Goal: Task Accomplishment & Management: Complete application form

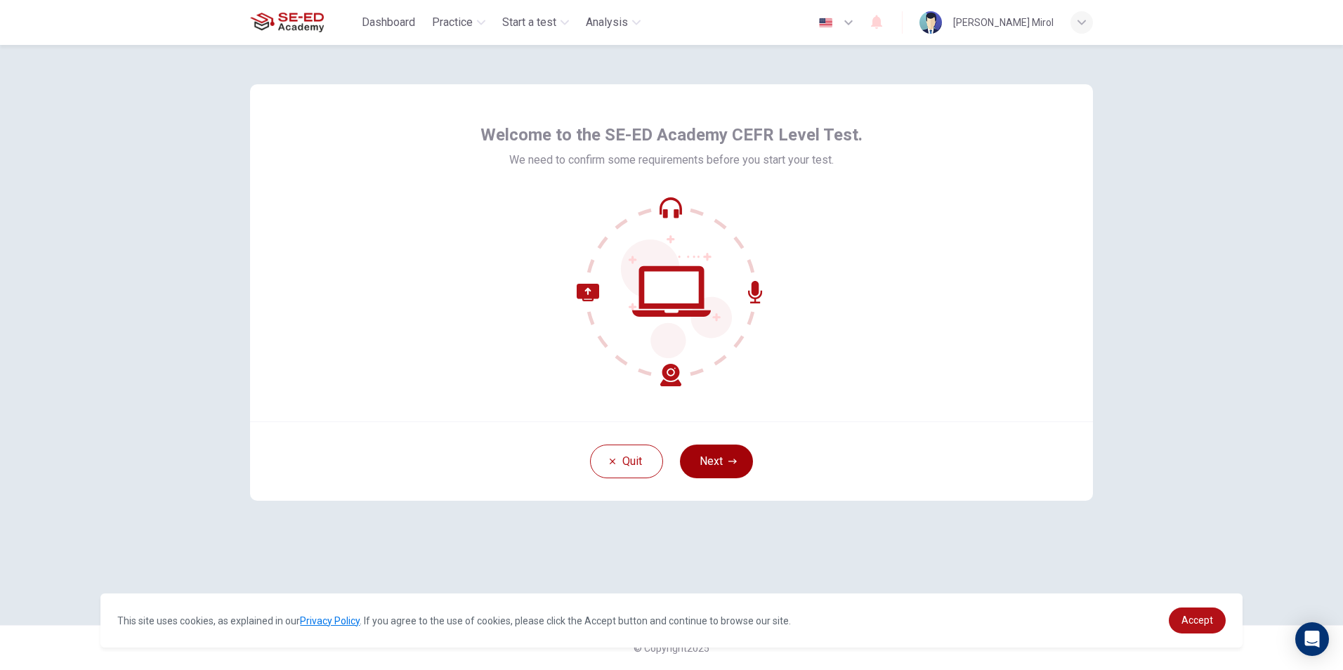
click at [687, 459] on button "Next" at bounding box center [716, 462] width 73 height 34
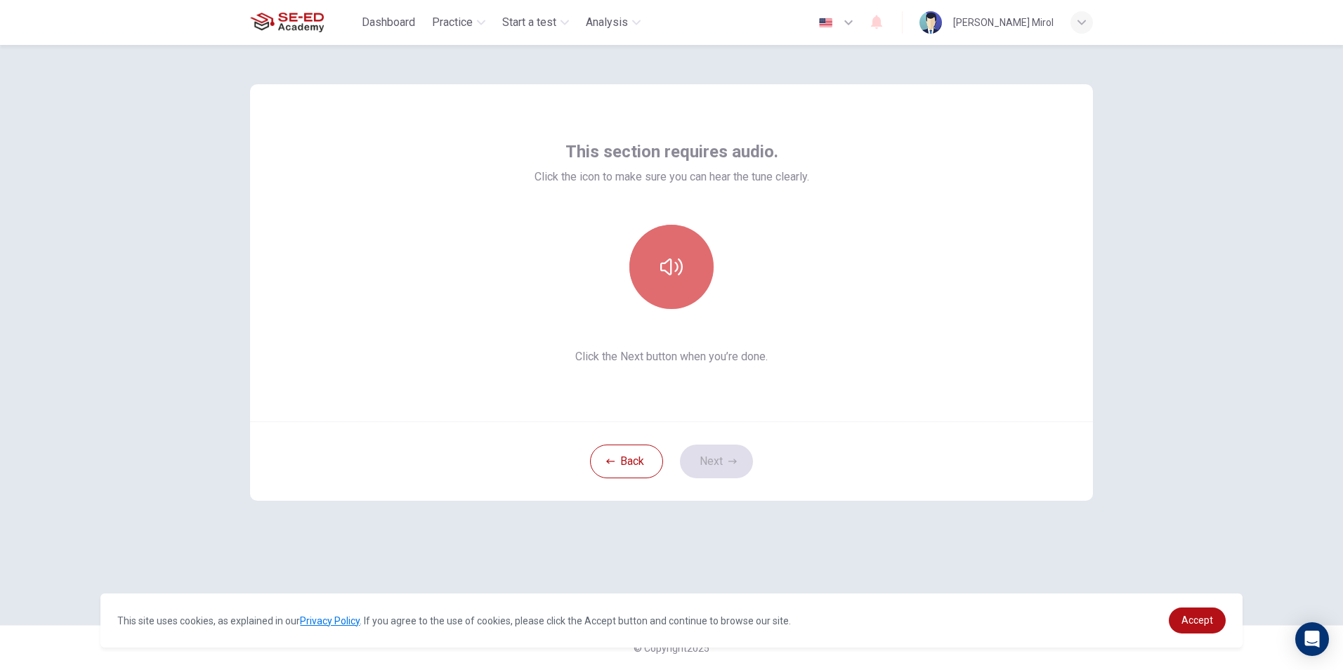
click at [659, 289] on button "button" at bounding box center [671, 267] width 84 height 84
click at [668, 294] on button "button" at bounding box center [671, 267] width 84 height 84
click at [733, 453] on button "Next" at bounding box center [716, 462] width 73 height 34
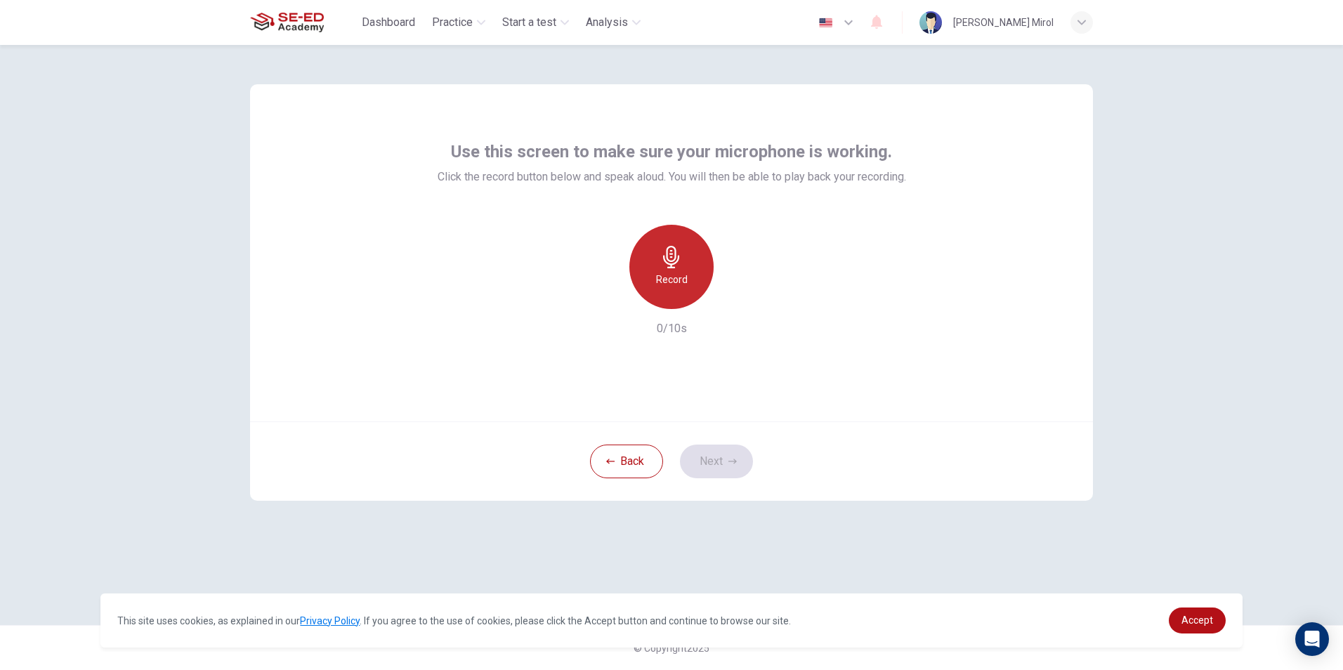
click at [662, 256] on icon "button" at bounding box center [671, 257] width 22 height 22
click at [684, 303] on div "Record" at bounding box center [671, 267] width 84 height 84
click at [681, 275] on h6 "Record" at bounding box center [672, 279] width 32 height 17
click at [676, 294] on div "Record" at bounding box center [671, 267] width 84 height 84
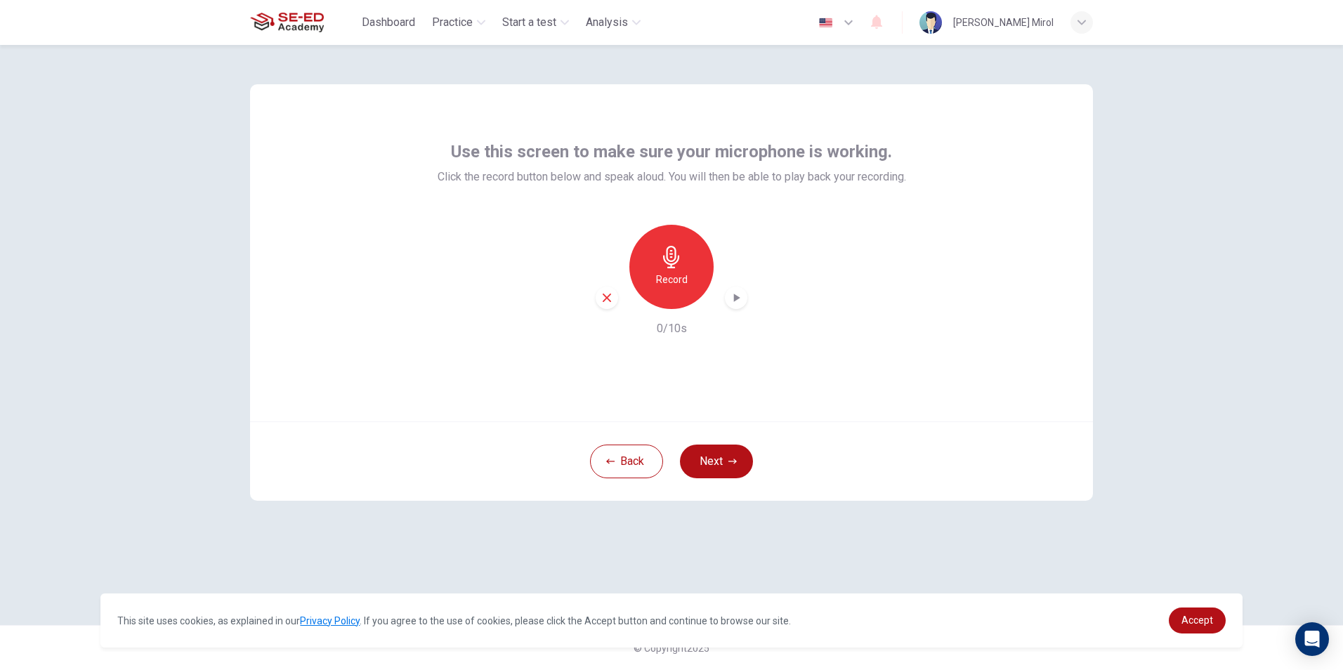
click at [676, 294] on div "Record" at bounding box center [671, 267] width 84 height 84
click at [731, 303] on icon "button" at bounding box center [736, 298] width 14 height 14
click at [629, 277] on div "Record" at bounding box center [672, 267] width 152 height 84
click at [646, 268] on div "Record" at bounding box center [671, 267] width 84 height 84
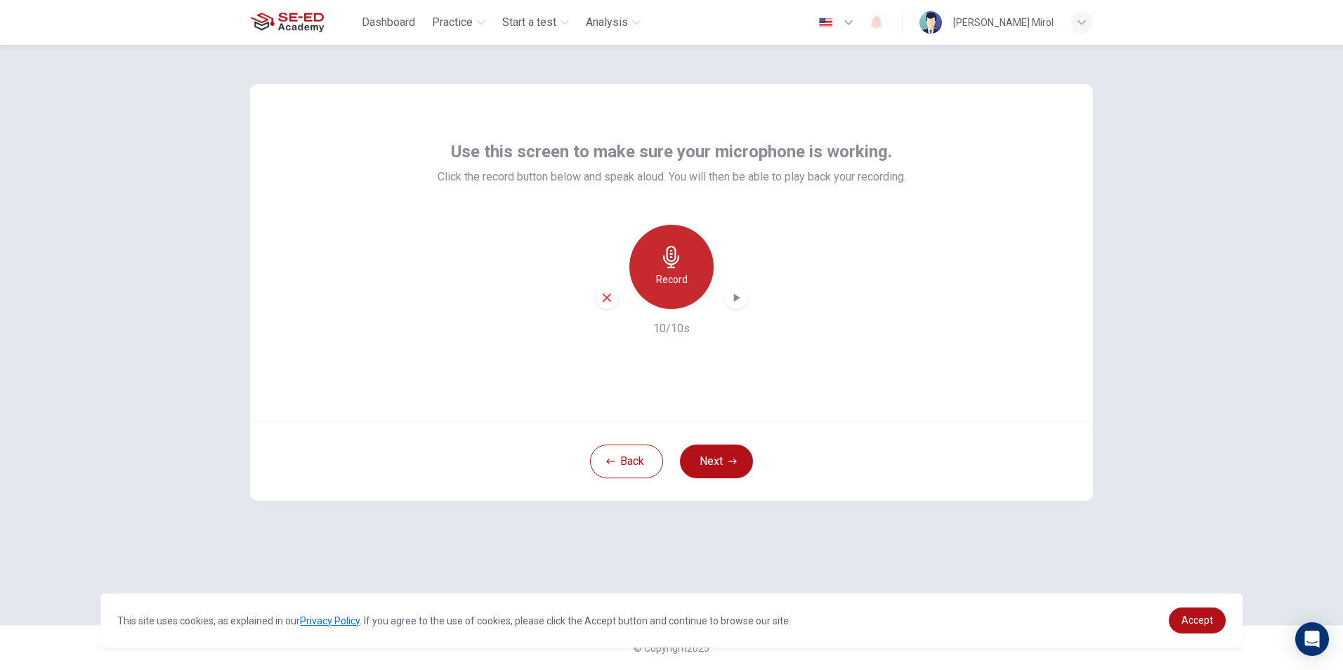
click at [662, 275] on h6 "Record" at bounding box center [672, 279] width 32 height 17
click at [731, 304] on icon "button" at bounding box center [736, 298] width 14 height 14
click at [695, 274] on div "Record" at bounding box center [671, 267] width 84 height 84
click at [743, 299] on icon "button" at bounding box center [736, 298] width 14 height 14
click at [643, 462] on button "Back" at bounding box center [626, 462] width 73 height 34
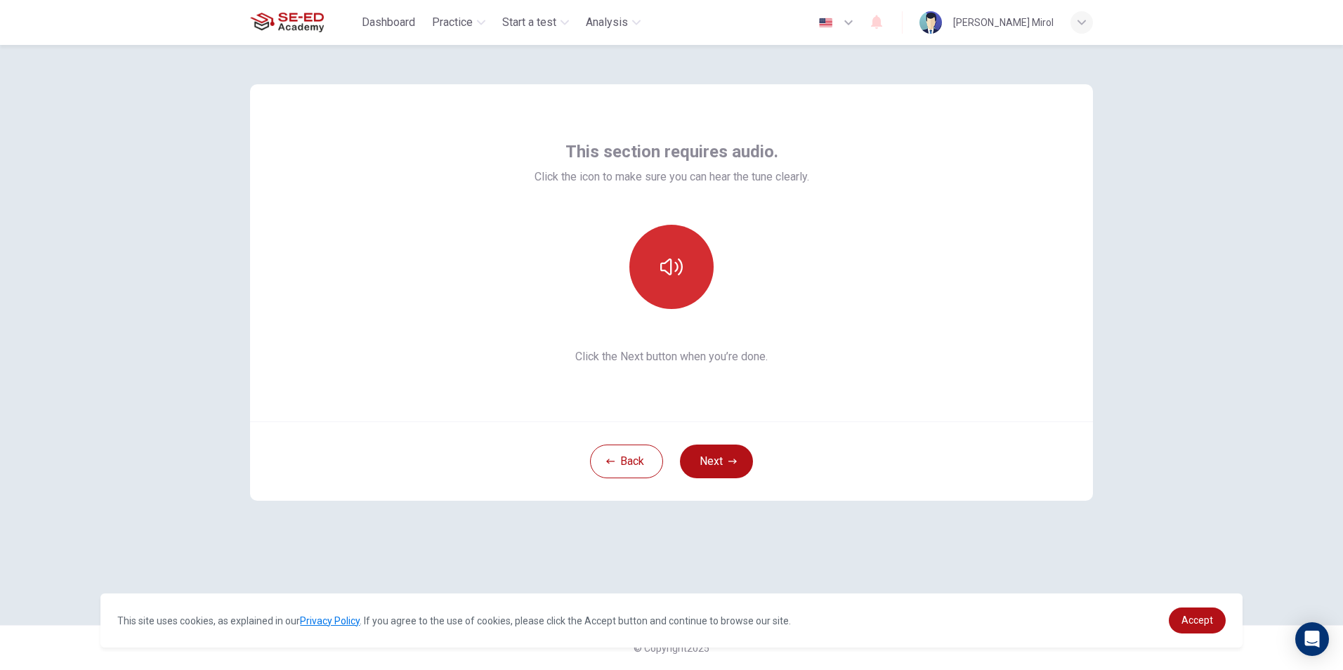
click at [676, 290] on button "button" at bounding box center [671, 267] width 84 height 84
click at [716, 460] on button "Next" at bounding box center [716, 462] width 73 height 34
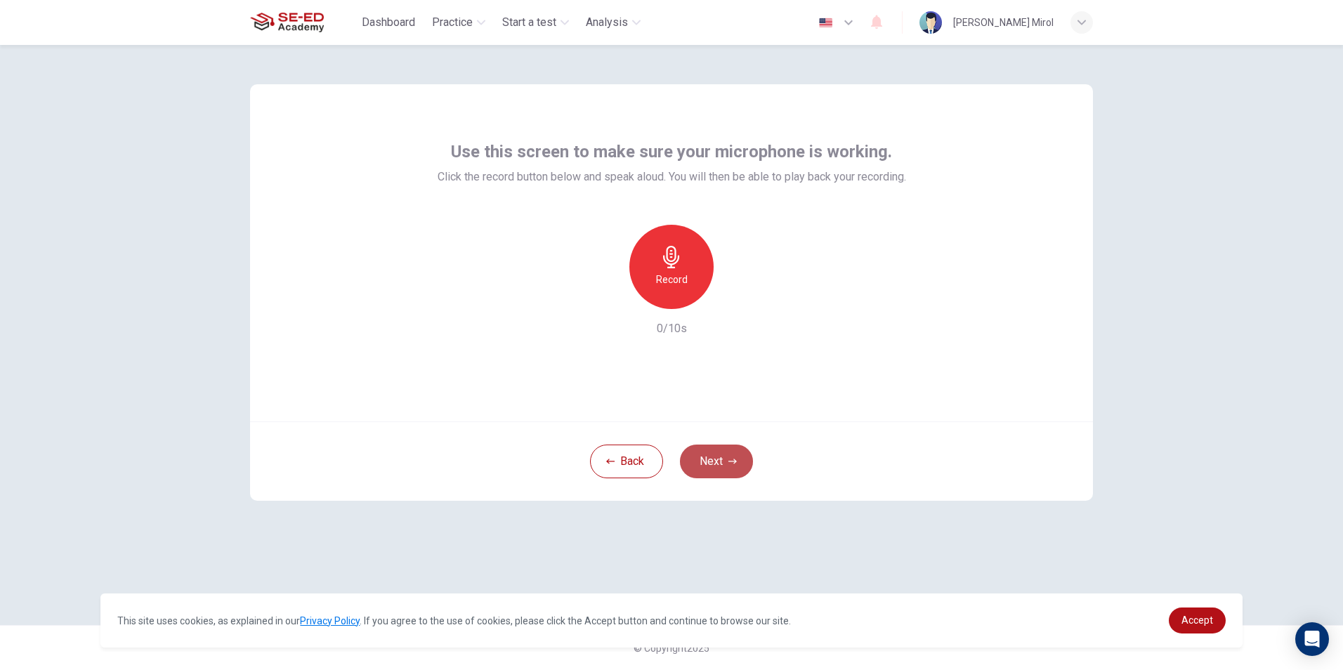
click at [716, 460] on button "Next" at bounding box center [716, 462] width 73 height 34
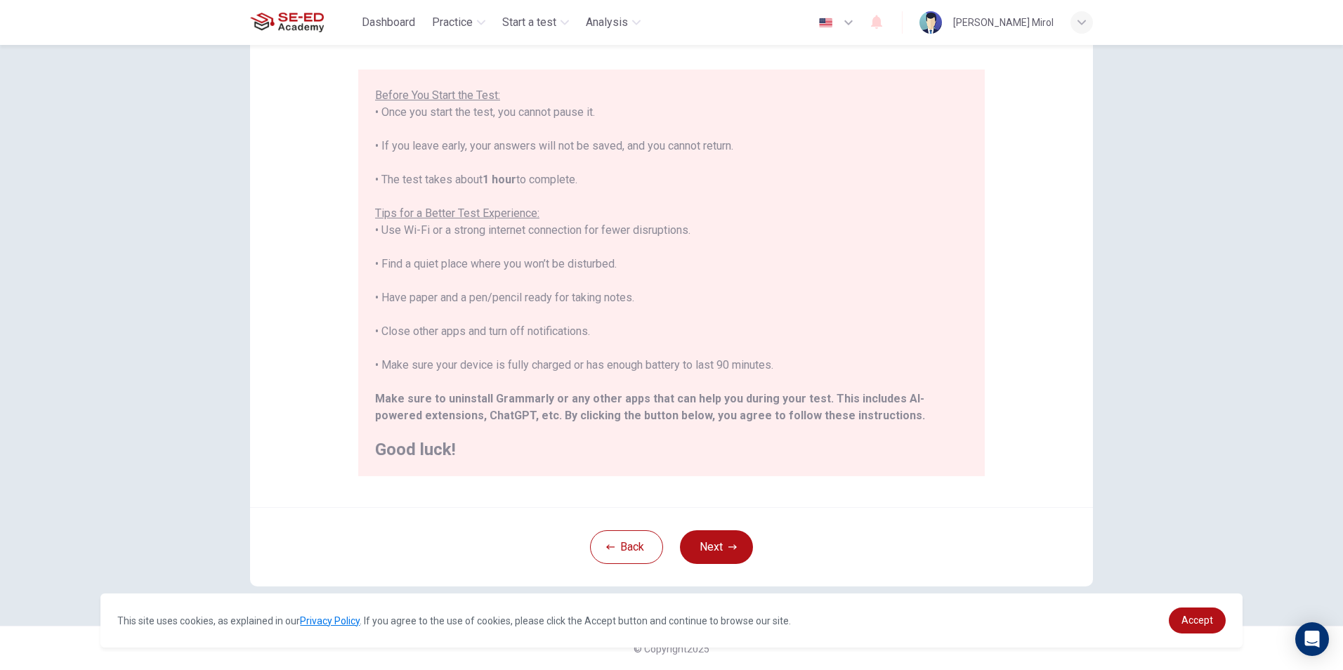
scroll to position [111, 0]
click at [705, 548] on button "Next" at bounding box center [716, 547] width 73 height 34
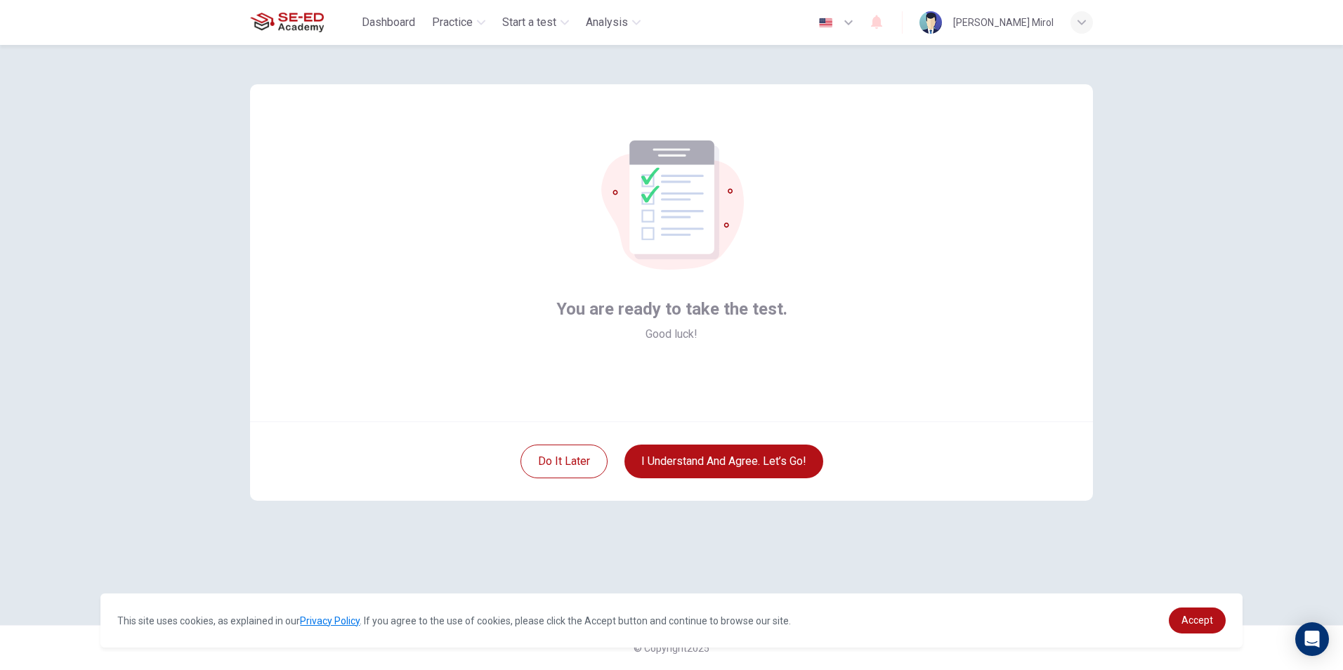
scroll to position [0, 0]
click at [676, 457] on button "I understand and agree. Let’s go!" at bounding box center [724, 462] width 199 height 34
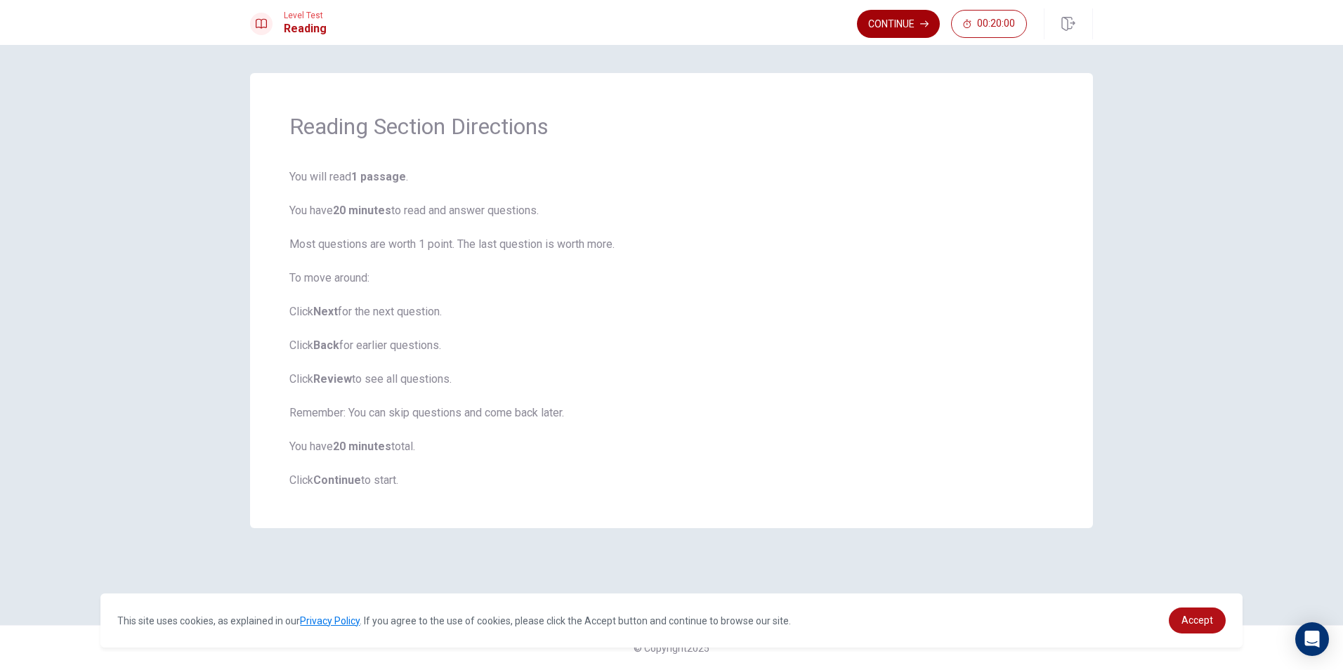
click at [890, 29] on button "Continue" at bounding box center [898, 24] width 83 height 28
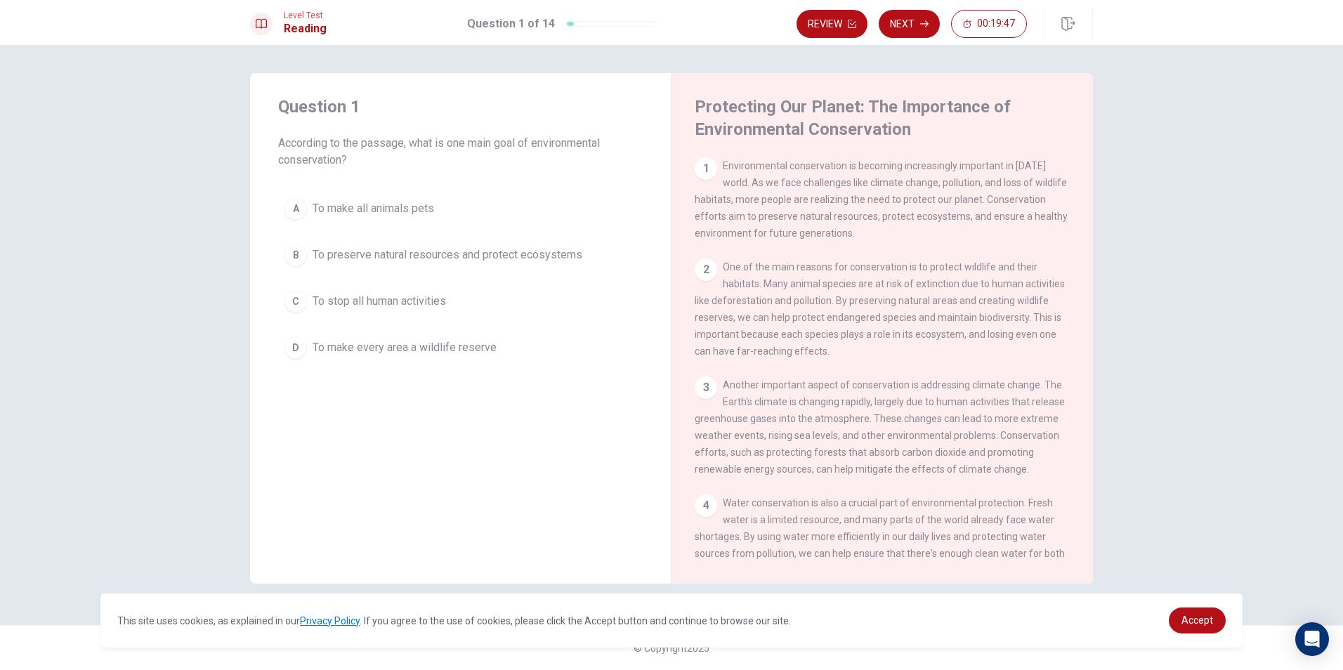
click at [903, 255] on div "1 Environmental conservation is becoming increasingly important in [DATE] world…" at bounding box center [892, 359] width 395 height 404
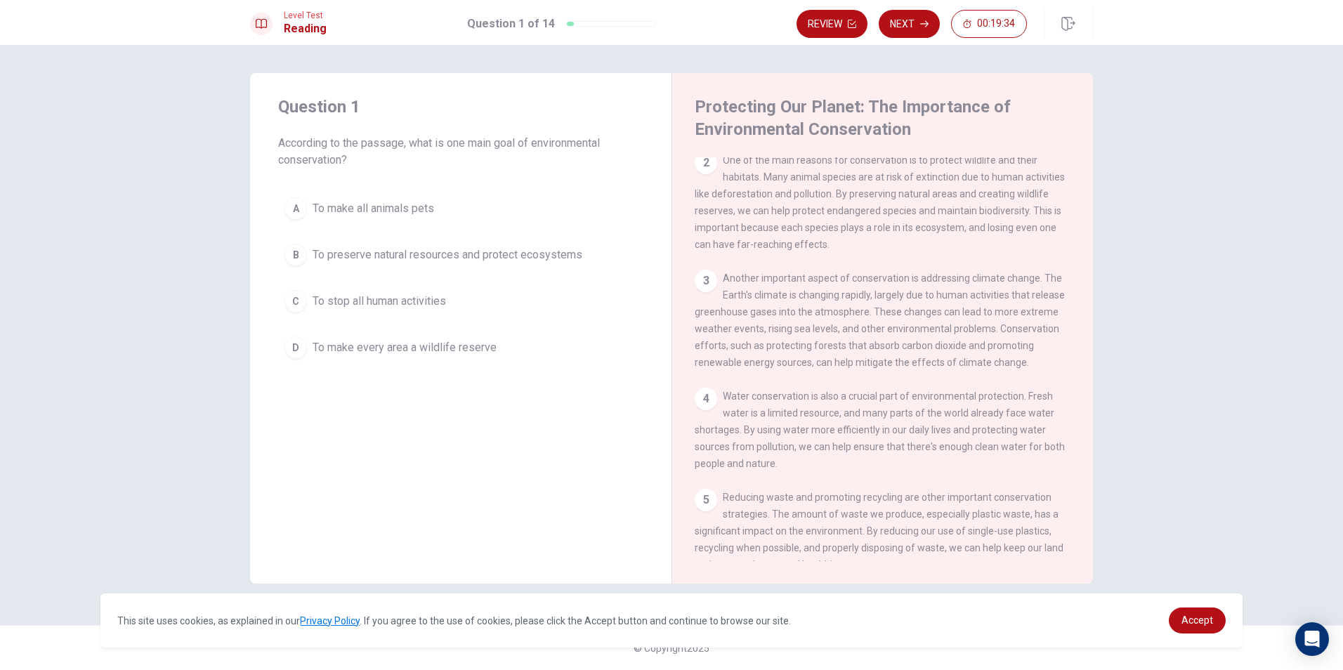
scroll to position [140, 0]
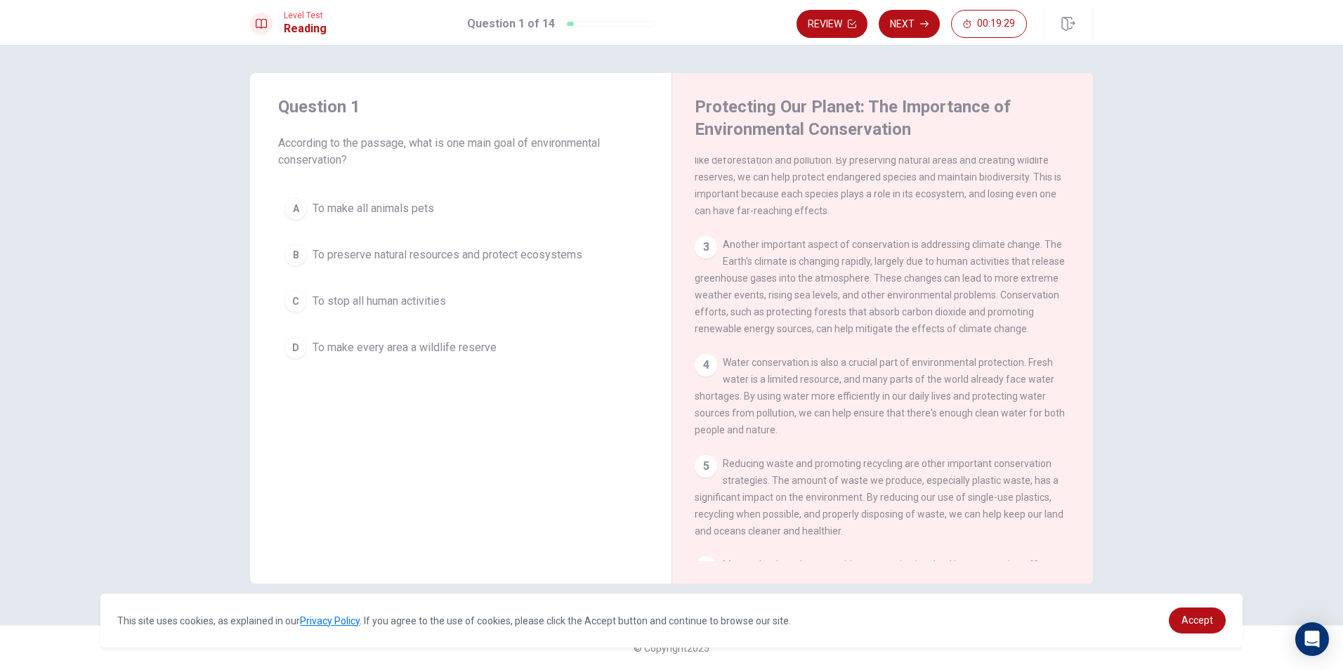
click at [299, 261] on div "B" at bounding box center [296, 255] width 22 height 22
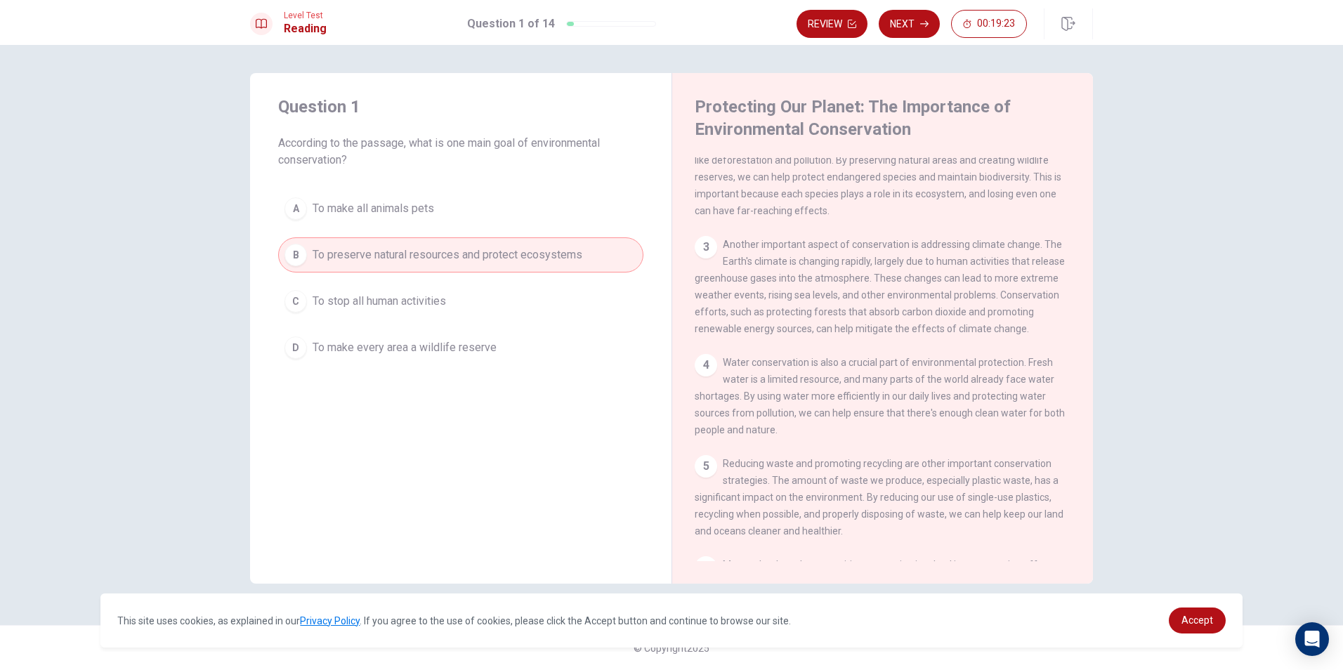
click at [441, 261] on span "To preserve natural resources and protect ecosystems" at bounding box center [448, 255] width 270 height 17
click at [341, 336] on button "D To make every area a wildlife reserve" at bounding box center [460, 347] width 365 height 35
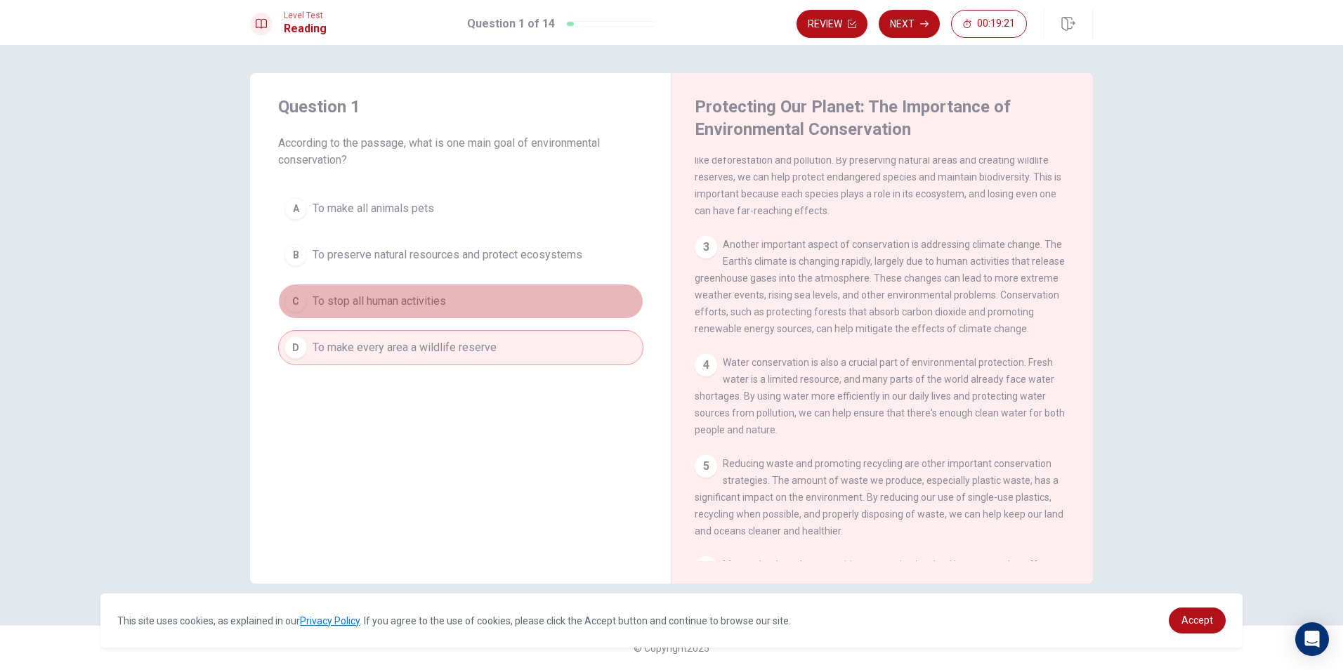
click at [359, 303] on span "To stop all human activities" at bounding box center [379, 301] width 133 height 17
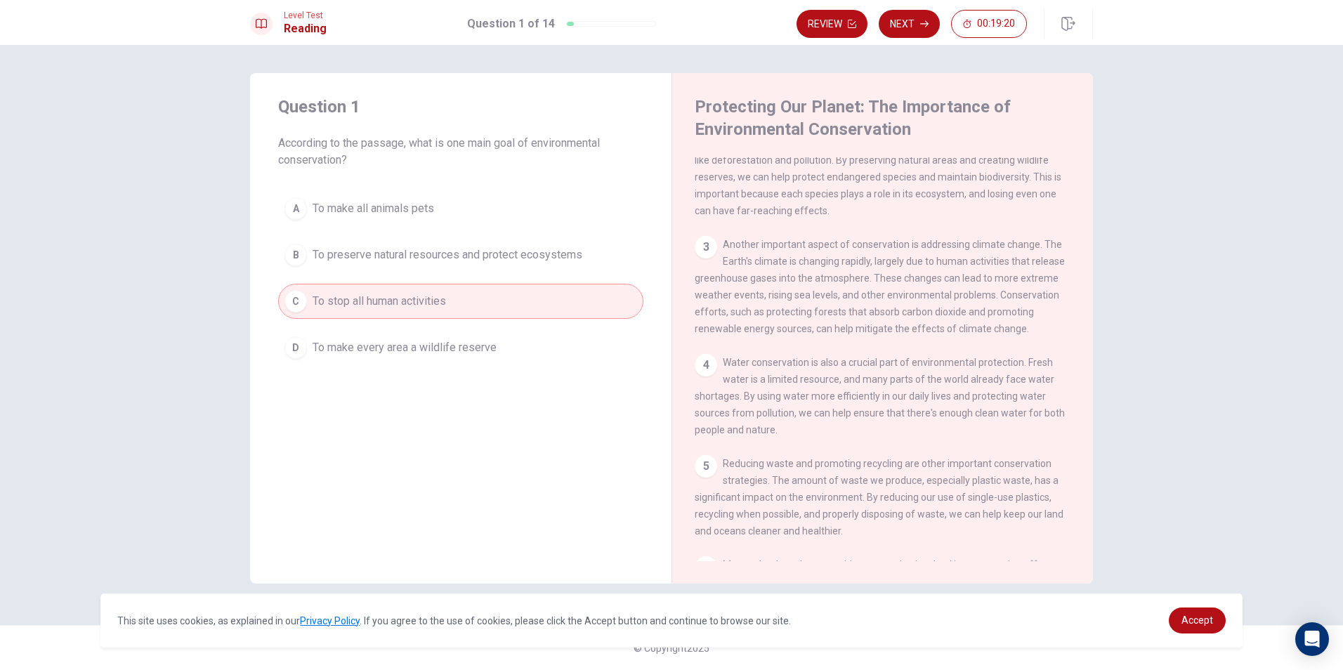
click at [399, 230] on div "A To make all animals pets B To preserve natural resources and protect ecosyste…" at bounding box center [460, 278] width 365 height 174
click at [391, 253] on span "To preserve natural resources and protect ecosystems" at bounding box center [448, 255] width 270 height 17
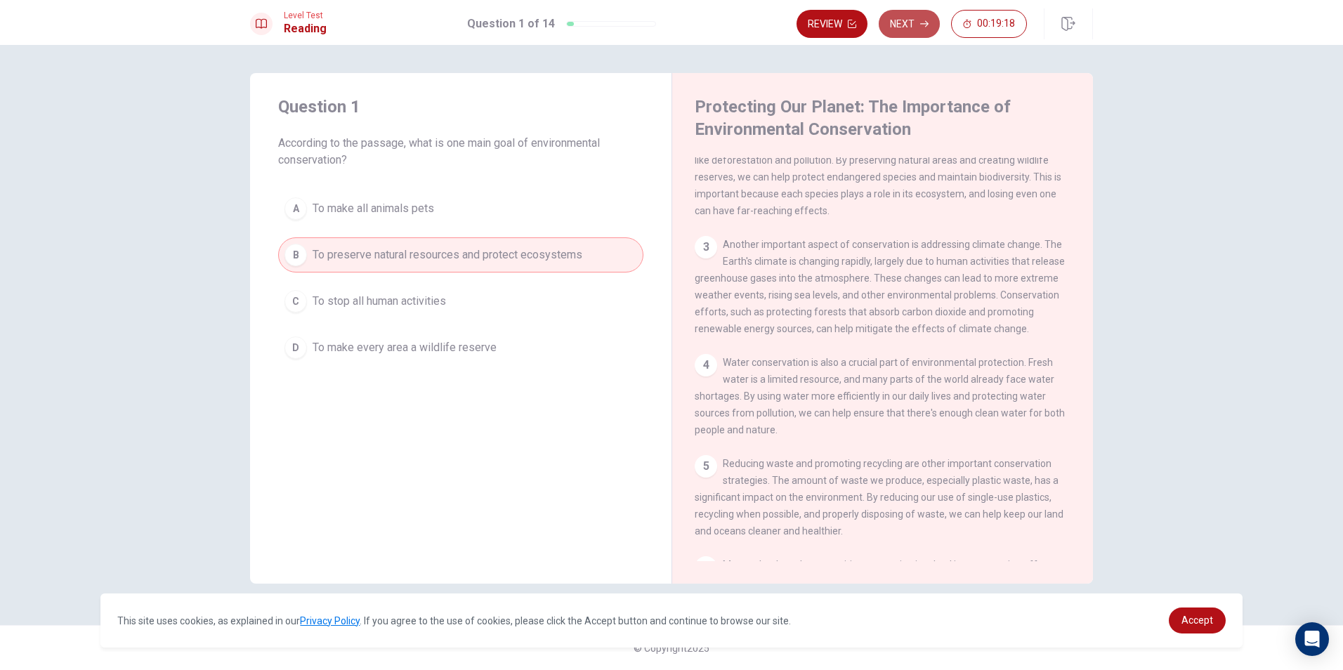
click at [898, 22] on button "Next" at bounding box center [909, 24] width 61 height 28
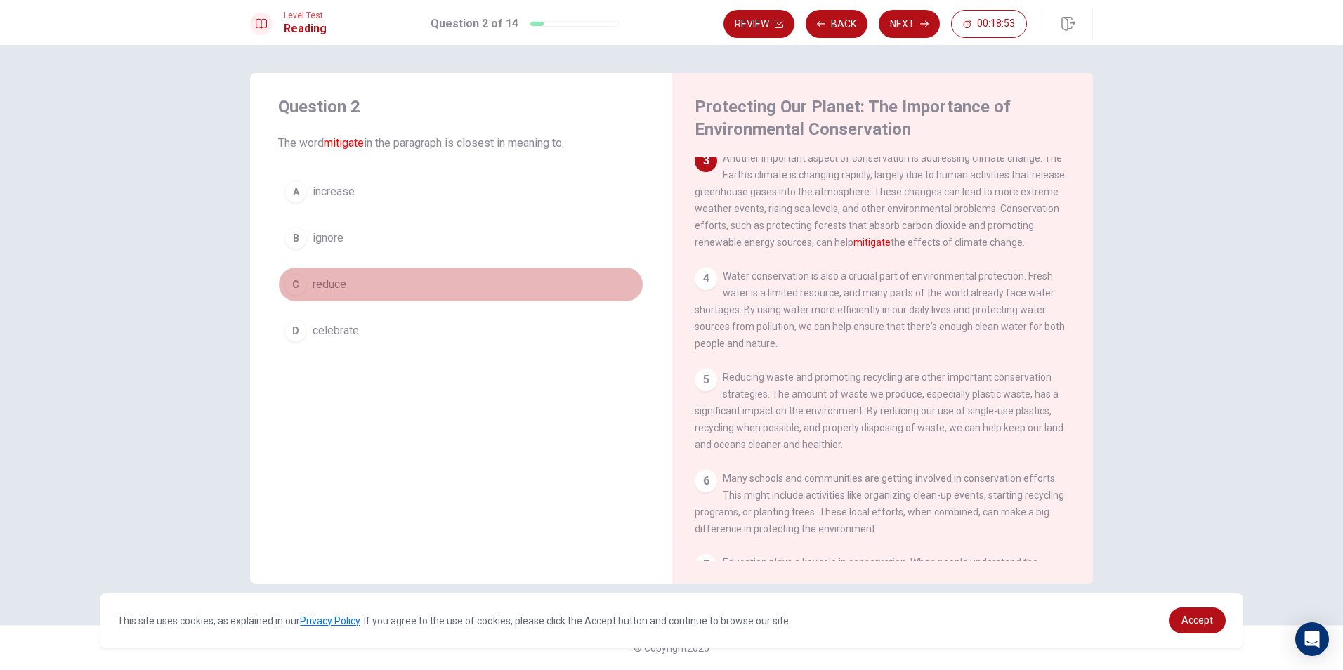
click at [326, 268] on button "C reduce" at bounding box center [460, 284] width 365 height 35
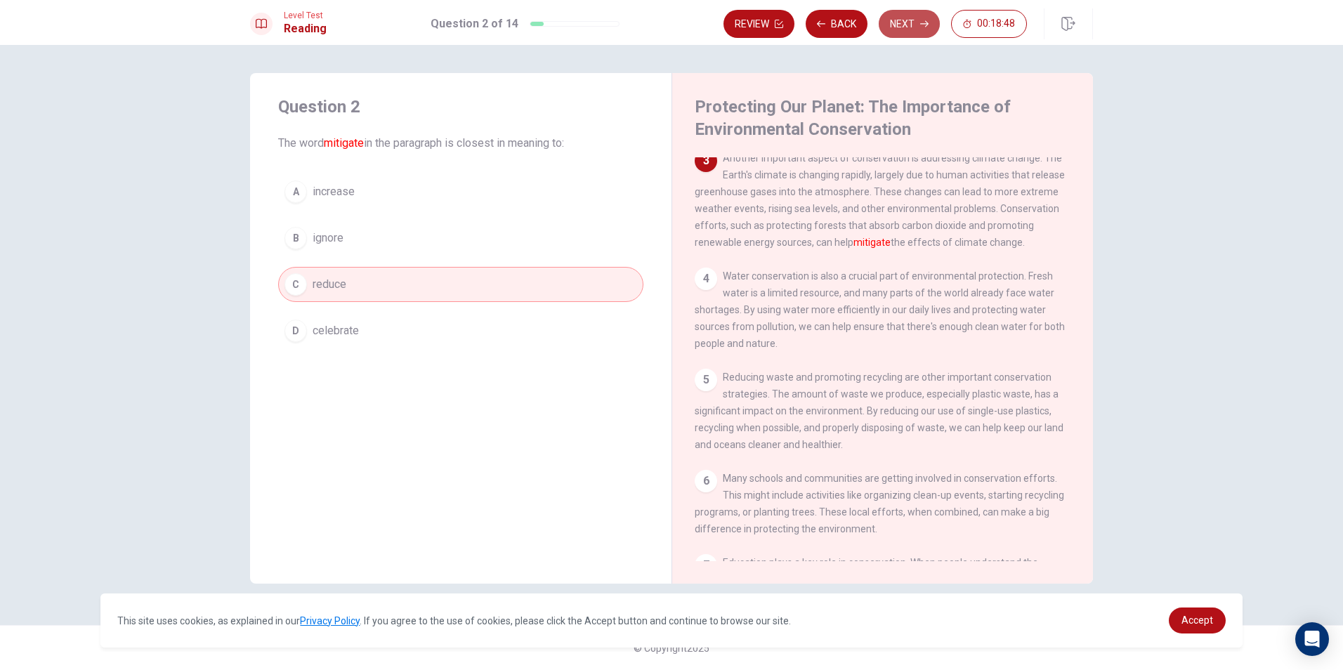
click at [901, 22] on button "Next" at bounding box center [909, 24] width 61 height 28
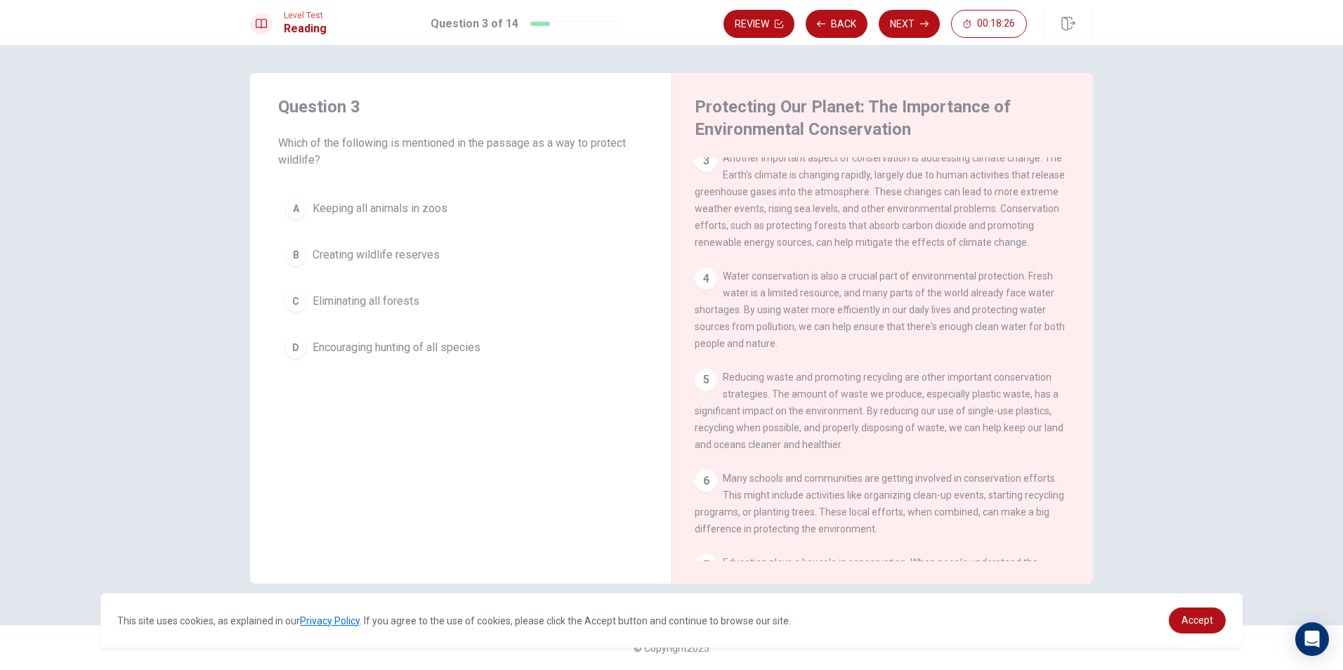
click at [303, 353] on div "D" at bounding box center [296, 347] width 22 height 22
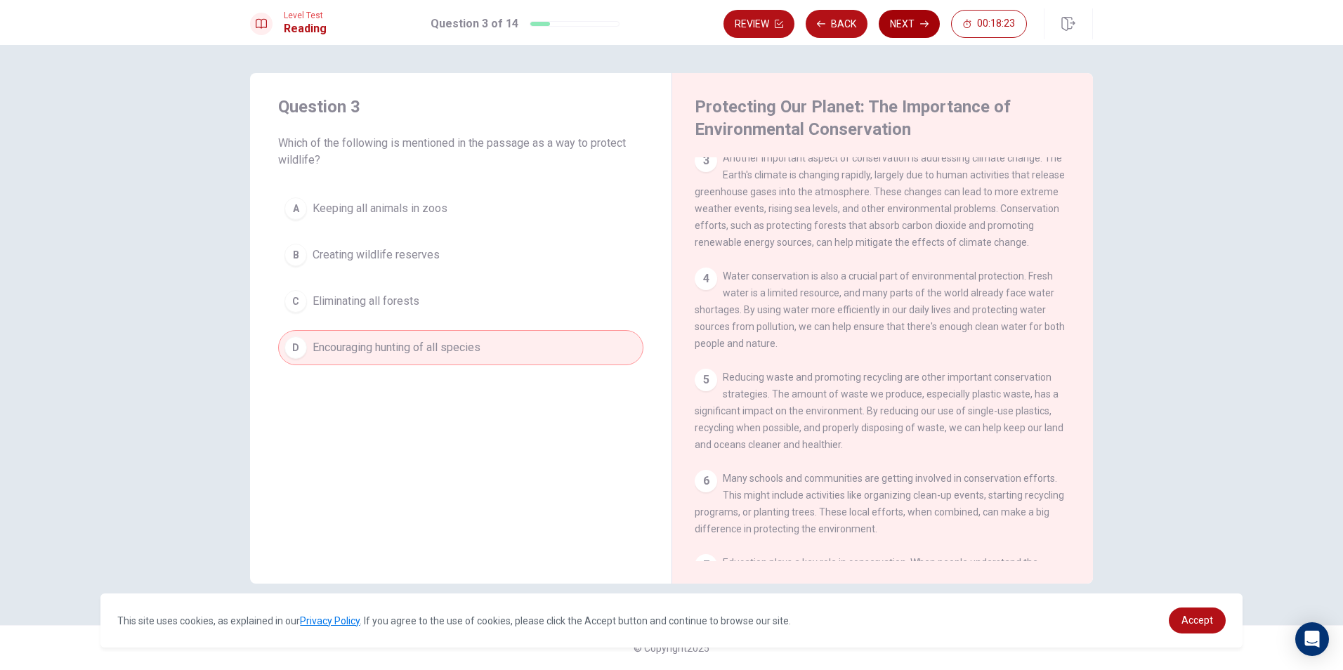
click at [908, 22] on button "Next" at bounding box center [909, 24] width 61 height 28
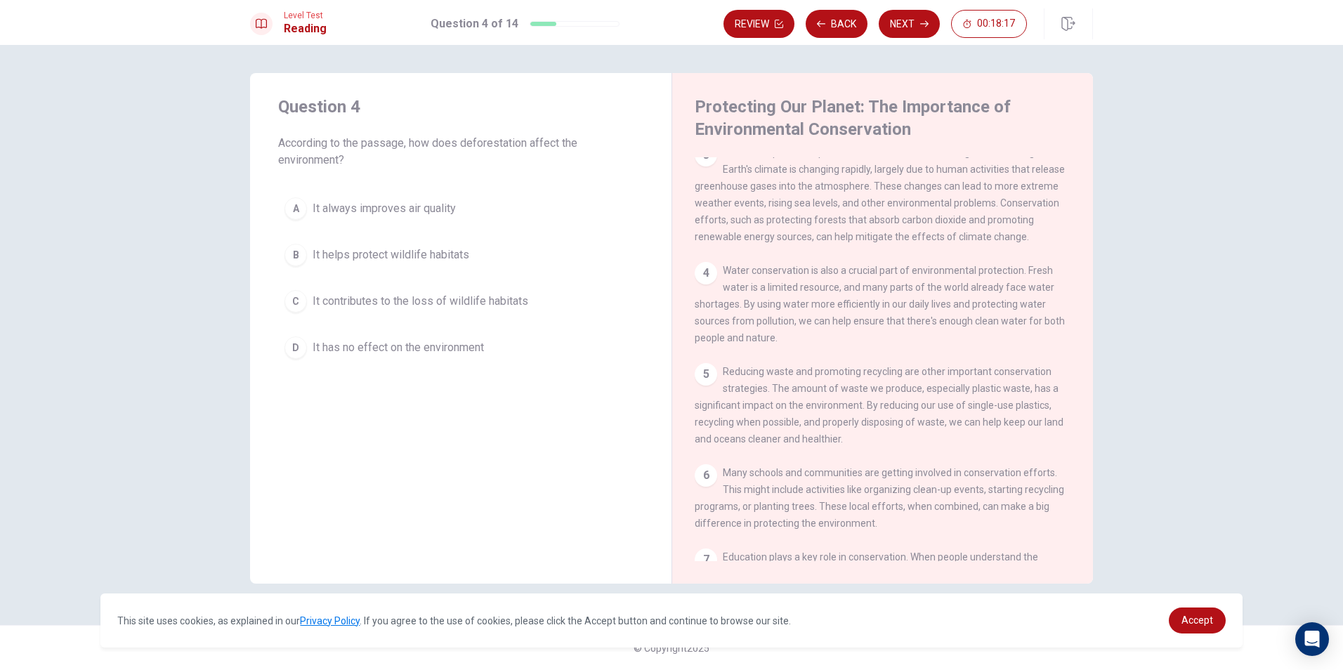
scroll to position [204, 0]
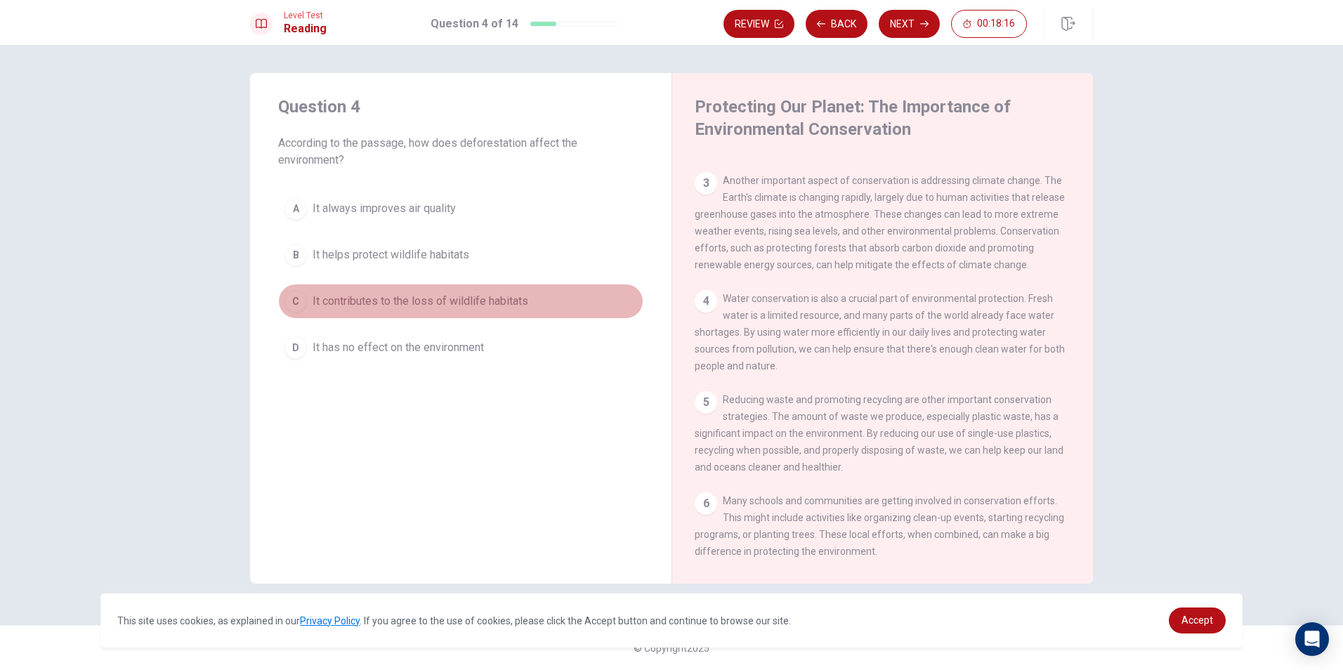
drag, startPoint x: 300, startPoint y: 296, endPoint x: 355, endPoint y: 261, distance: 65.5
click at [301, 296] on div "C" at bounding box center [296, 301] width 22 height 22
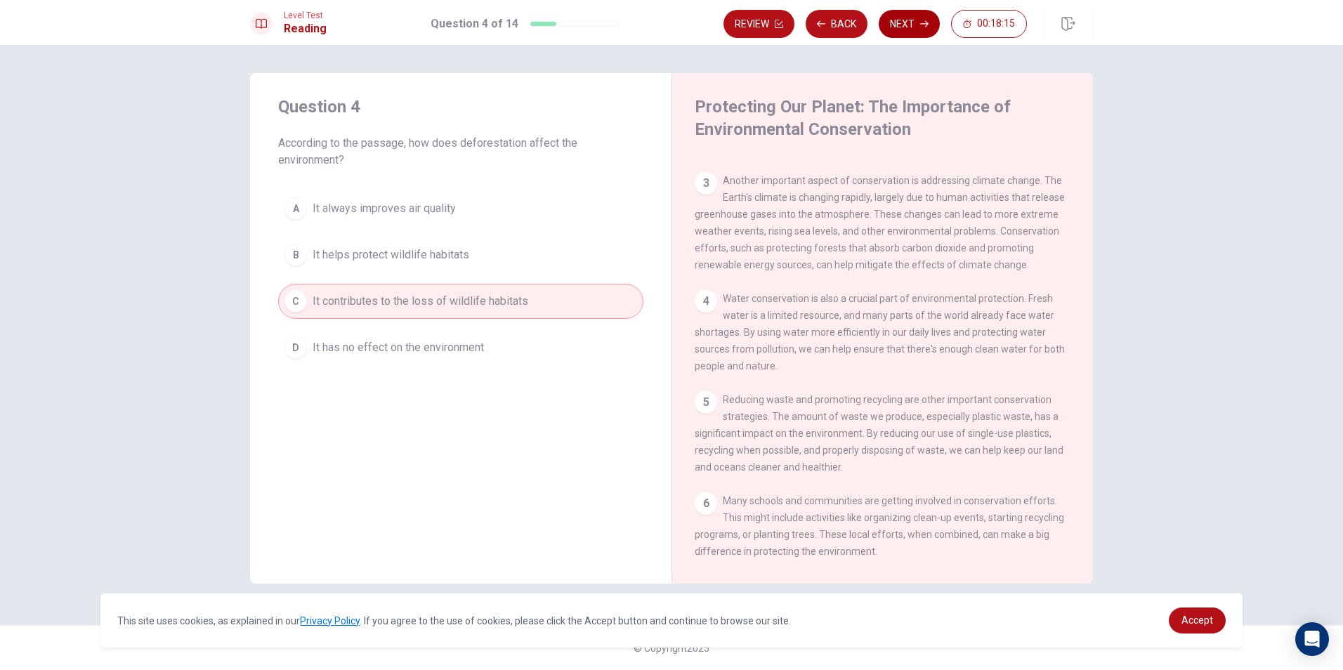
click at [910, 26] on button "Next" at bounding box center [909, 24] width 61 height 28
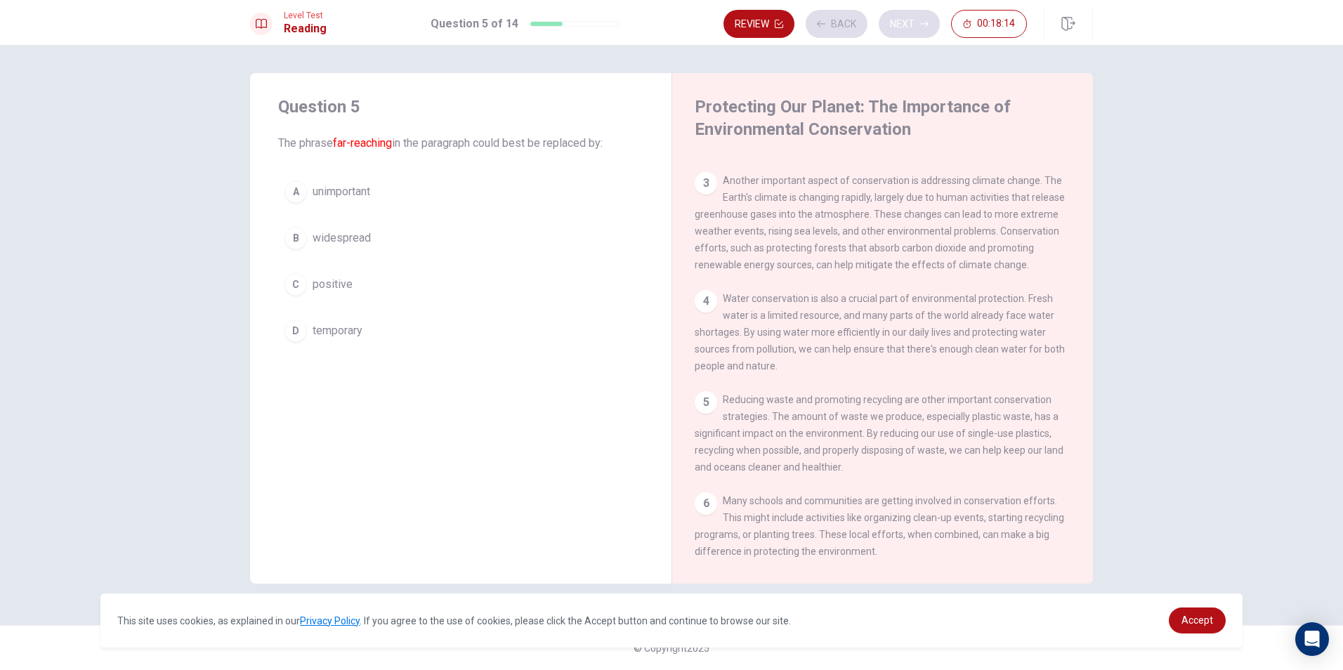
scroll to position [105, 0]
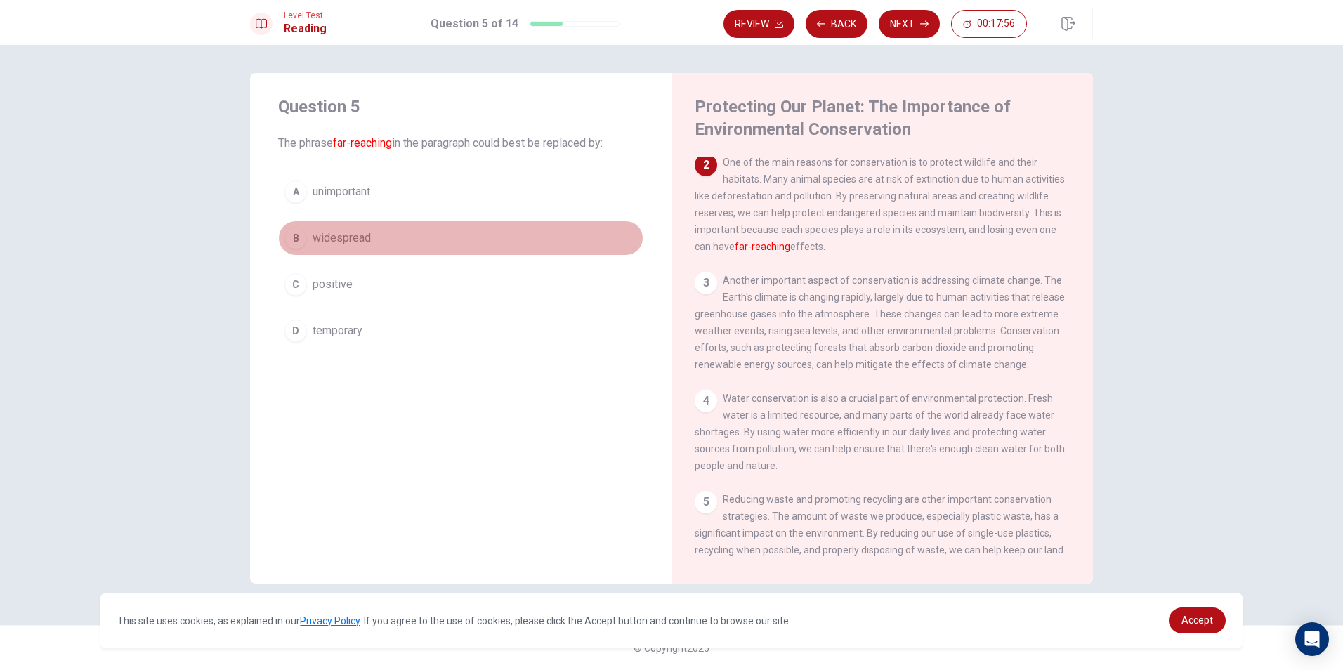
click at [310, 246] on button "B widespread" at bounding box center [460, 238] width 365 height 35
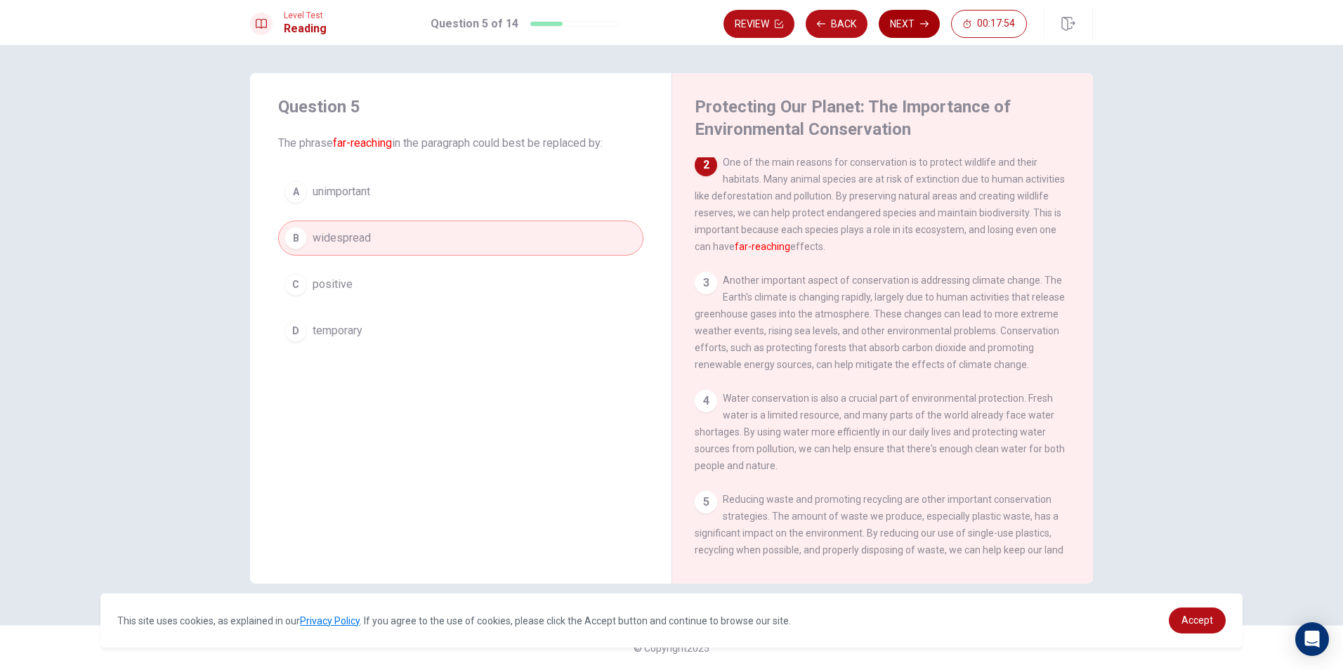
click at [917, 20] on button "Next" at bounding box center [909, 24] width 61 height 28
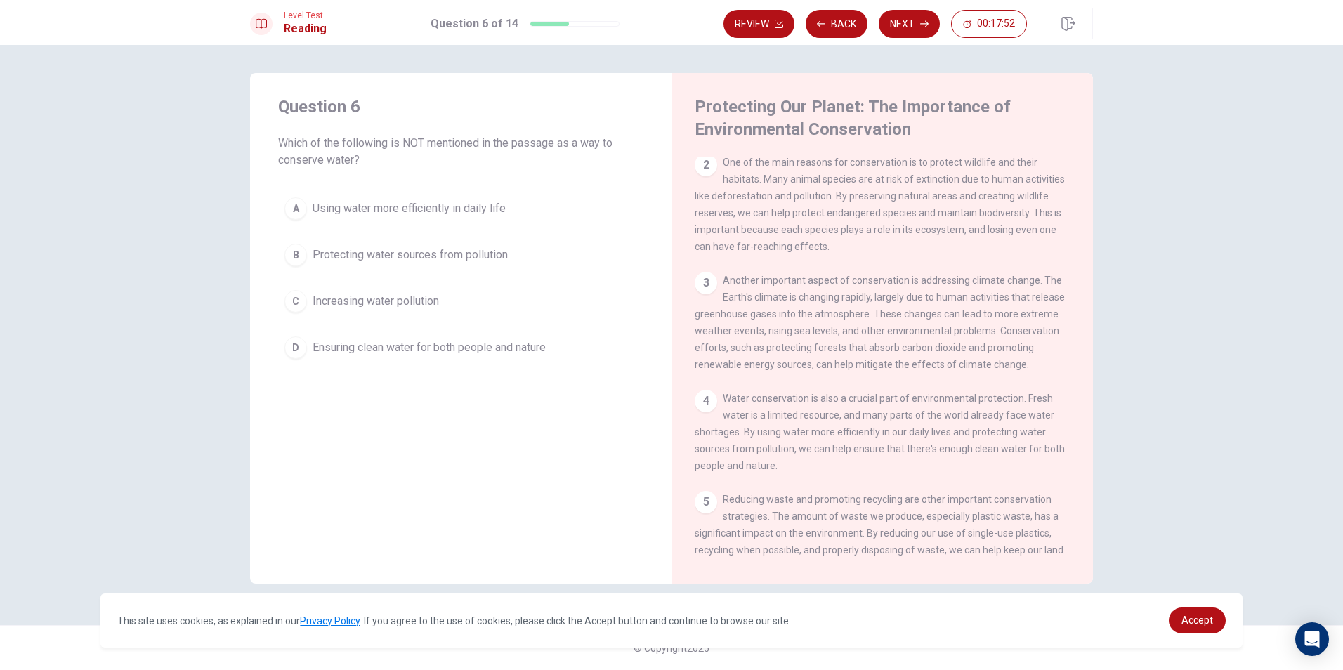
click at [311, 340] on button "D Ensuring clean water for both people and nature" at bounding box center [460, 347] width 365 height 35
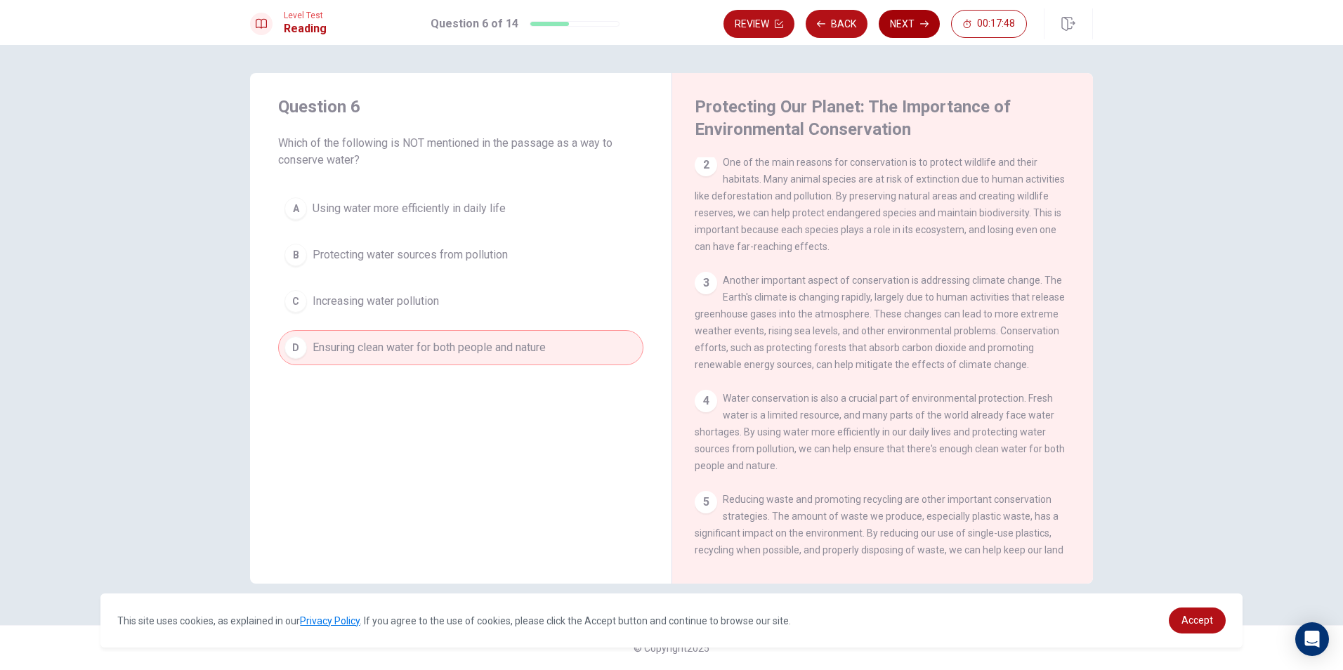
click at [920, 24] on icon "button" at bounding box center [924, 24] width 8 height 8
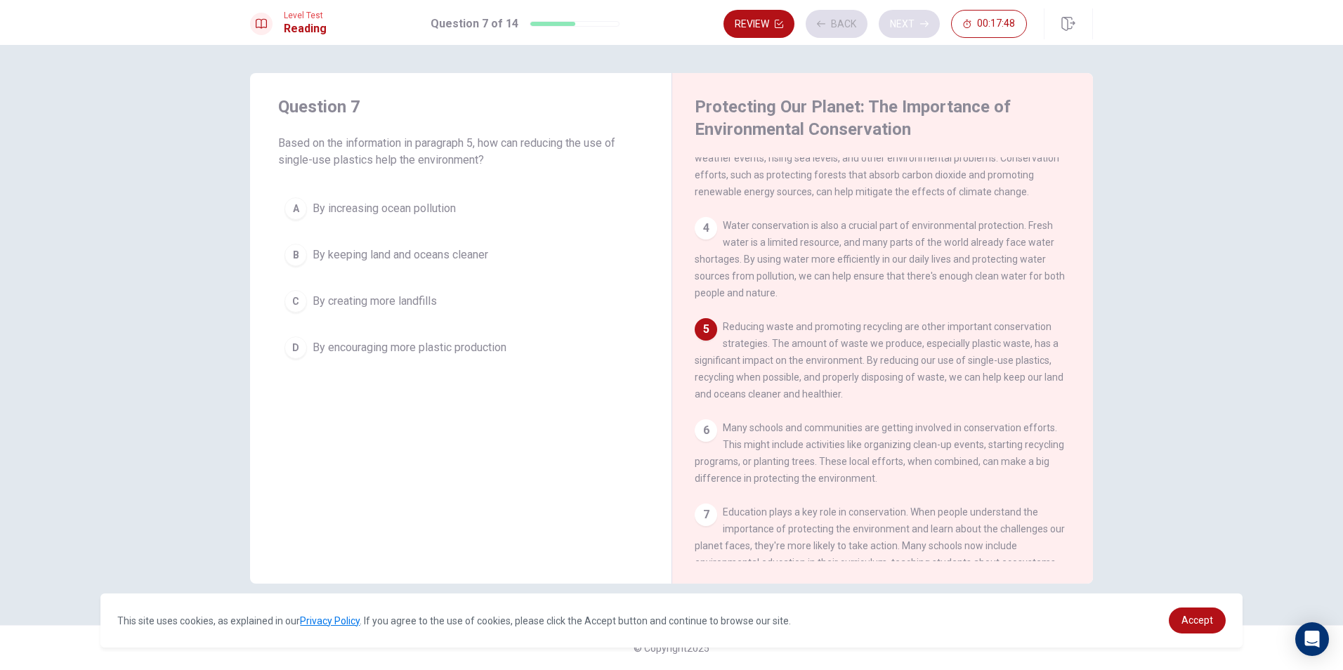
scroll to position [278, 0]
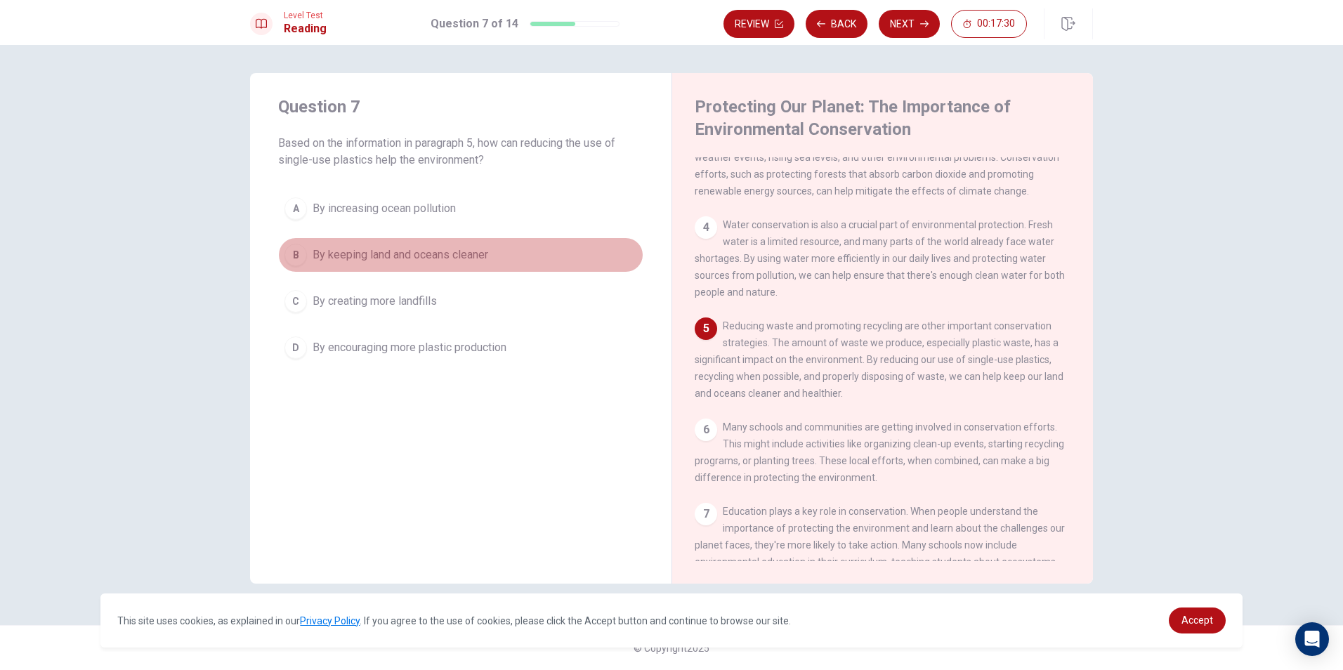
click at [302, 259] on div "B" at bounding box center [296, 255] width 22 height 22
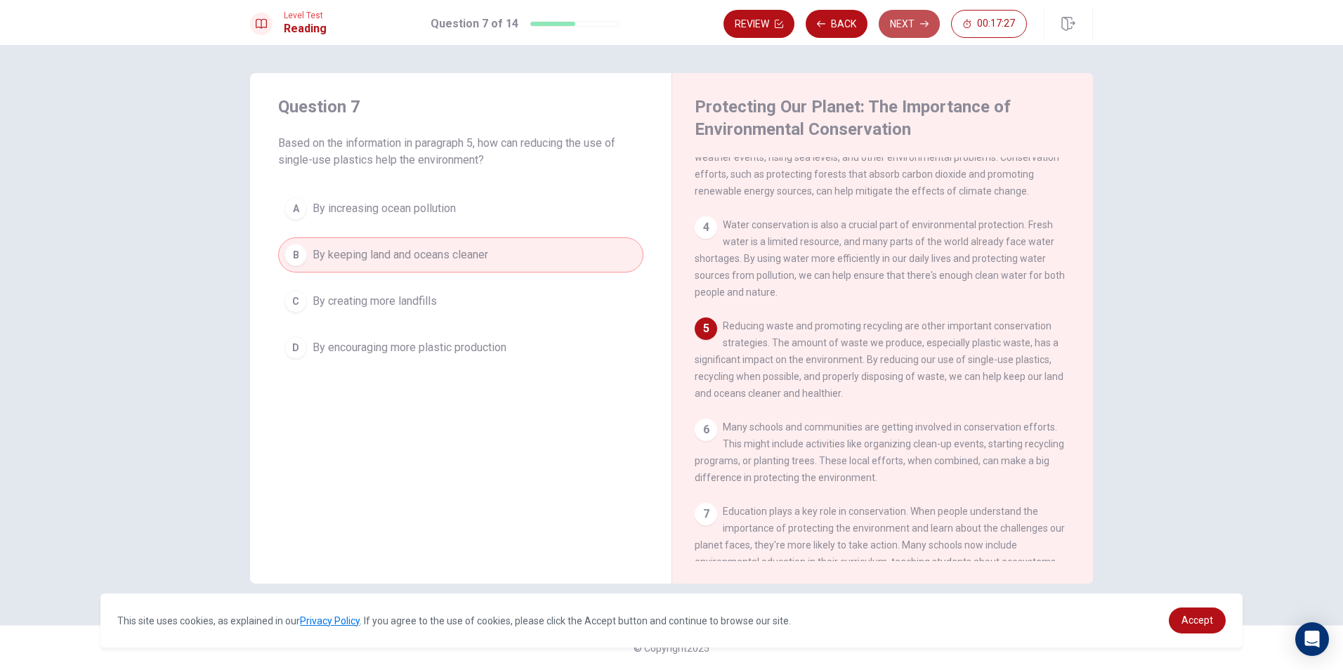
click at [906, 13] on button "Next" at bounding box center [909, 24] width 61 height 28
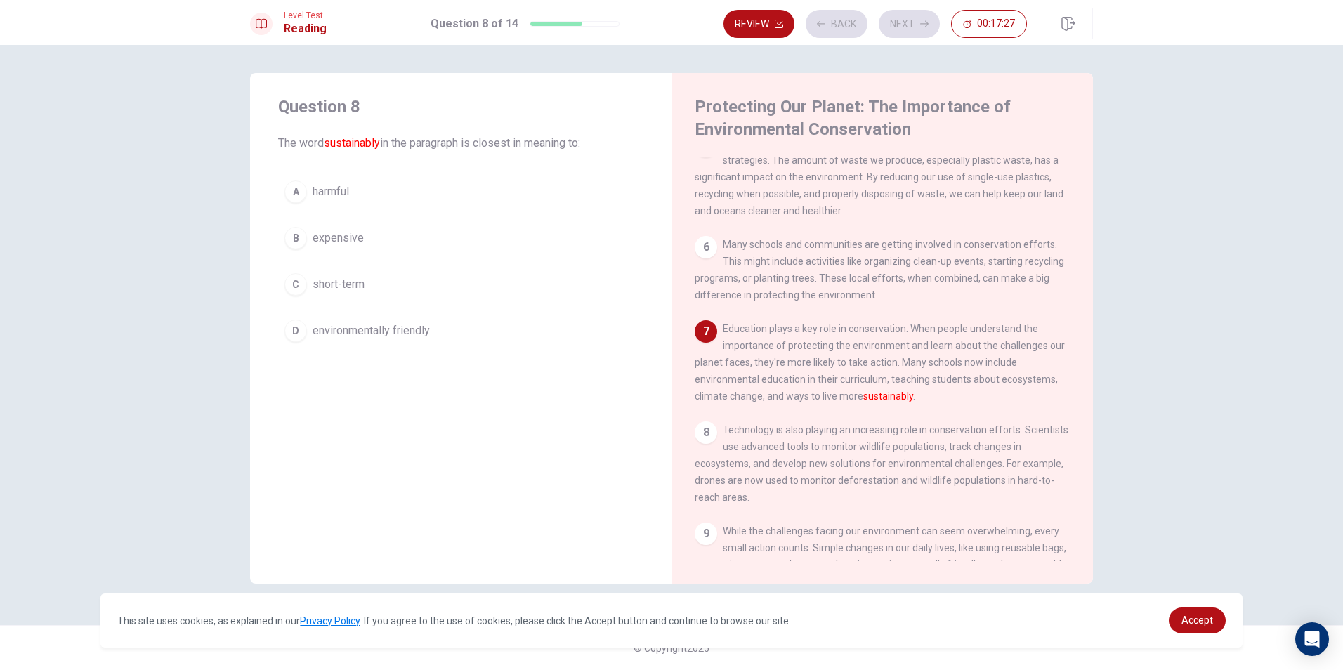
scroll to position [470, 0]
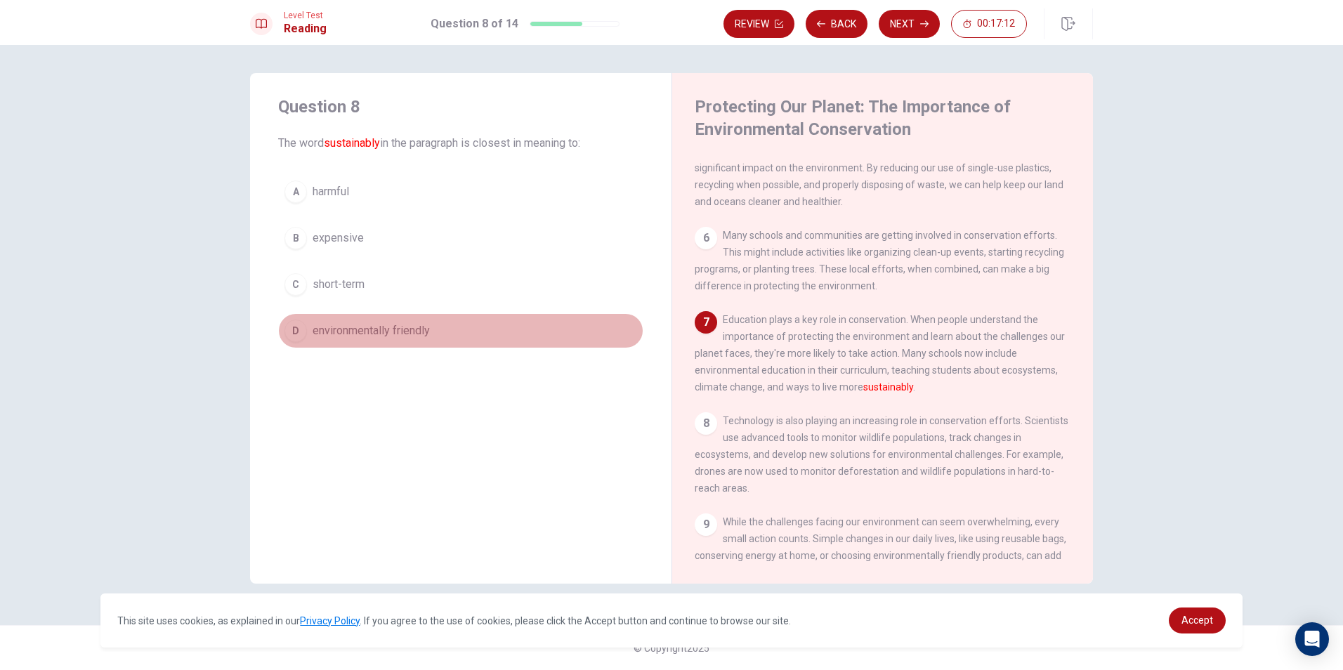
click at [471, 334] on button "D environmentally friendly" at bounding box center [460, 330] width 365 height 35
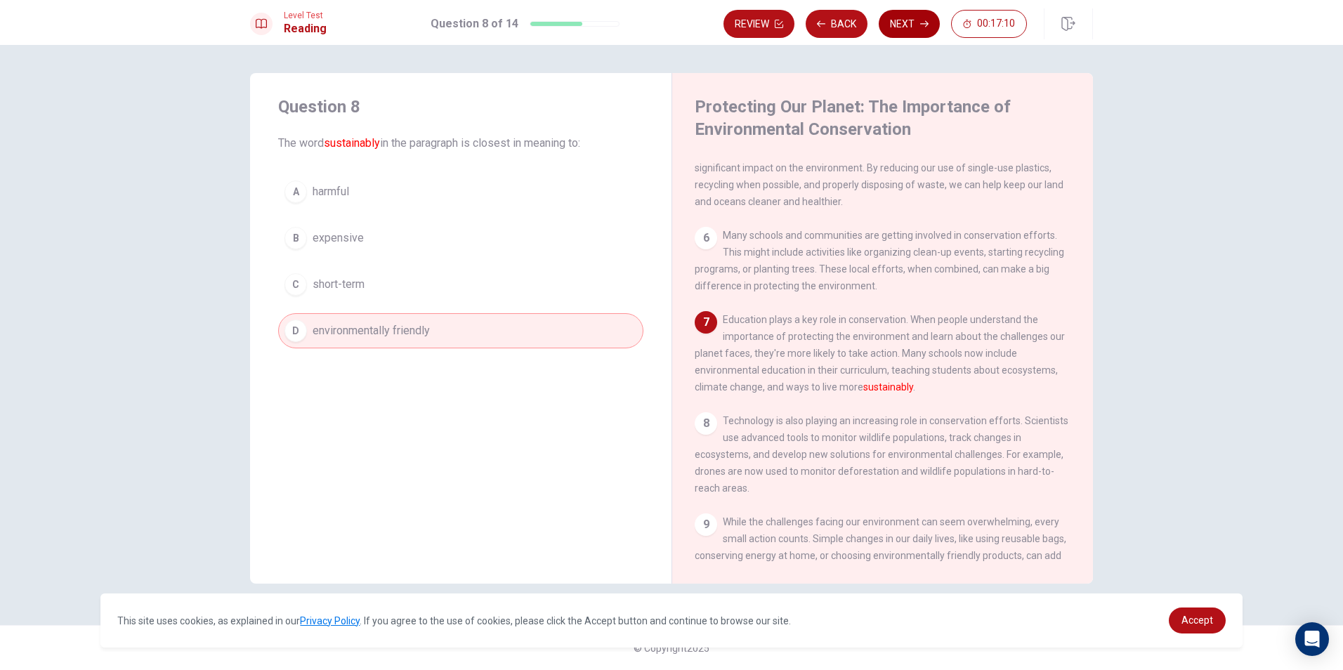
click at [911, 24] on button "Next" at bounding box center [909, 24] width 61 height 28
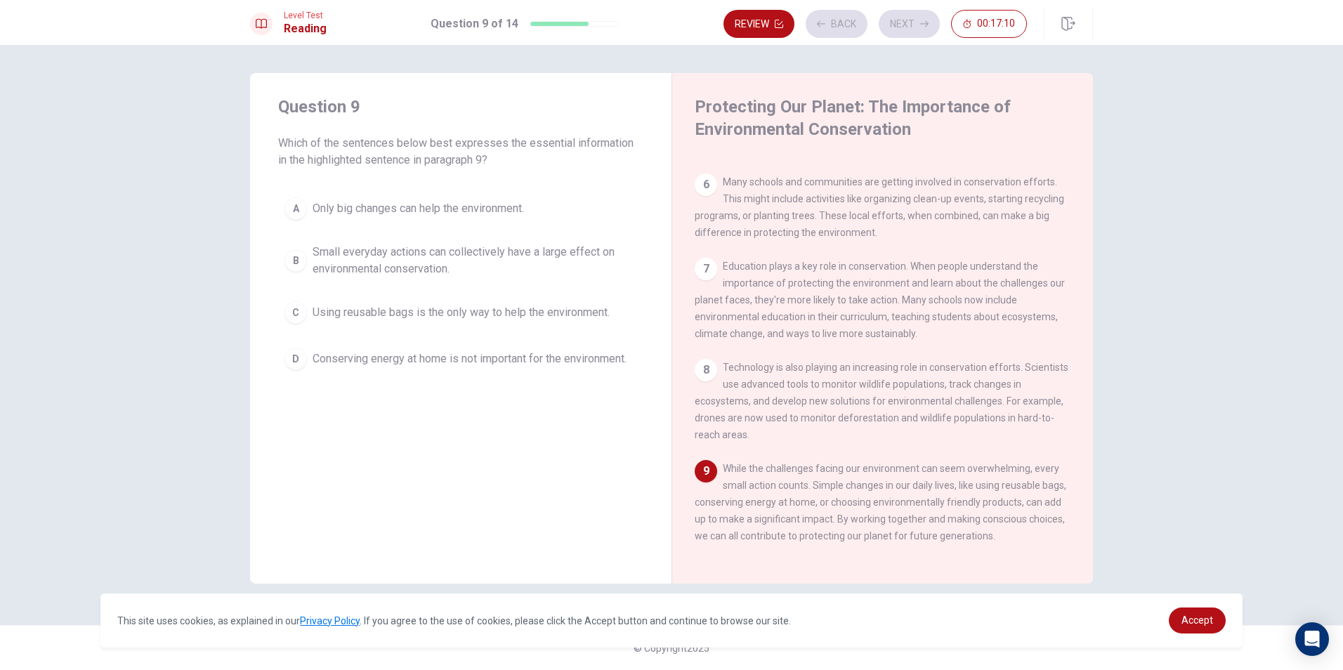
scroll to position [556, 0]
click at [568, 247] on span "Small everyday actions can collectively have a large effect on environmental co…" at bounding box center [475, 261] width 325 height 34
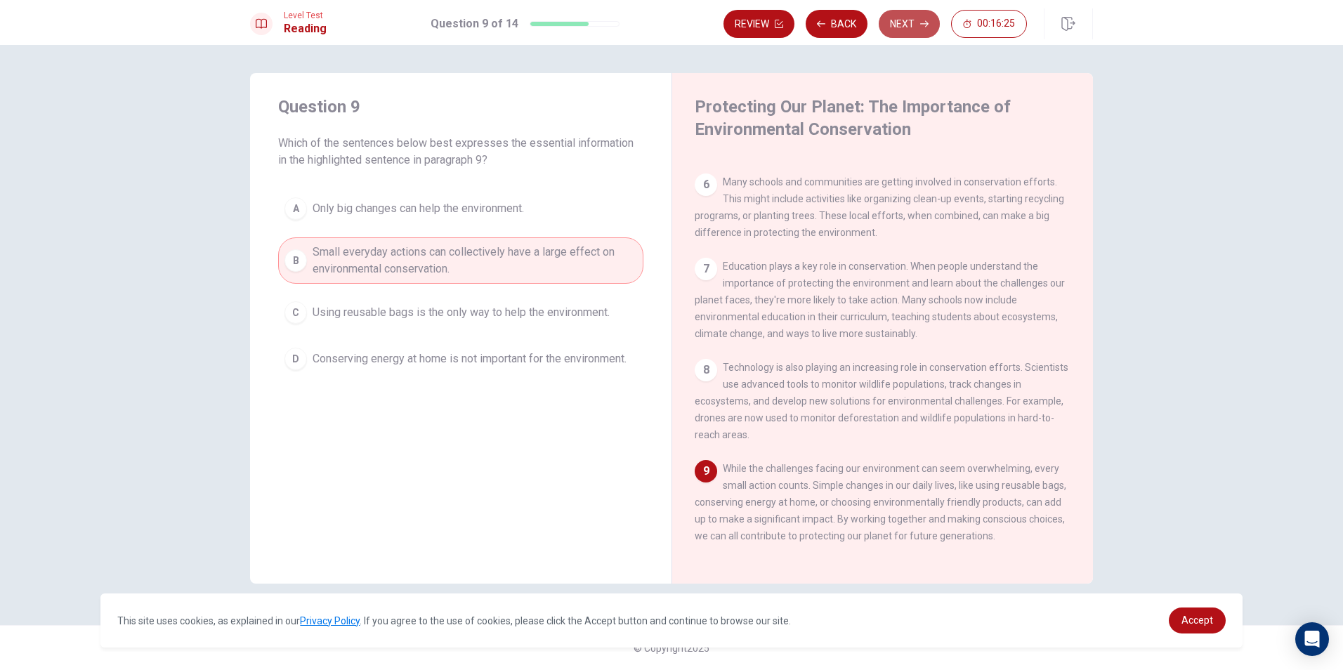
click at [898, 20] on button "Next" at bounding box center [909, 24] width 61 height 28
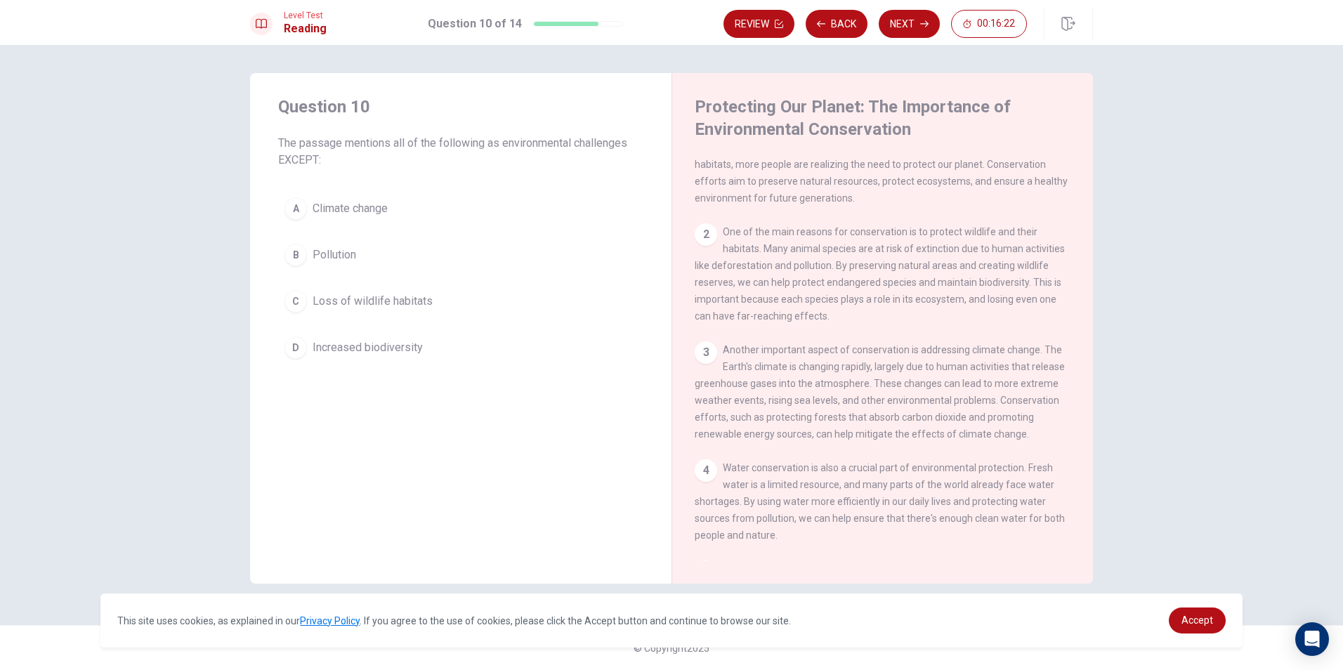
scroll to position [0, 0]
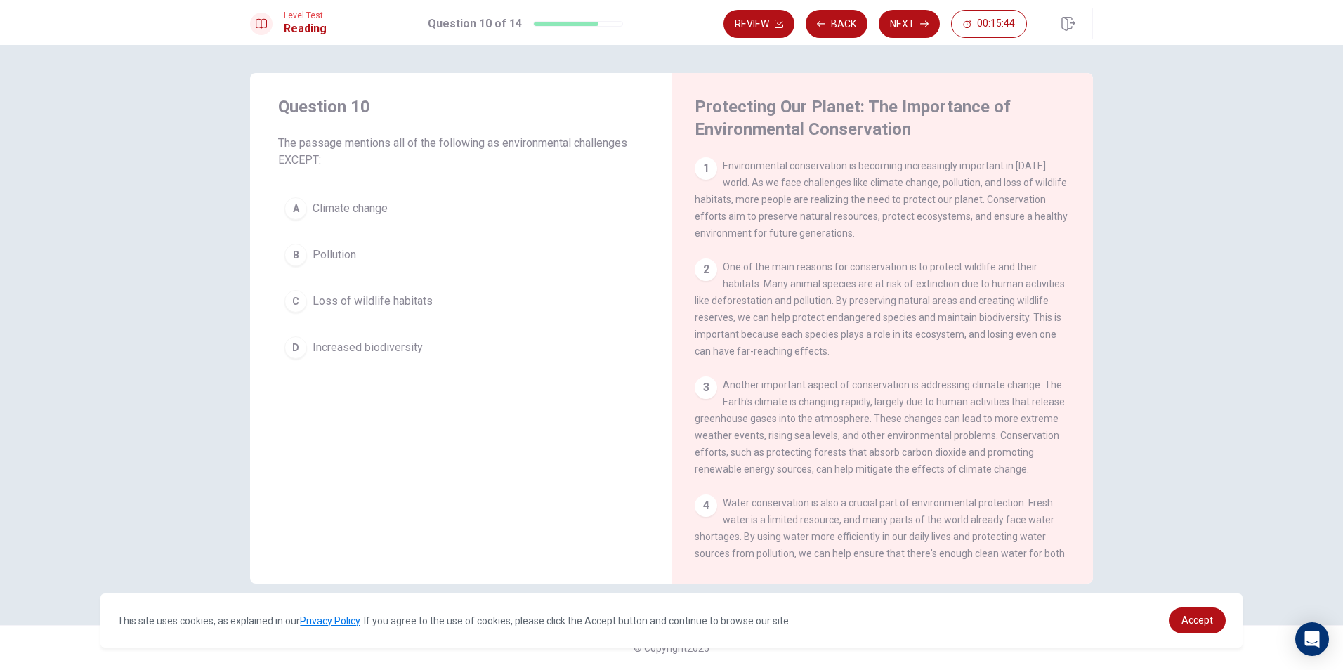
click at [406, 205] on button "A Climate change" at bounding box center [460, 208] width 365 height 35
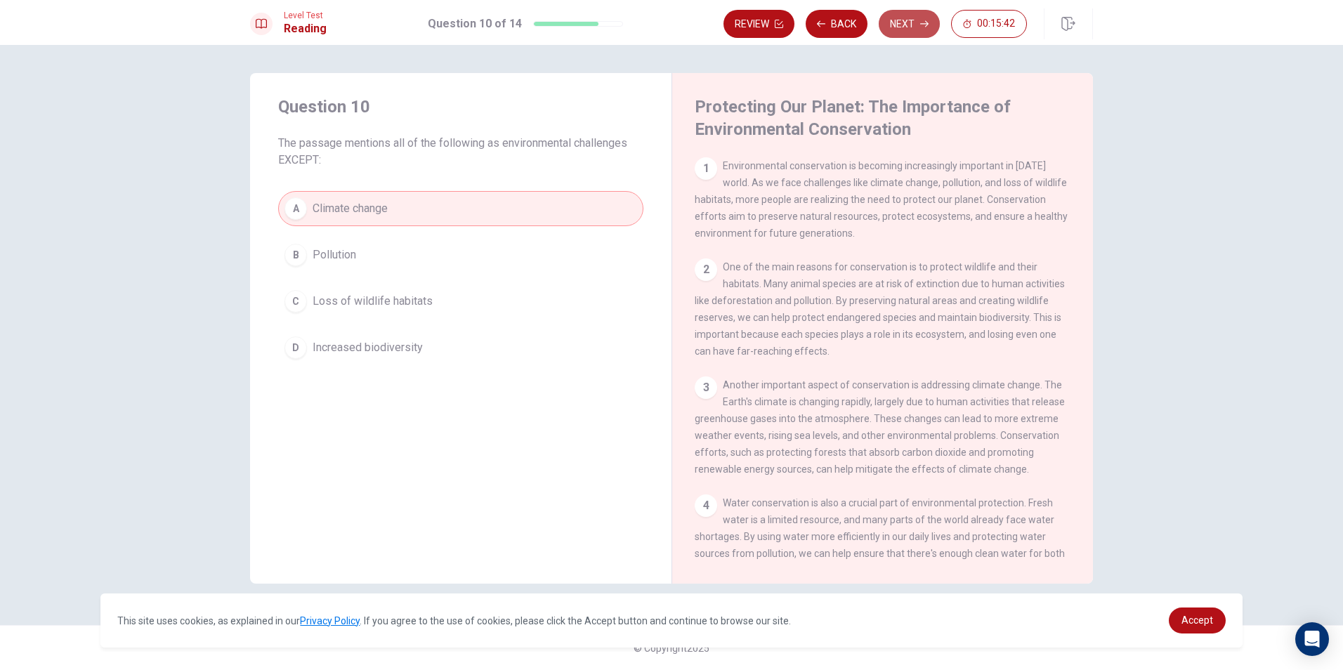
click at [922, 22] on icon "button" at bounding box center [924, 24] width 8 height 8
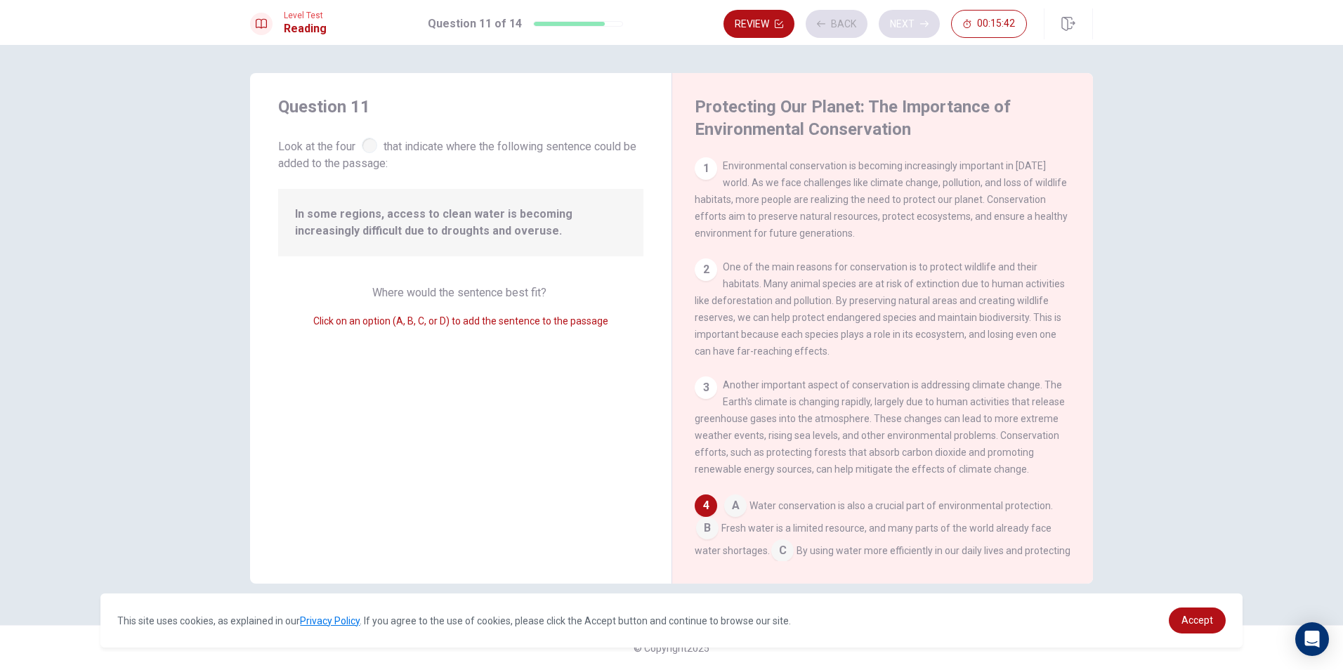
scroll to position [192, 0]
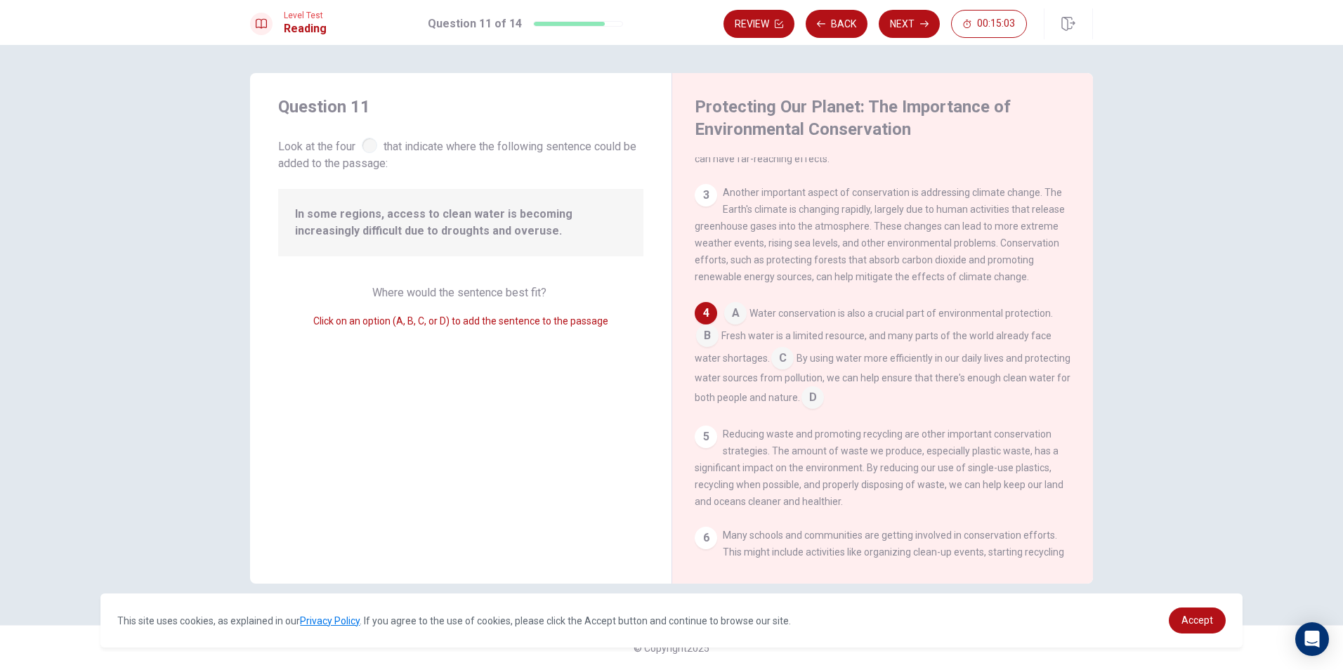
click at [784, 367] on input at bounding box center [782, 359] width 22 height 22
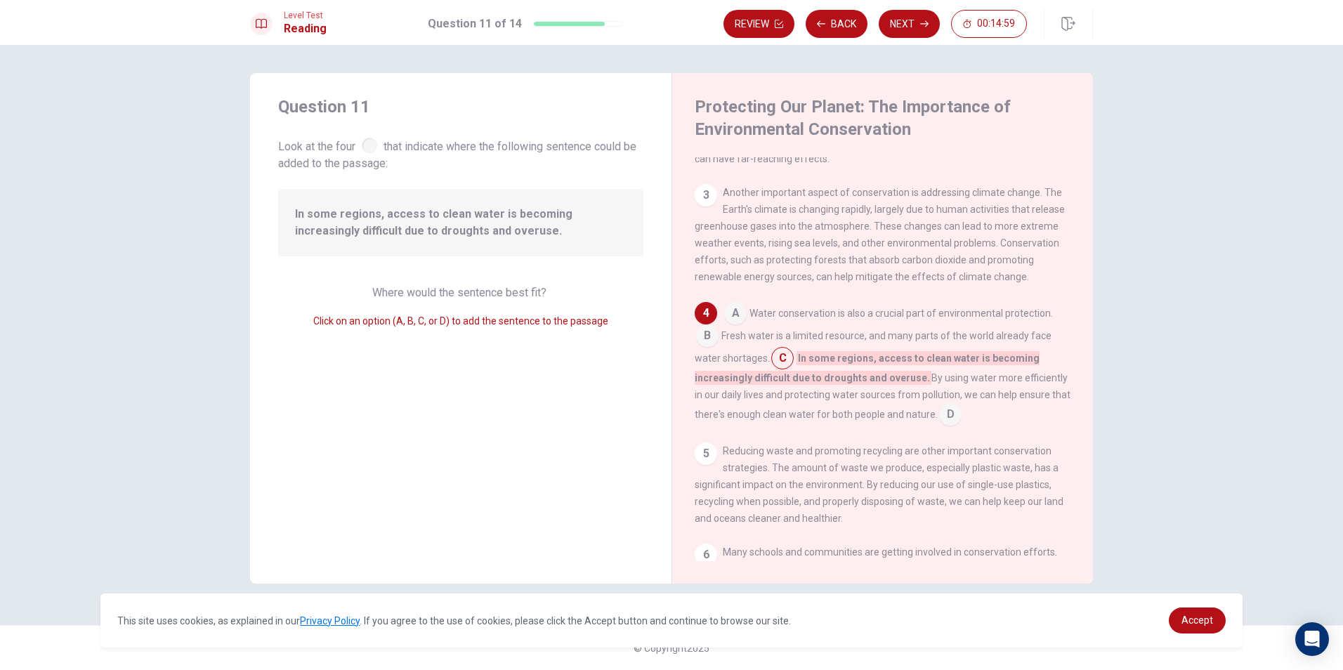
click at [743, 326] on input at bounding box center [735, 314] width 22 height 22
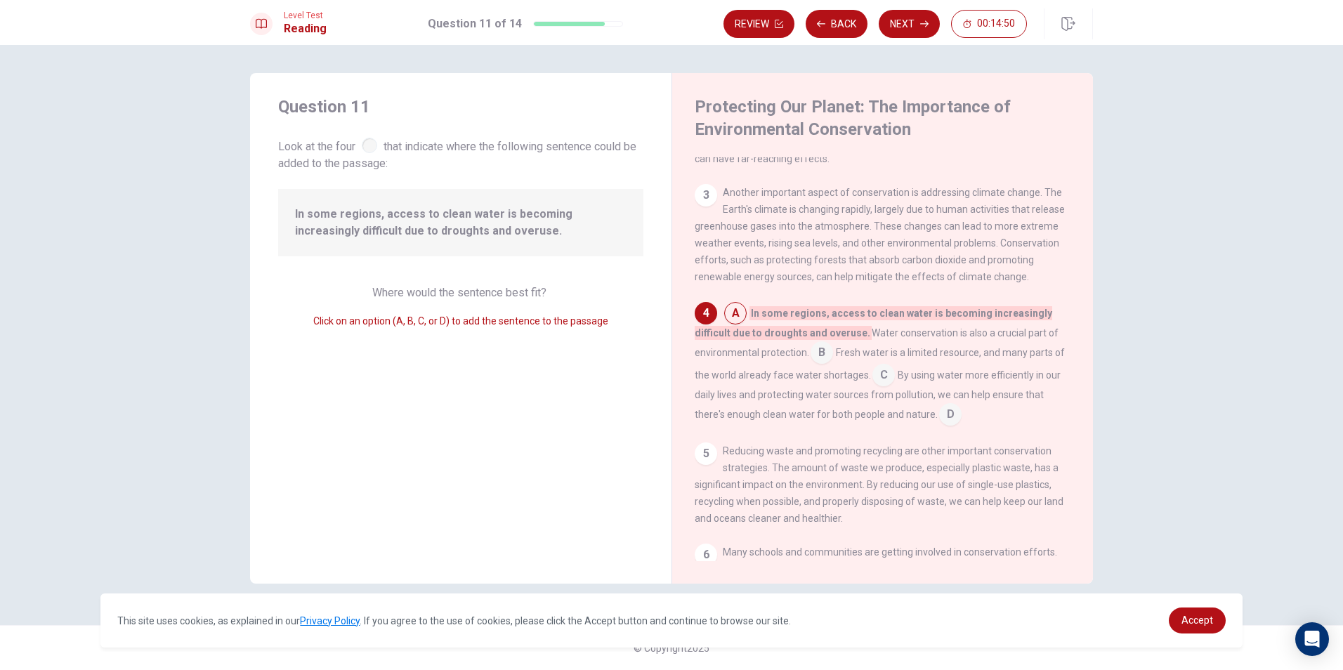
click at [826, 362] on input at bounding box center [822, 354] width 22 height 22
click at [872, 374] on div "A Water conservation is also a crucial part of environmental protection. B In s…" at bounding box center [883, 364] width 377 height 124
click at [872, 383] on input at bounding box center [883, 376] width 22 height 22
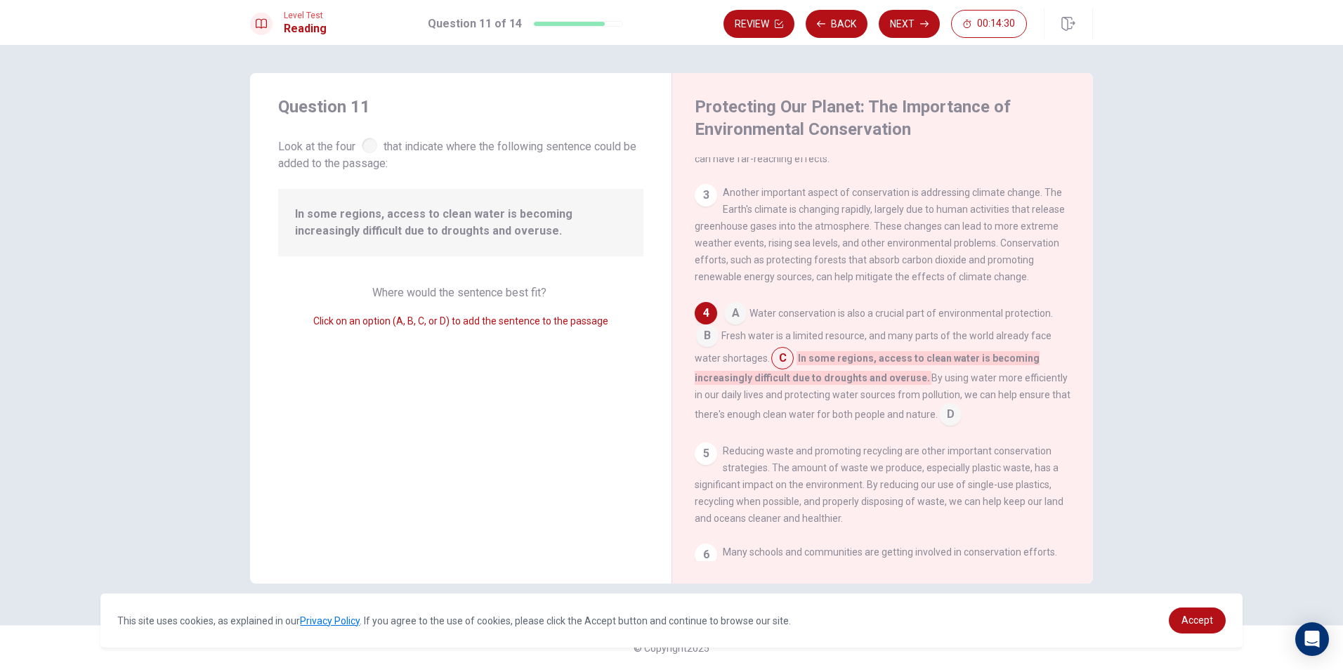
click at [945, 427] on input at bounding box center [950, 416] width 22 height 22
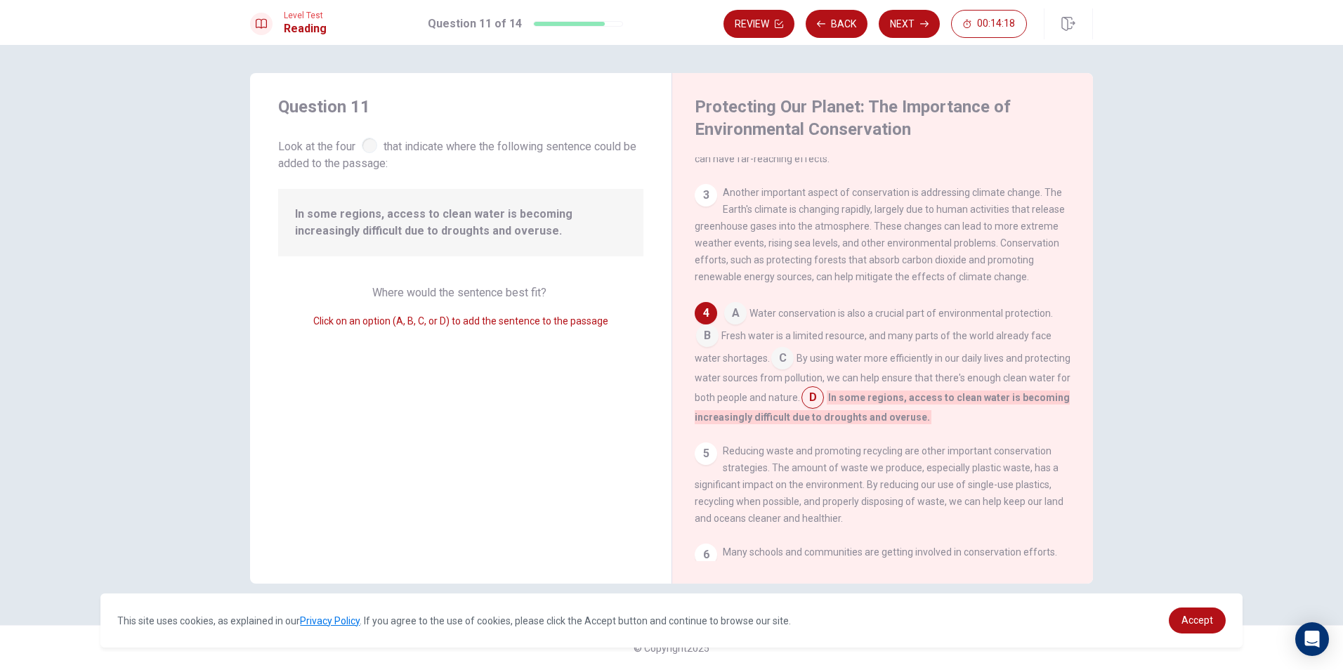
click at [737, 321] on input at bounding box center [735, 314] width 22 height 22
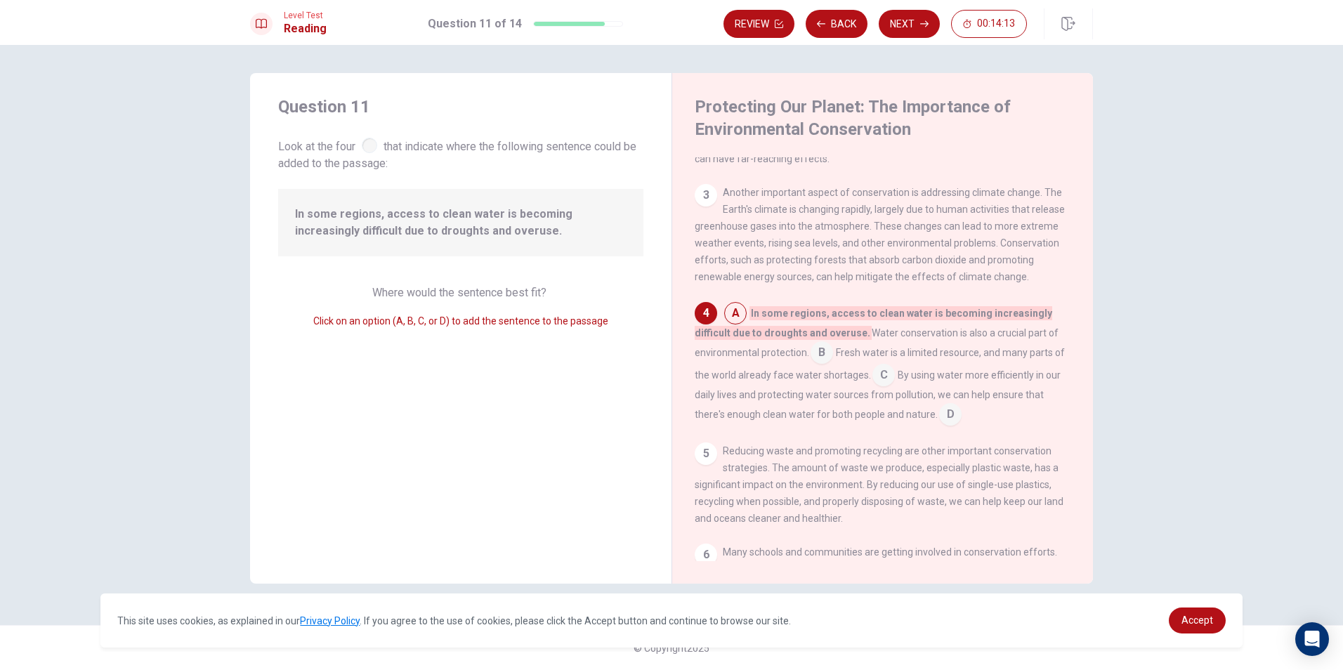
click at [820, 365] on input at bounding box center [822, 354] width 22 height 22
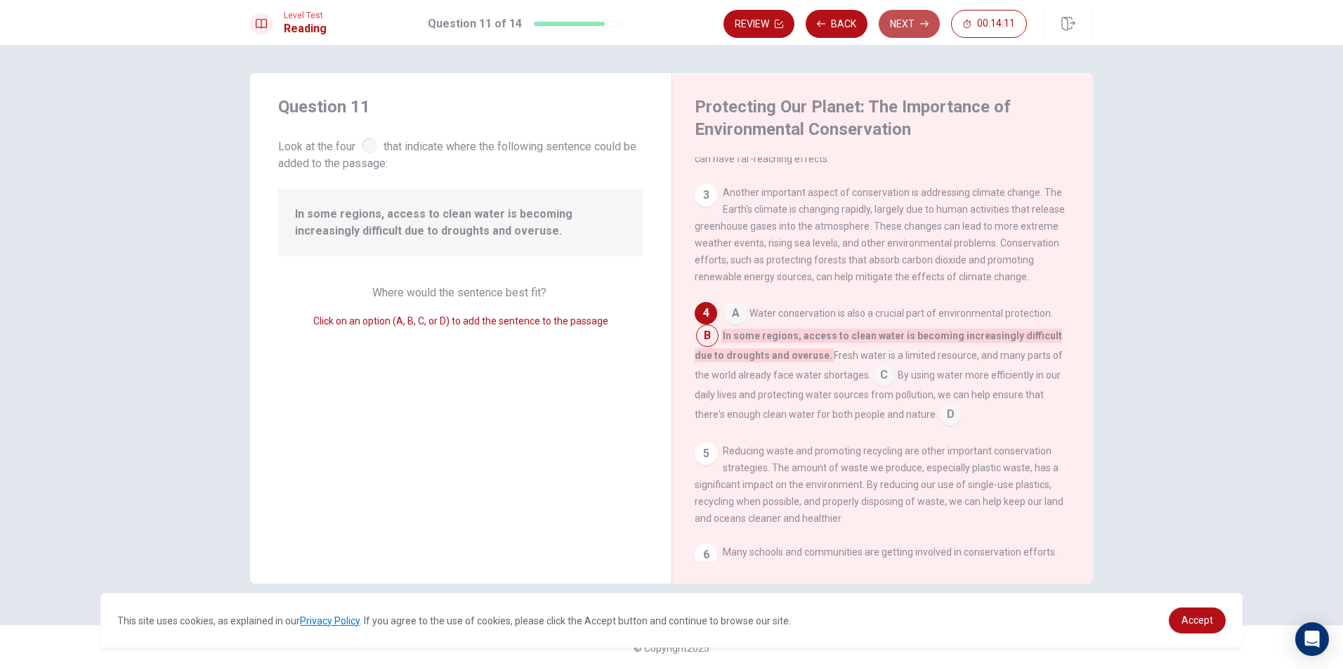
click at [901, 15] on button "Next" at bounding box center [909, 24] width 61 height 28
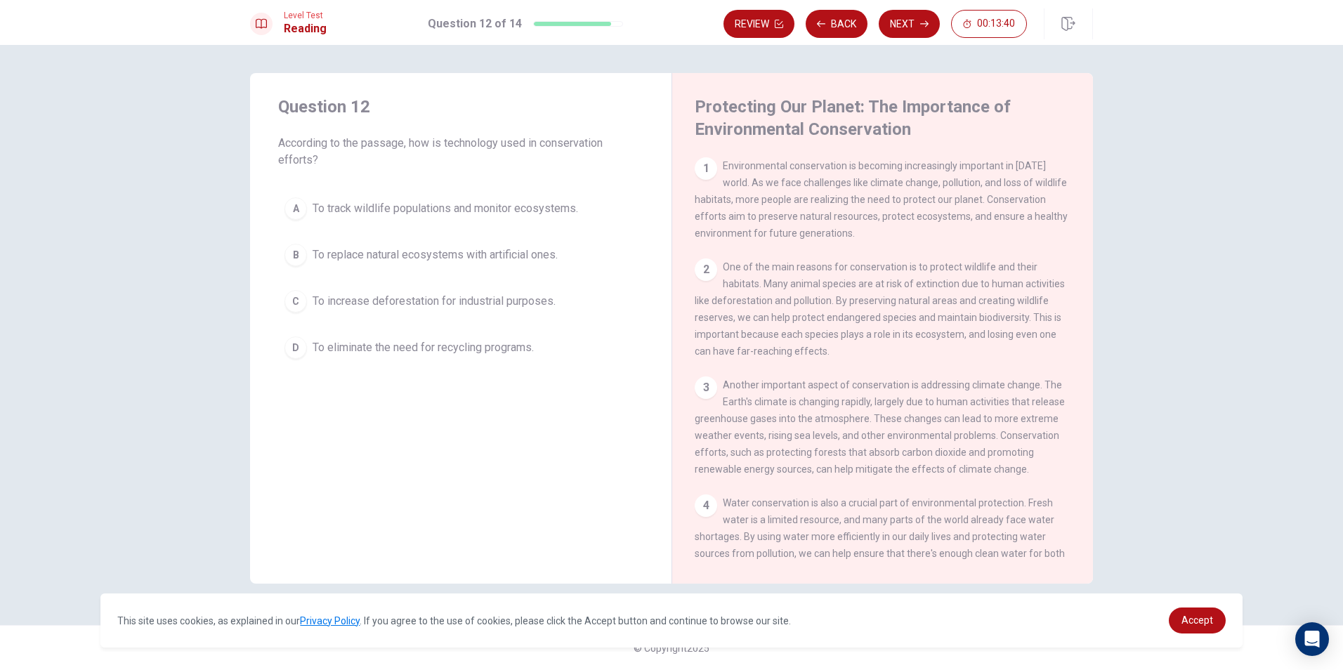
click at [578, 214] on span "To track wildlife populations and monitor ecosystems." at bounding box center [446, 208] width 266 height 17
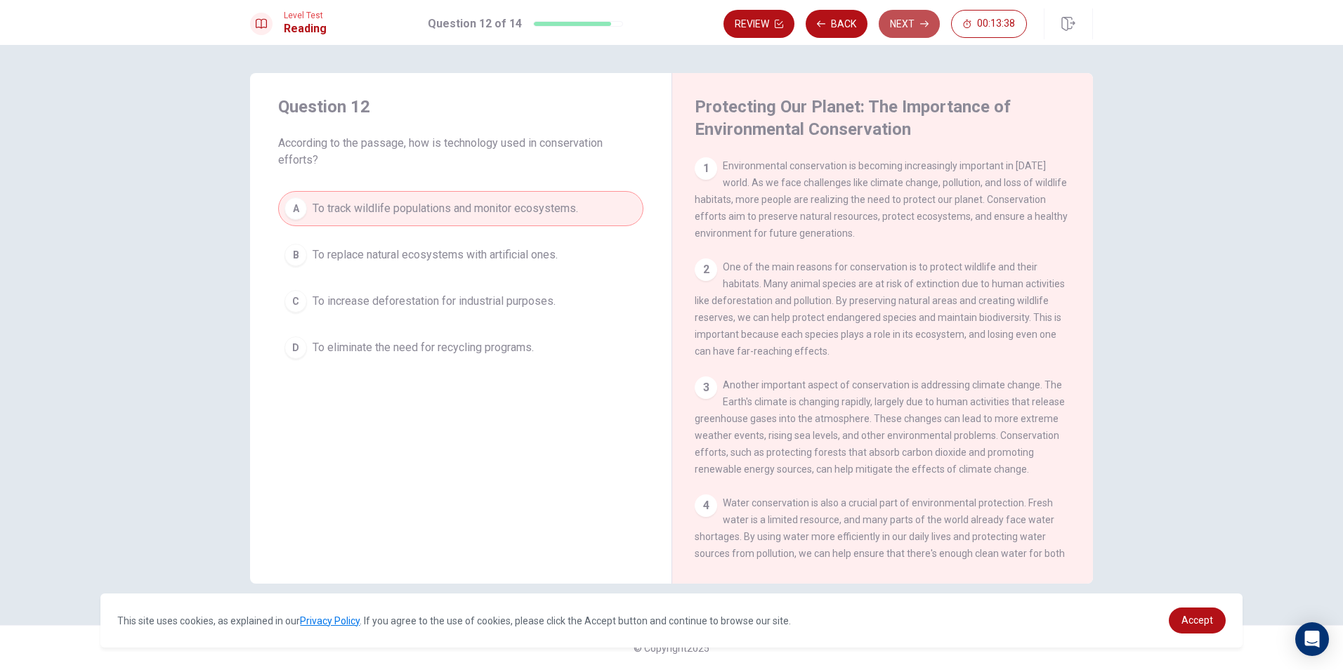
click at [913, 24] on button "Next" at bounding box center [909, 24] width 61 height 28
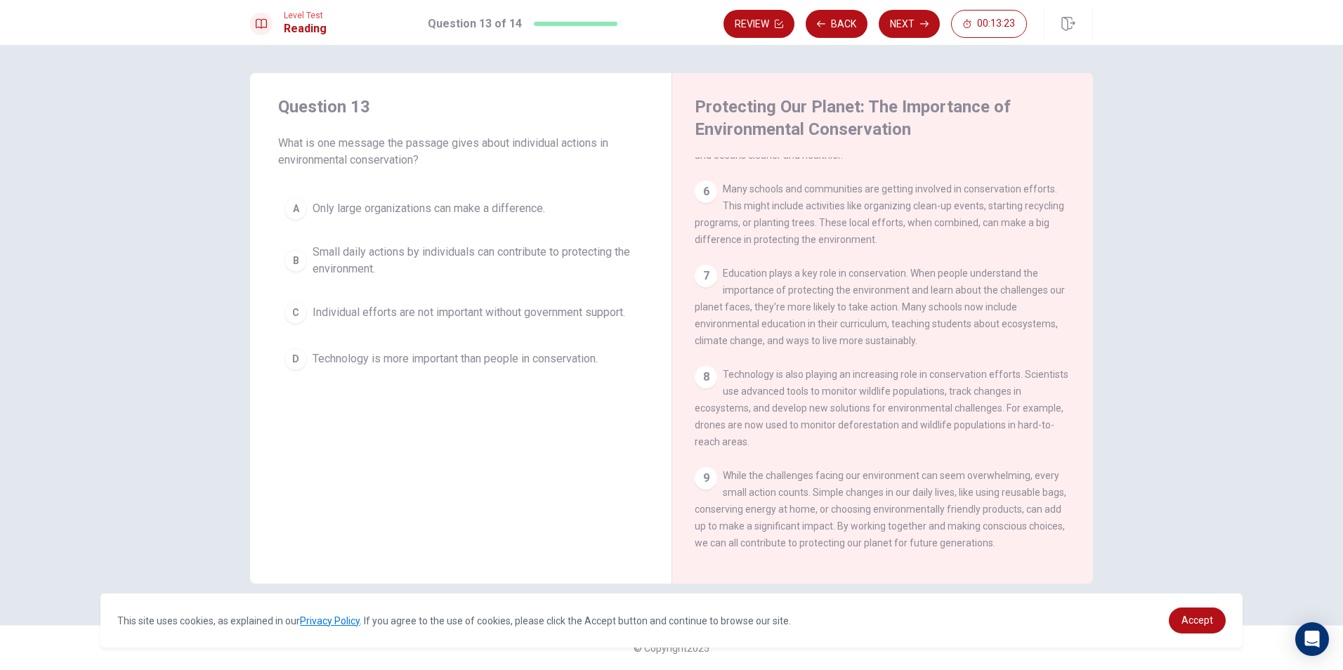
scroll to position [556, 0]
click at [556, 259] on span "Small daily actions by individuals can contribute to protecting the environment." at bounding box center [475, 261] width 325 height 34
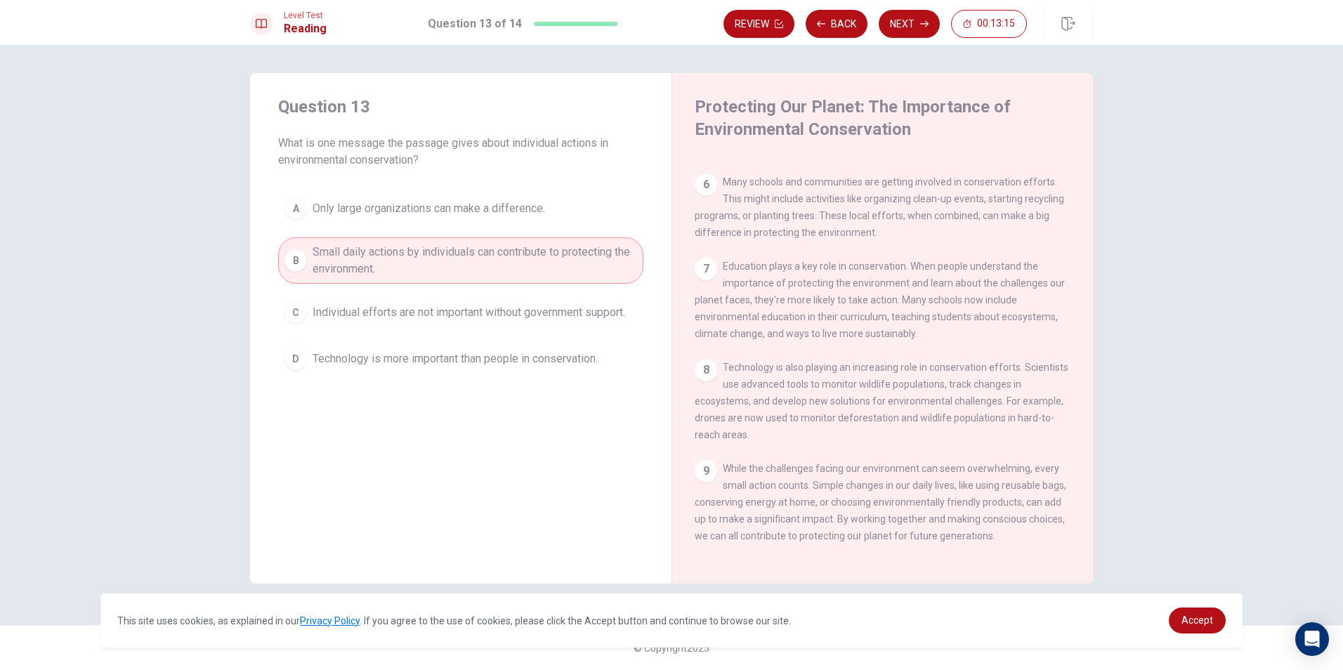
drag, startPoint x: 904, startPoint y: 18, endPoint x: 892, endPoint y: 43, distance: 28.0
click at [897, 27] on button "Next" at bounding box center [909, 24] width 61 height 28
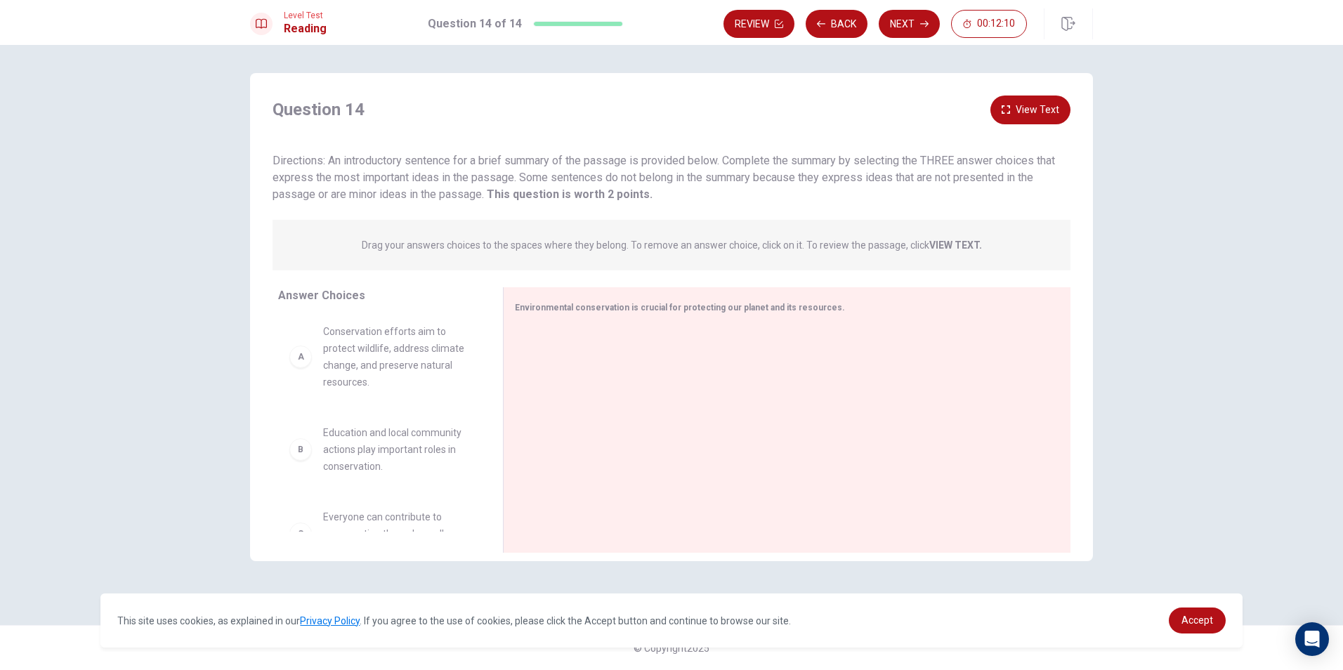
scroll to position [0, 0]
click at [322, 459] on div "B Education and local community actions play important roles in conservation." at bounding box center [379, 453] width 180 height 51
click at [314, 363] on div "A Conservation efforts aim to protect wildlife, address climate change, and pre…" at bounding box center [379, 360] width 180 height 67
click at [303, 365] on div "A" at bounding box center [300, 360] width 22 height 22
drag, startPoint x: 320, startPoint y: 367, endPoint x: 614, endPoint y: 376, distance: 293.8
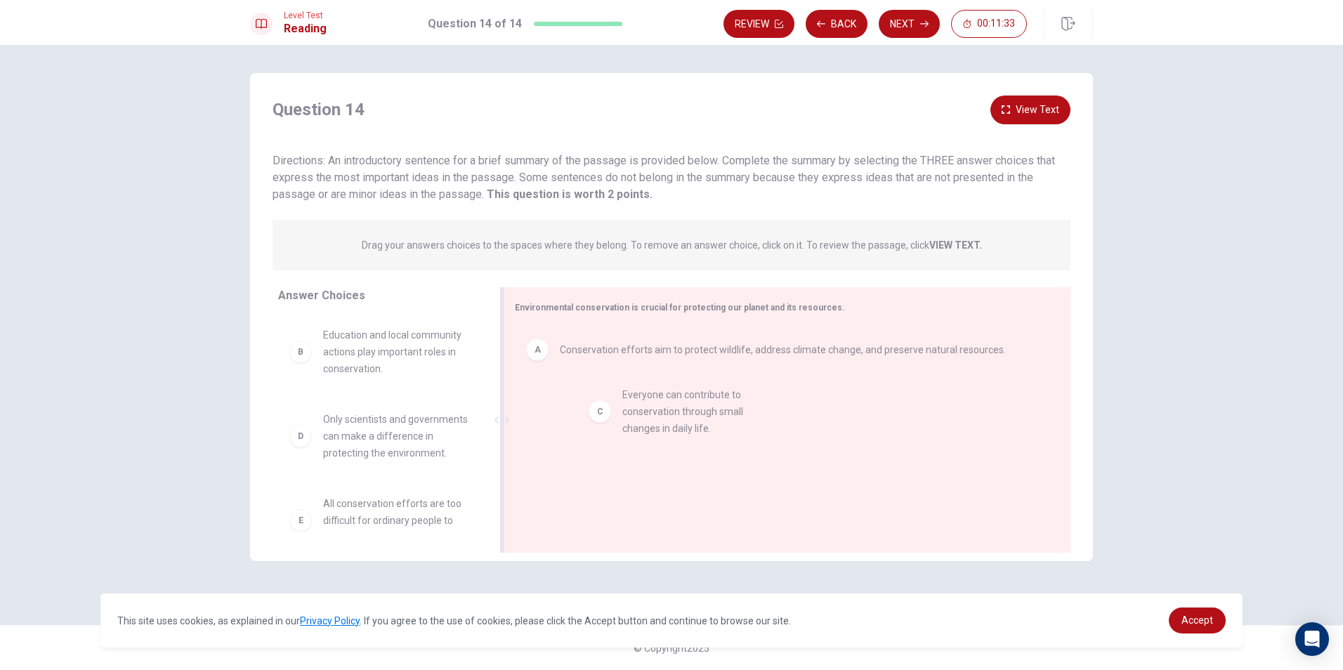
drag, startPoint x: 312, startPoint y: 448, endPoint x: 623, endPoint y: 422, distance: 312.3
drag, startPoint x: 318, startPoint y: 363, endPoint x: 580, endPoint y: 480, distance: 286.8
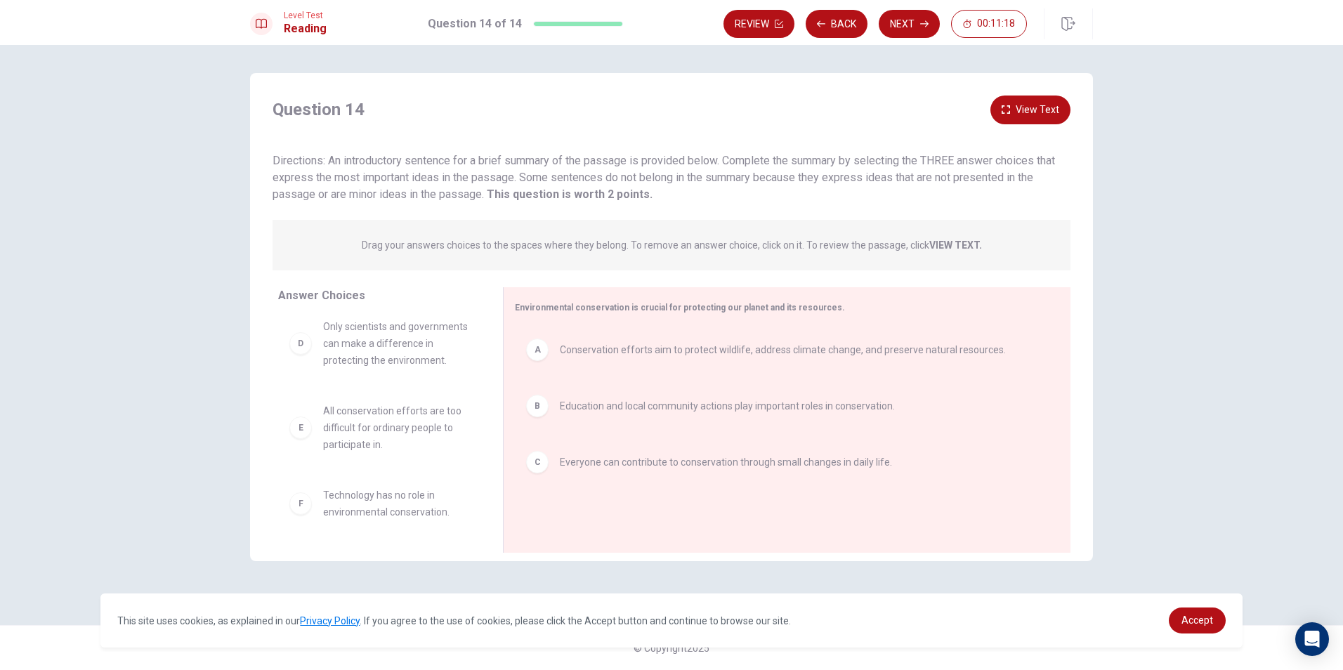
scroll to position [25, 0]
click at [902, 17] on button "Next" at bounding box center [909, 24] width 61 height 28
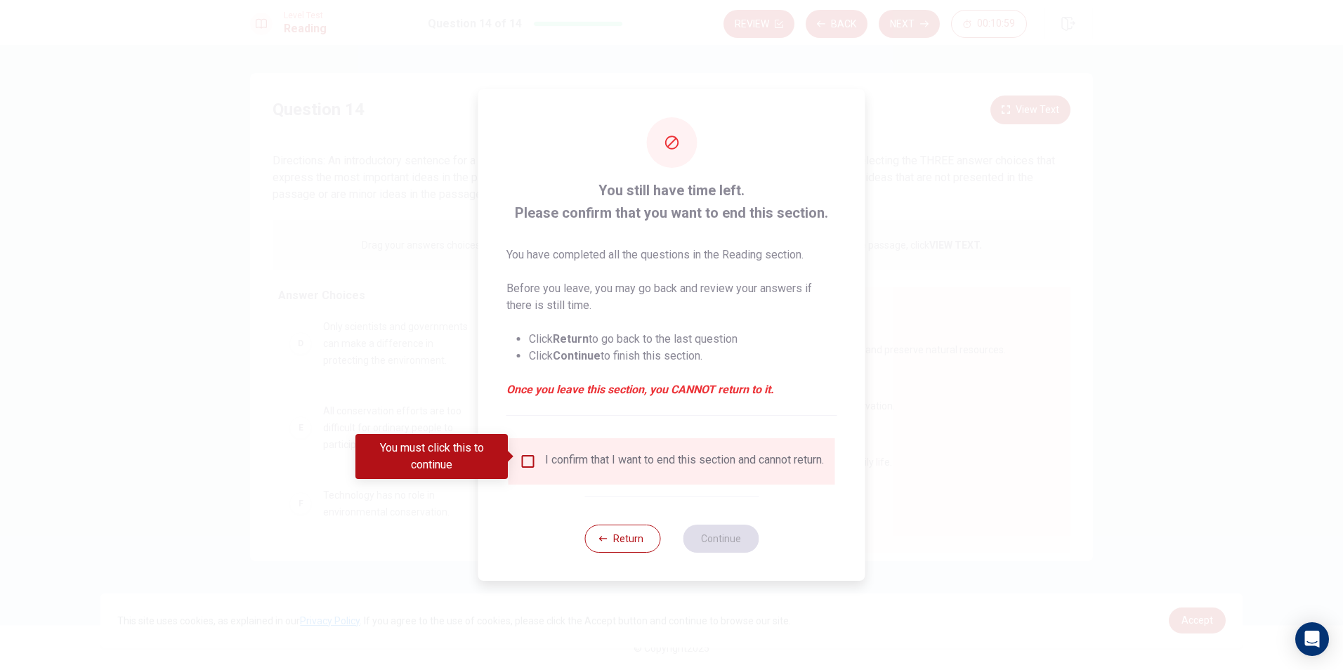
click at [528, 453] on input "You must click this to continue" at bounding box center [528, 461] width 17 height 17
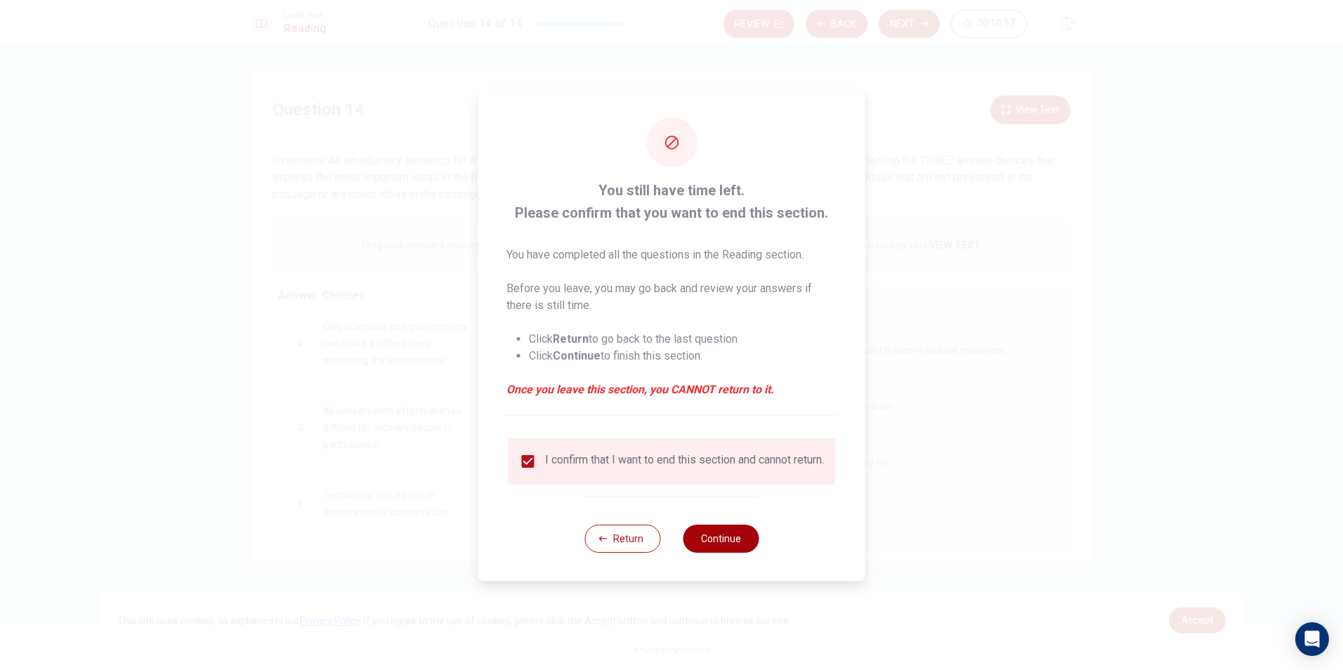
click at [717, 536] on button "Continue" at bounding box center [721, 539] width 76 height 28
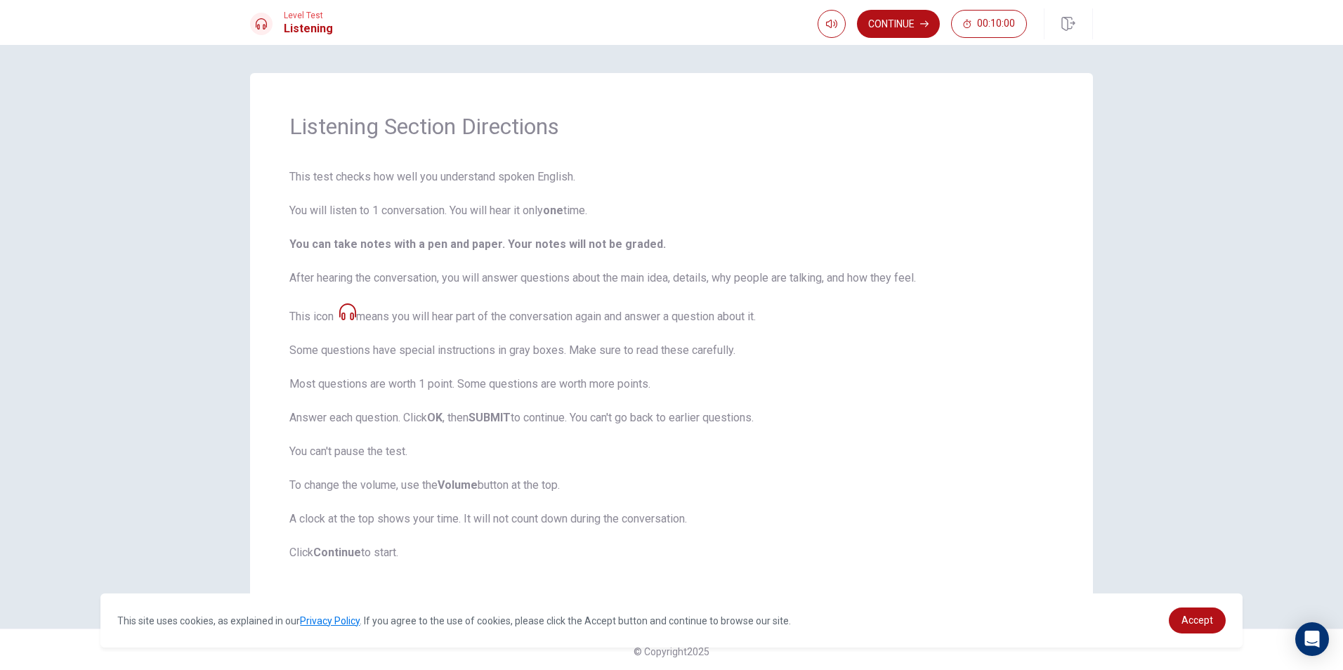
scroll to position [4, 0]
click at [823, 22] on button "button" at bounding box center [832, 24] width 28 height 28
click at [679, 162] on div "Listening Section Directions This test checks how well you understand spoken En…" at bounding box center [671, 334] width 843 height 528
click at [906, 21] on button "Continue" at bounding box center [898, 24] width 83 height 28
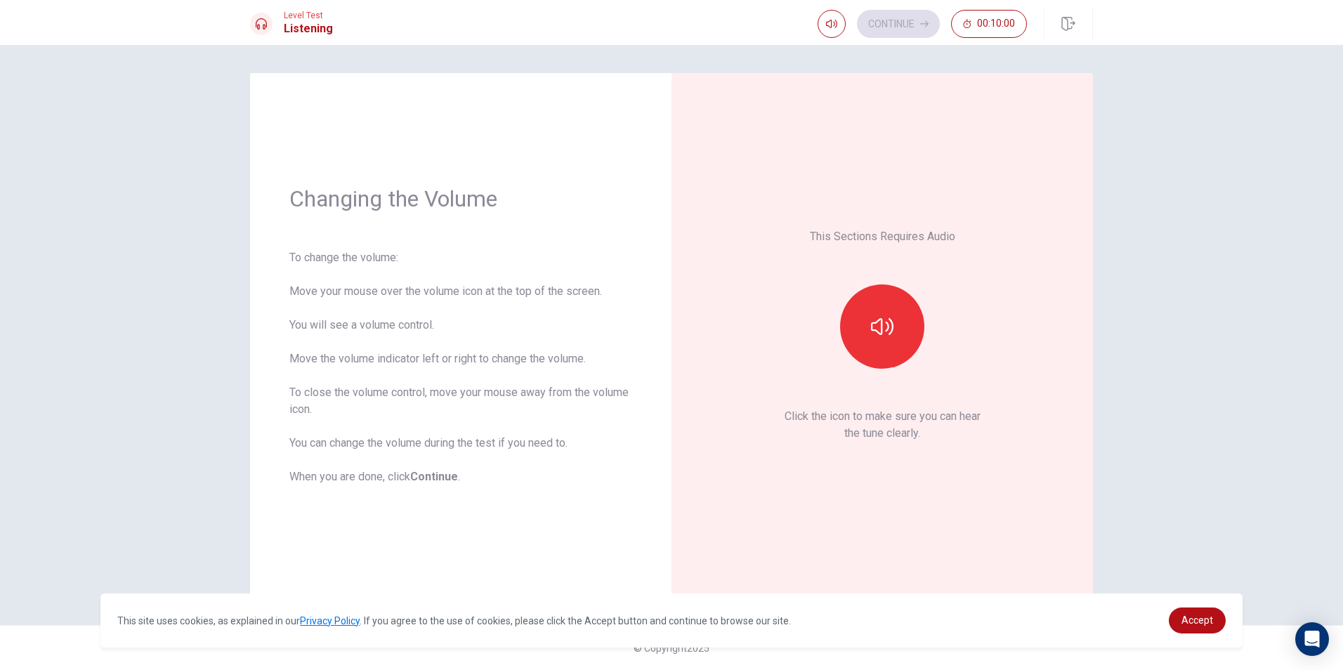
scroll to position [0, 0]
click at [886, 324] on icon "button" at bounding box center [882, 326] width 22 height 22
click at [887, 327] on icon "button" at bounding box center [882, 326] width 22 height 22
click at [838, 21] on button "button" at bounding box center [832, 24] width 28 height 28
type input "0.4"
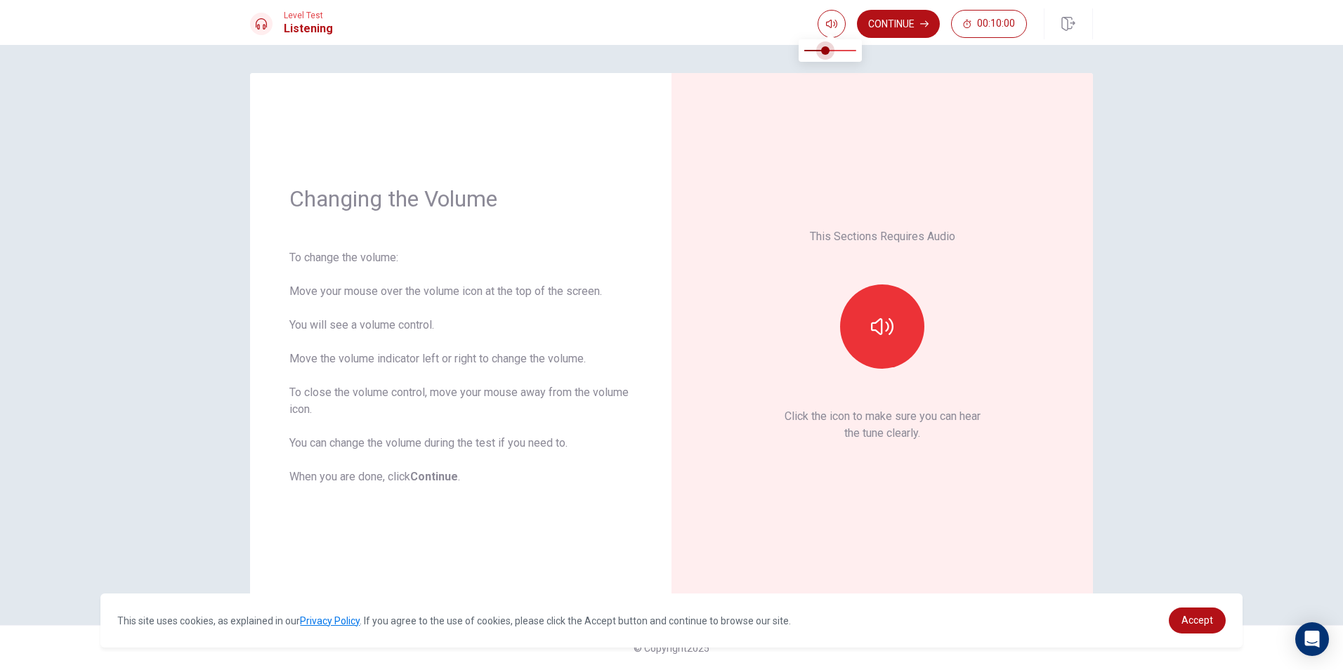
drag, startPoint x: 855, startPoint y: 55, endPoint x: 825, endPoint y: 65, distance: 31.8
click at [825, 65] on div at bounding box center [830, 54] width 63 height 32
click at [872, 343] on button "button" at bounding box center [882, 327] width 84 height 84
click at [903, 28] on button "Continue" at bounding box center [898, 24] width 83 height 28
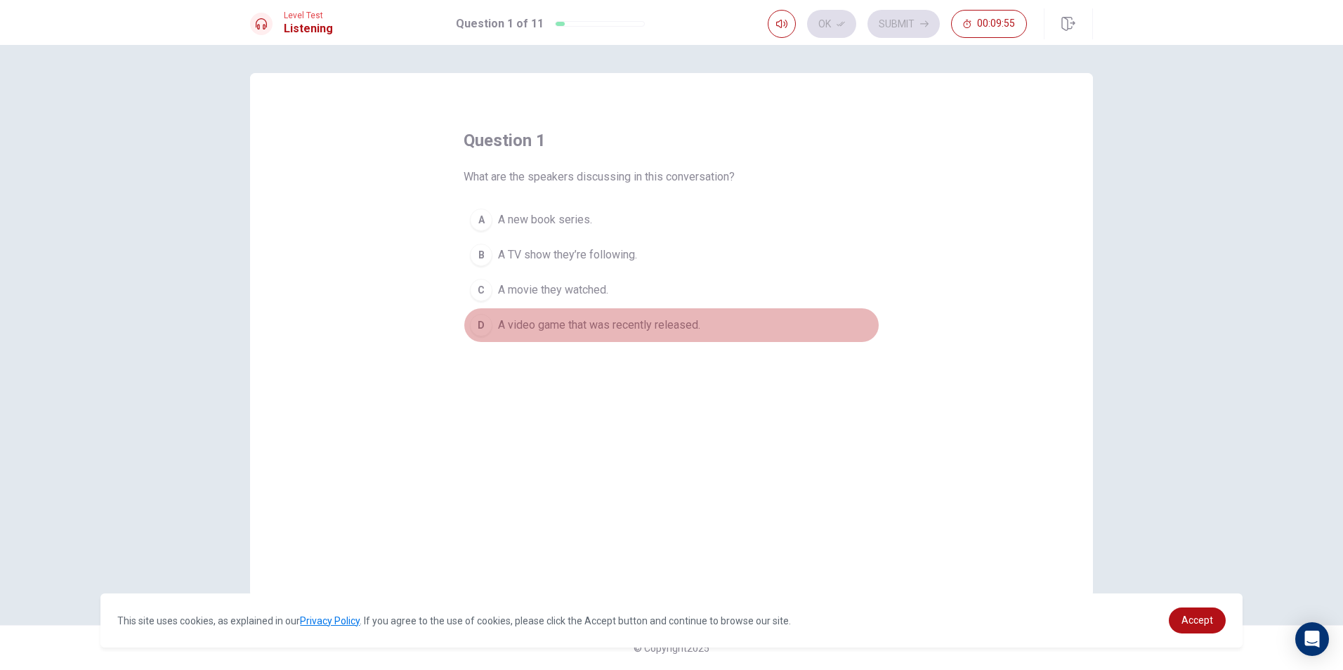
click at [503, 326] on span "A video game that was recently released." at bounding box center [599, 325] width 202 height 17
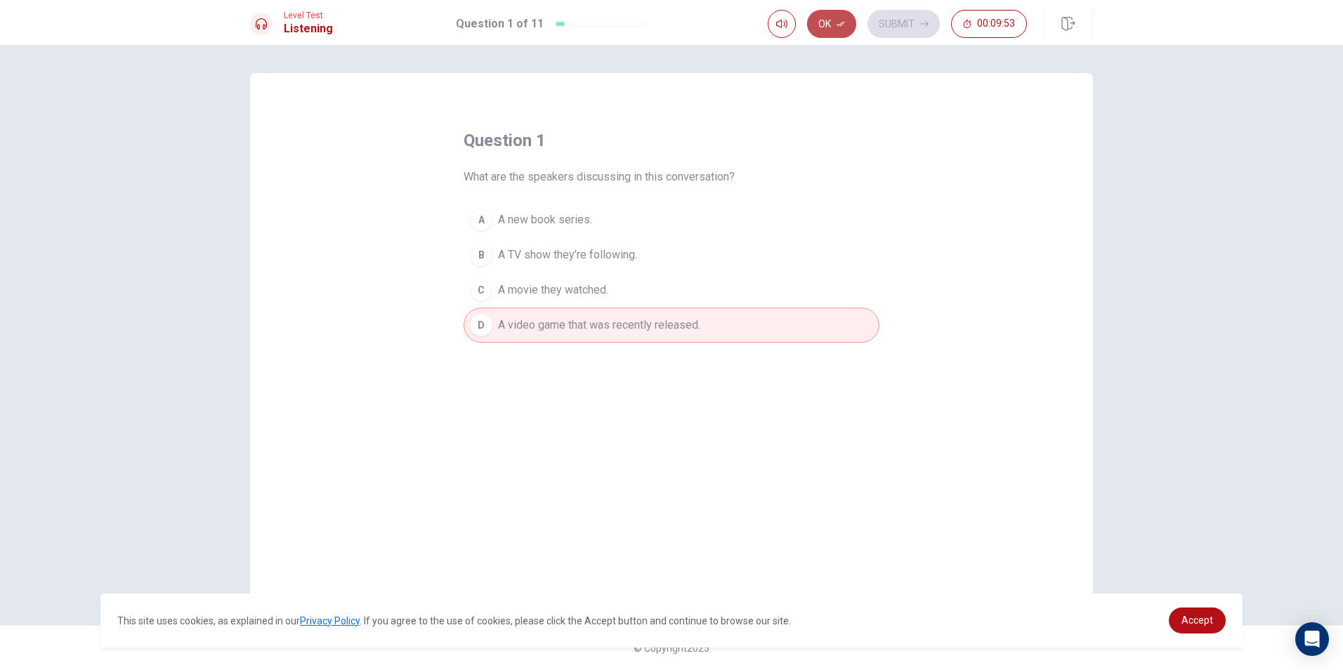
click at [820, 25] on button "Ok" at bounding box center [831, 24] width 49 height 28
click at [900, 27] on button "Submit" at bounding box center [904, 24] width 72 height 28
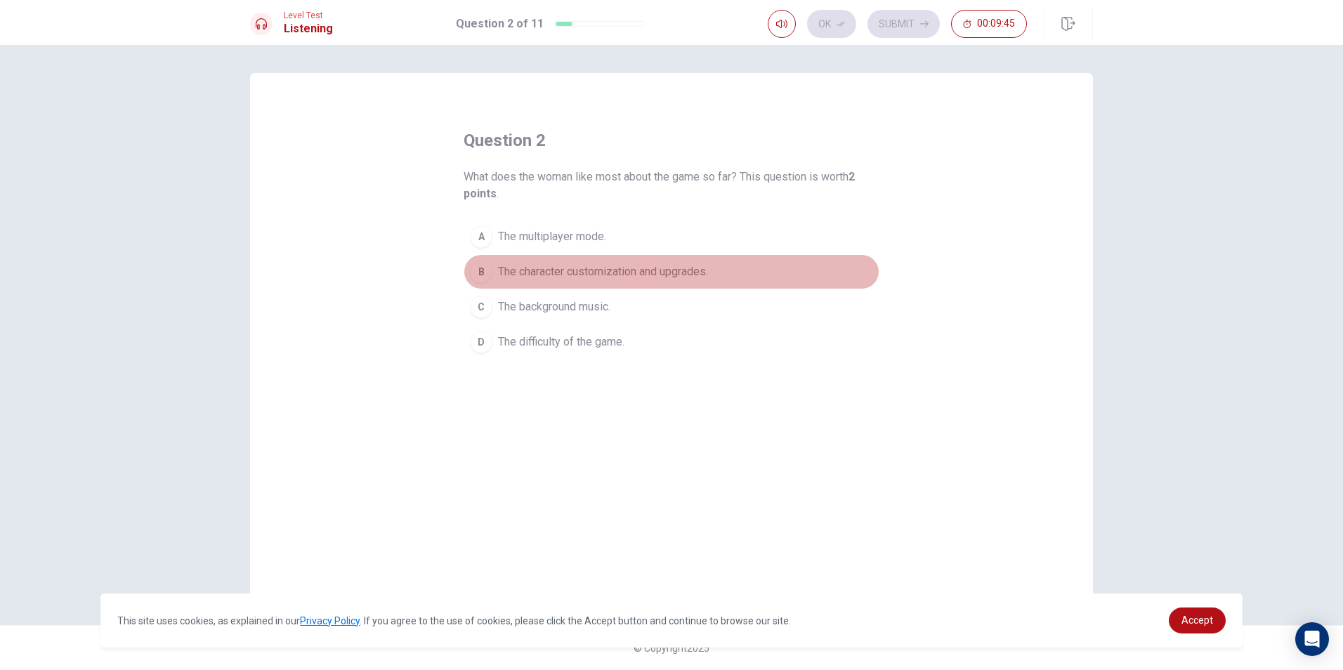
click at [619, 261] on button "B The character customization and upgrades." at bounding box center [672, 271] width 416 height 35
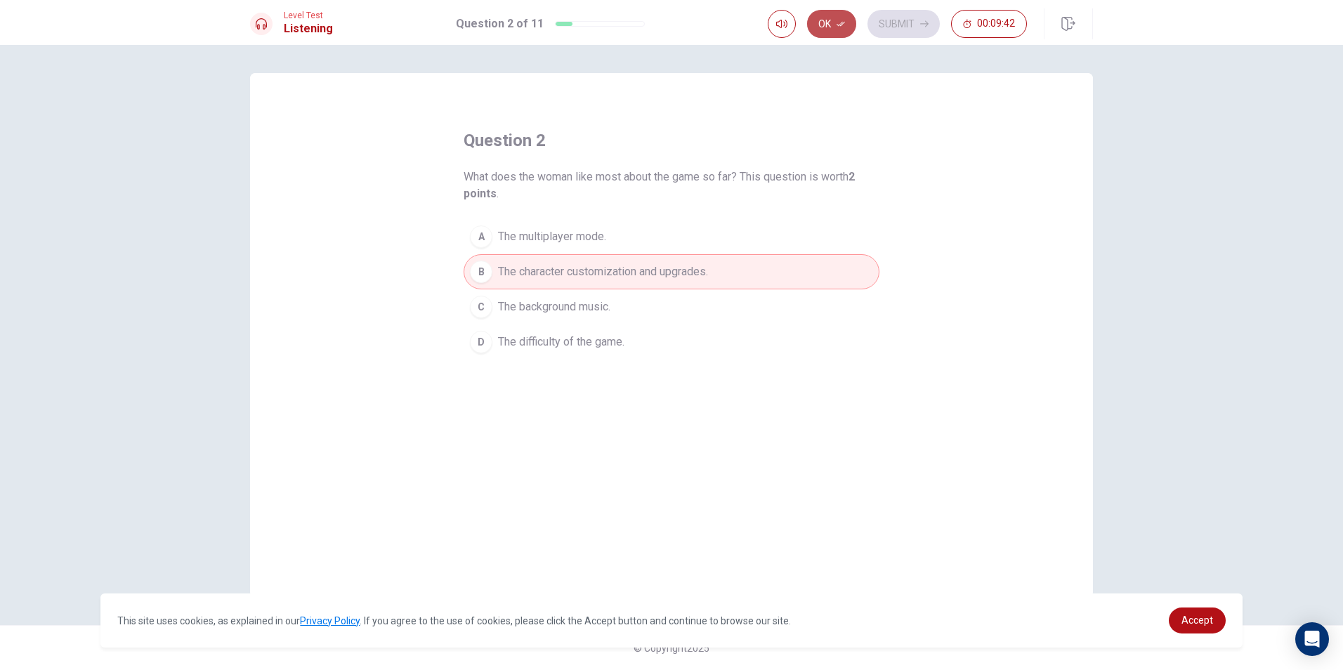
click at [835, 19] on button "Ok" at bounding box center [831, 24] width 49 height 28
click at [887, 21] on button "Submit" at bounding box center [904, 24] width 72 height 28
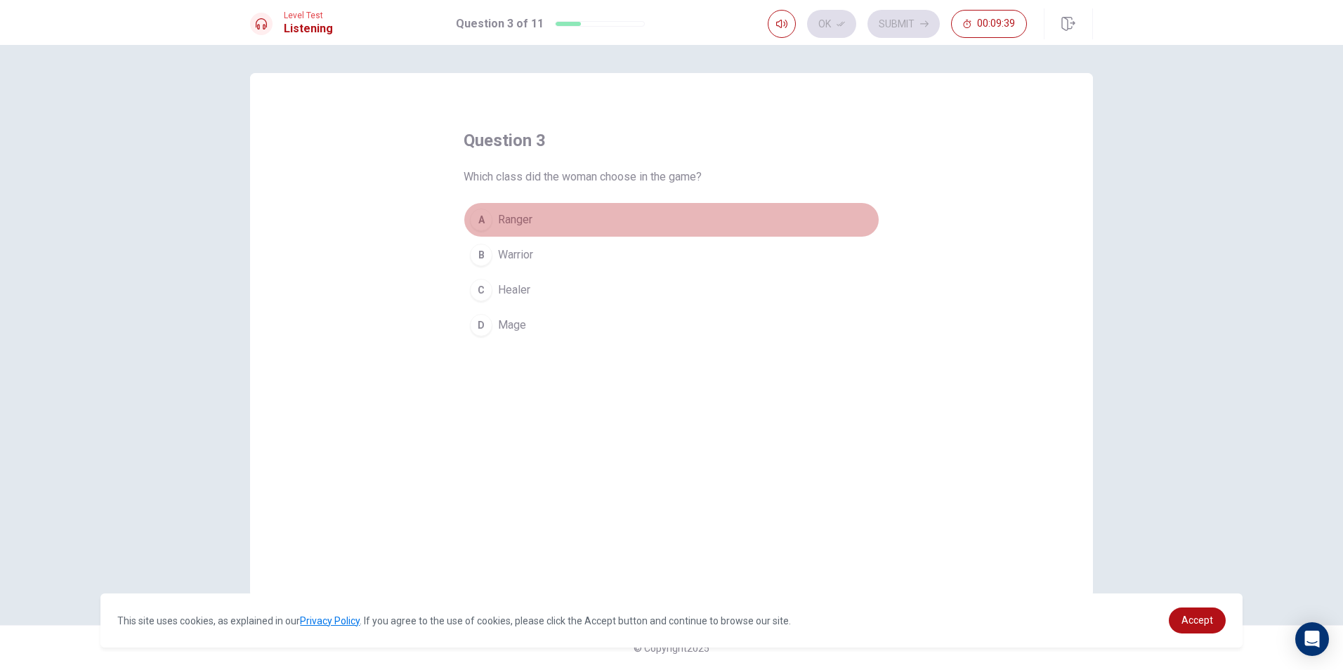
click at [656, 224] on button "A Ranger" at bounding box center [672, 219] width 416 height 35
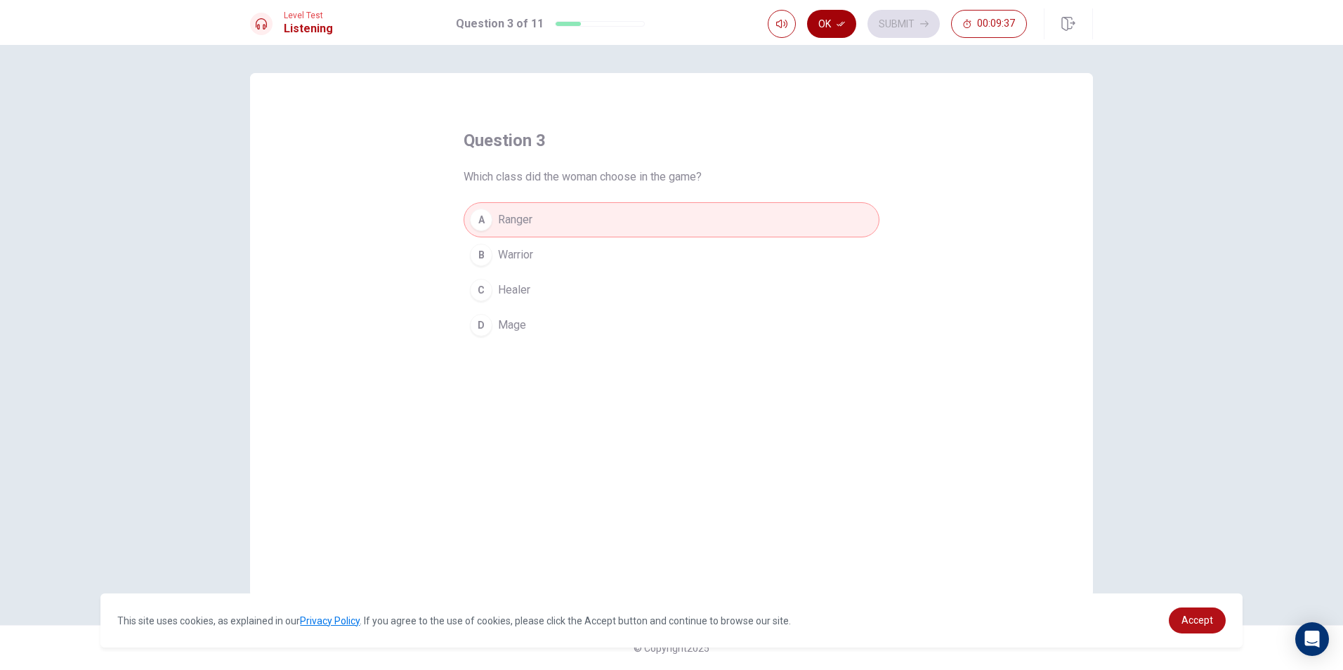
click at [832, 26] on button "Ok" at bounding box center [831, 24] width 49 height 28
click at [891, 31] on button "Submit" at bounding box center [904, 24] width 72 height 28
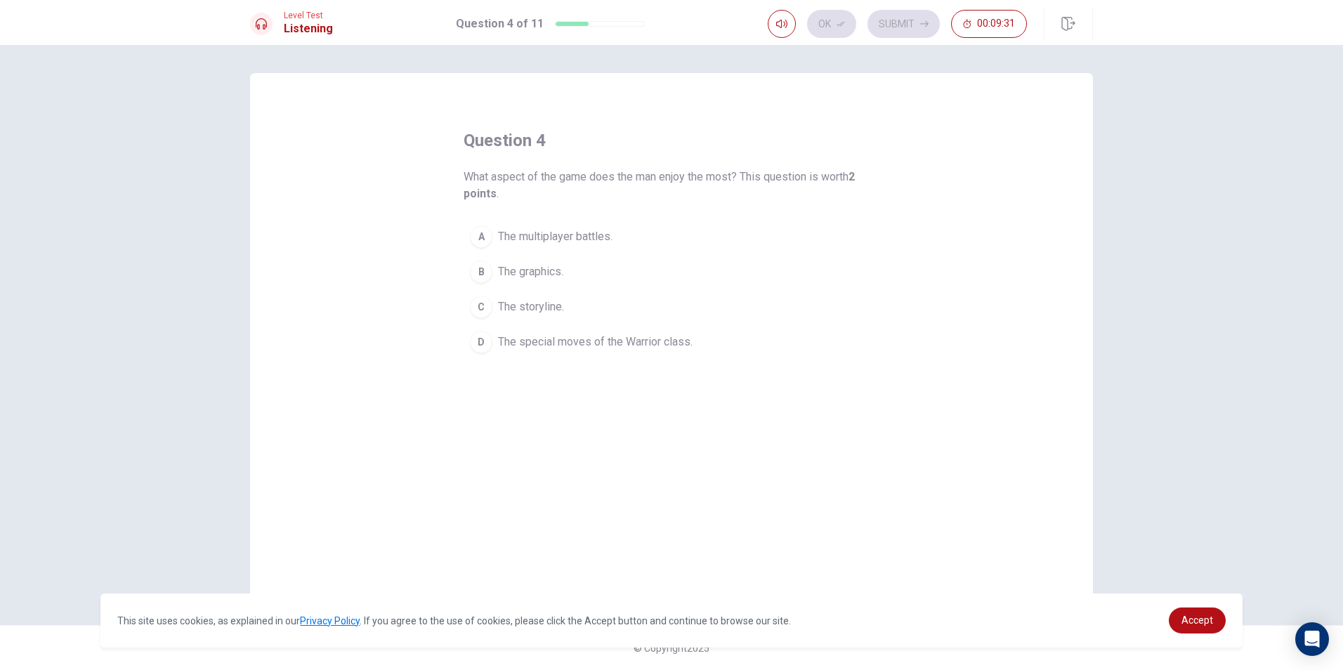
click at [698, 345] on button "D The special moves of the Warrior class." at bounding box center [672, 342] width 416 height 35
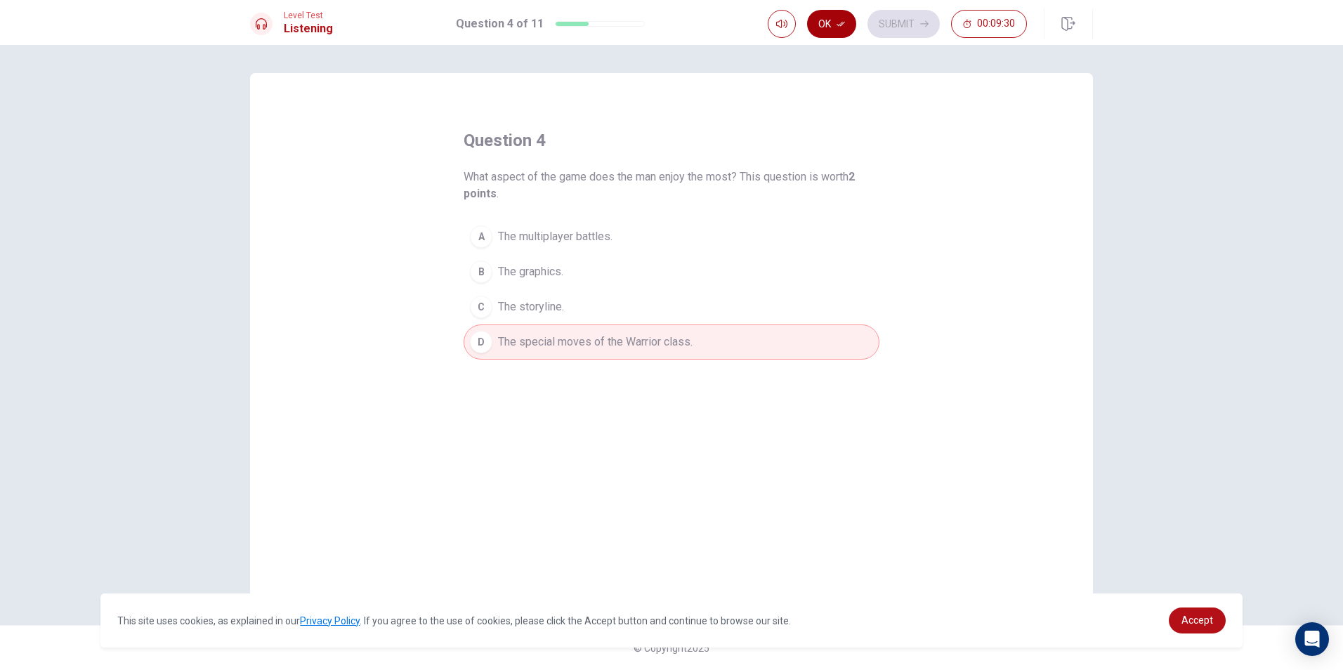
click at [846, 28] on button "Ok" at bounding box center [831, 24] width 49 height 28
click at [908, 11] on button "Submit" at bounding box center [904, 24] width 72 height 28
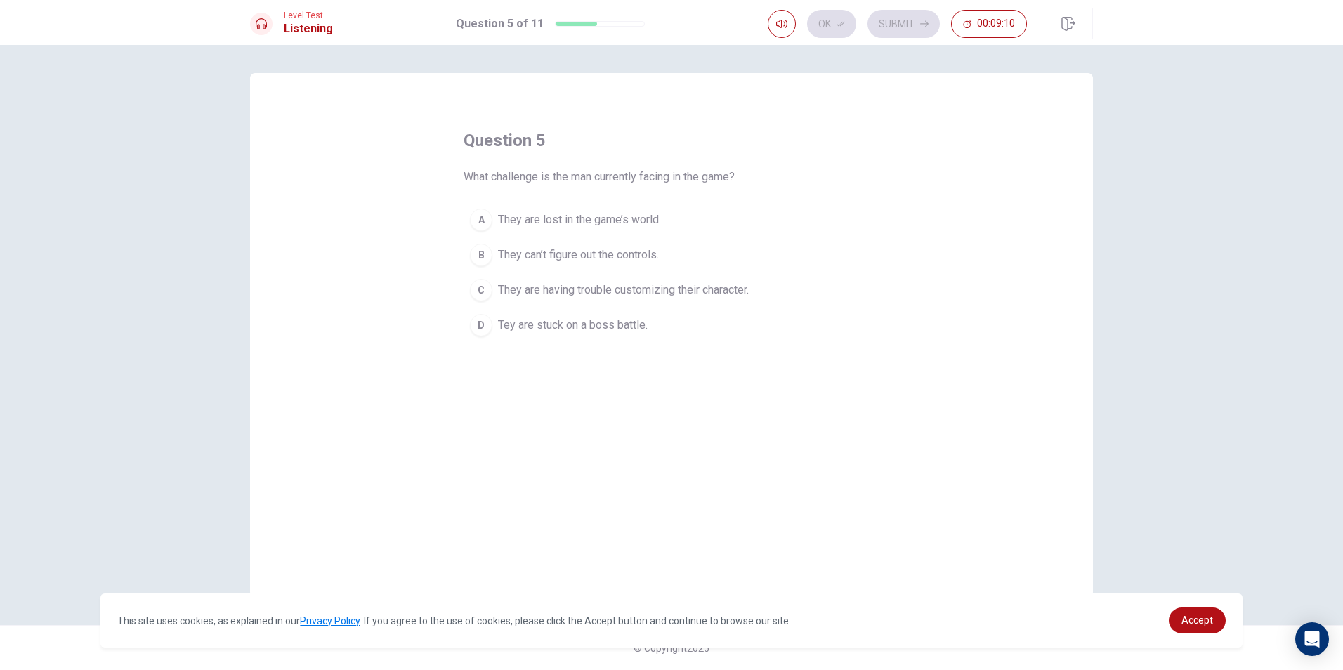
click at [667, 327] on button "D [PERSON_NAME] are stuck on a boss battle." at bounding box center [672, 325] width 416 height 35
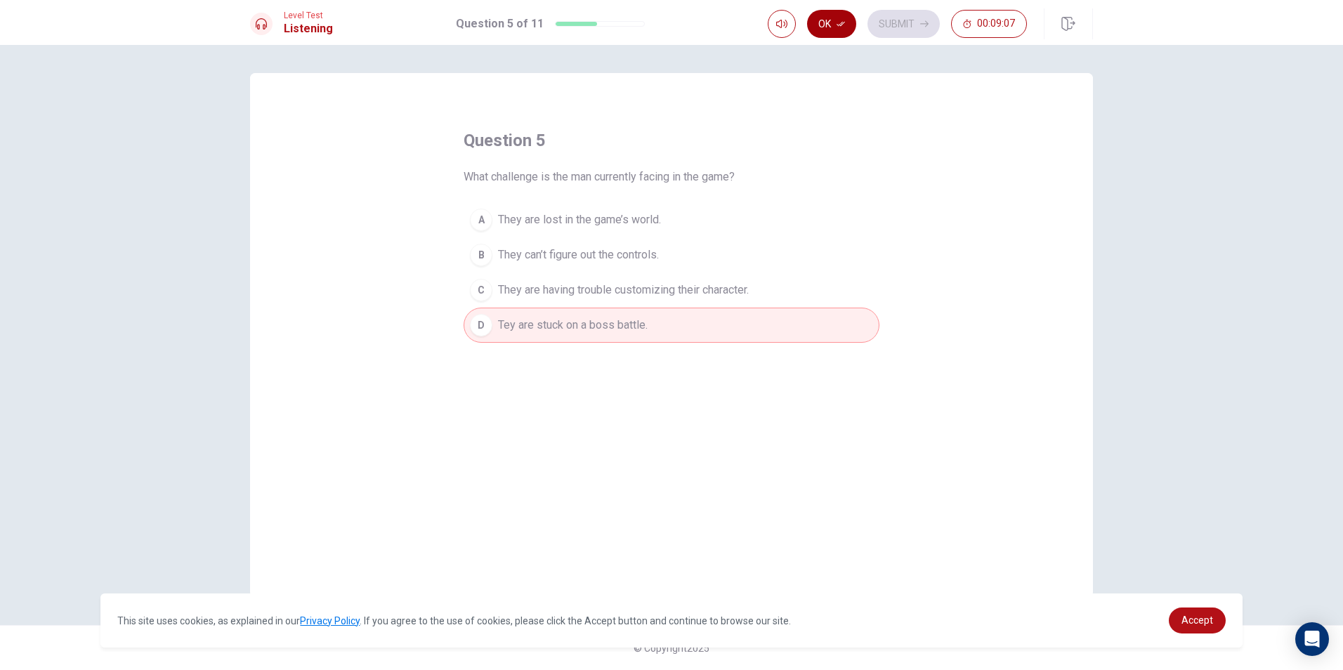
click at [832, 25] on button "Ok" at bounding box center [831, 24] width 49 height 28
click at [909, 31] on button "Submit" at bounding box center [904, 24] width 72 height 28
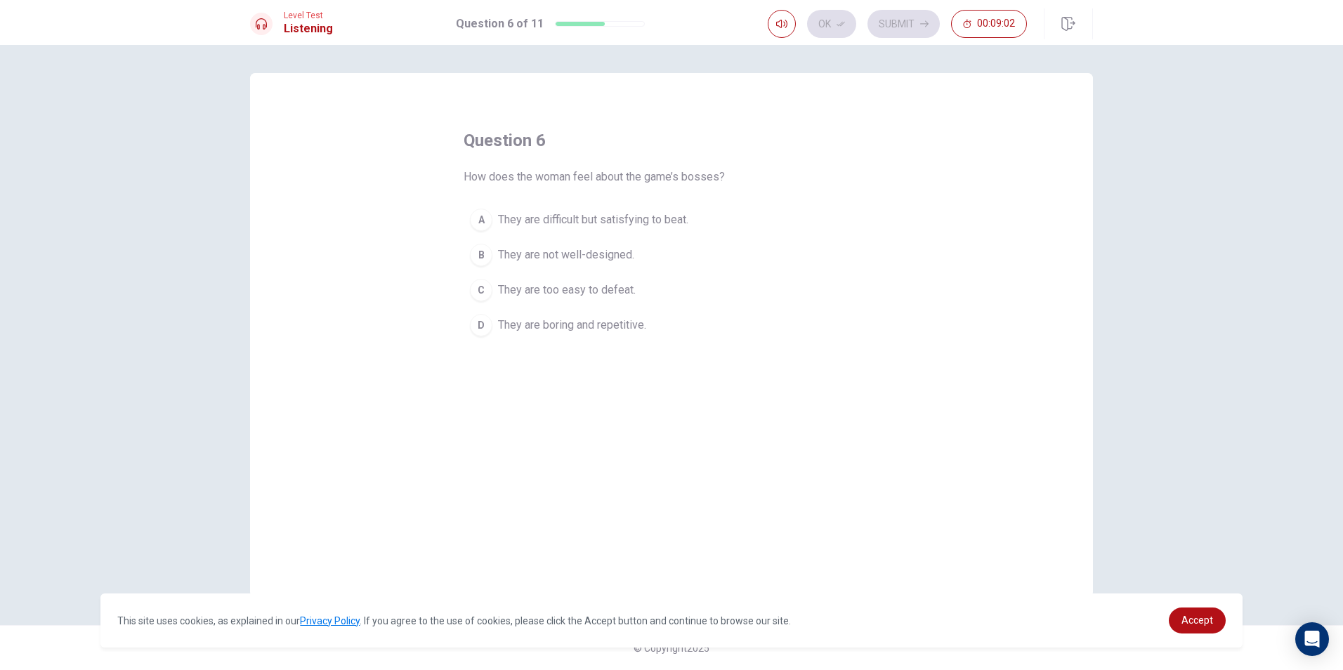
click at [737, 218] on button "A They are difficult but satisfying to beat." at bounding box center [672, 219] width 416 height 35
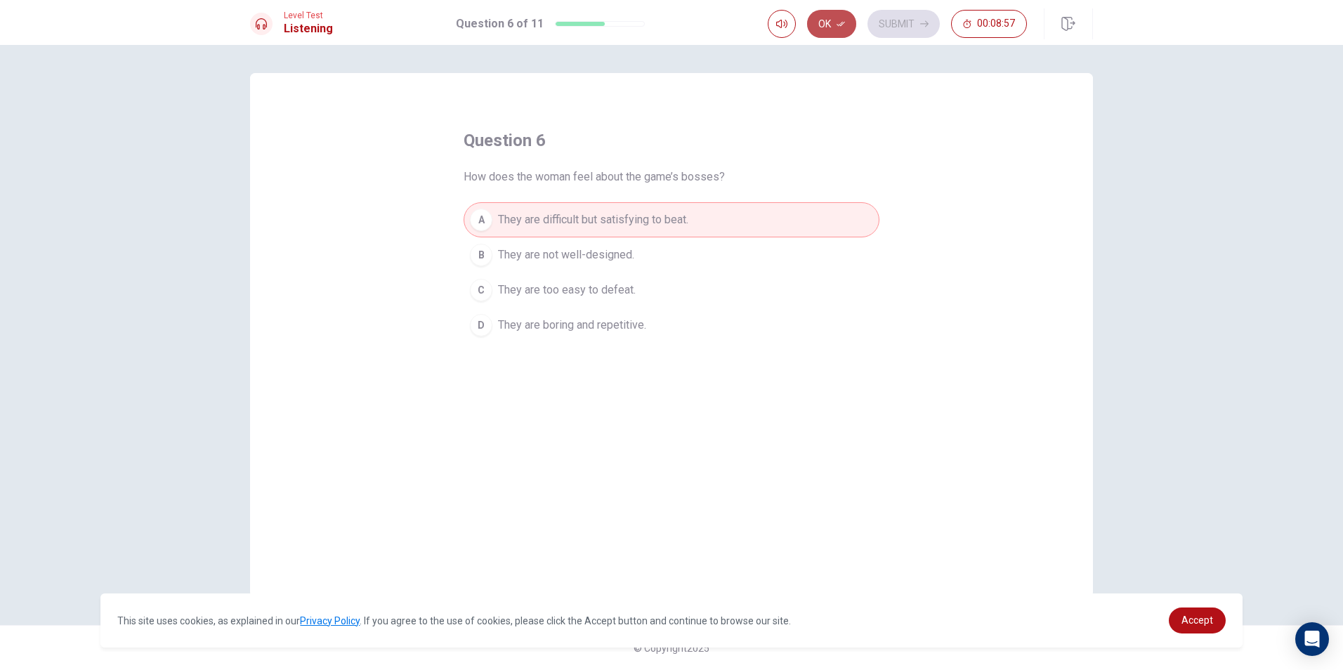
click at [846, 22] on button "Ok" at bounding box center [831, 24] width 49 height 28
click at [884, 18] on button "Submit" at bounding box center [904, 24] width 72 height 28
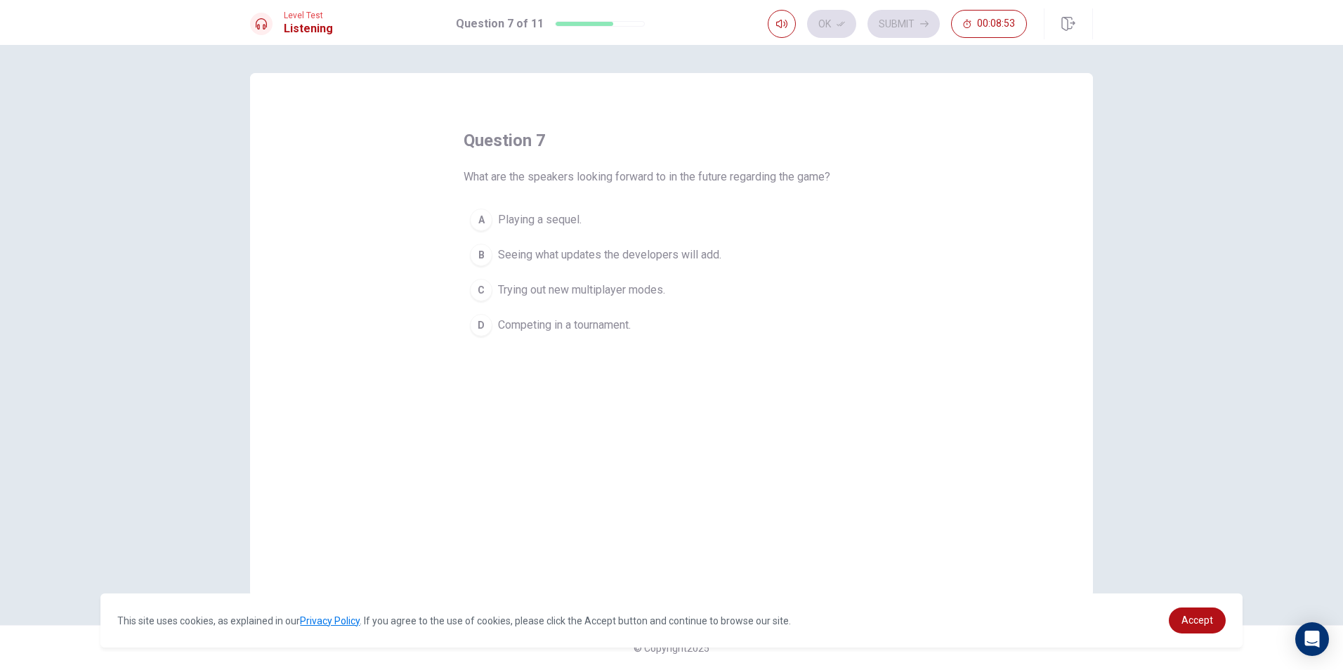
click at [799, 253] on button "B Seeing what updates the developers will add." at bounding box center [672, 254] width 416 height 35
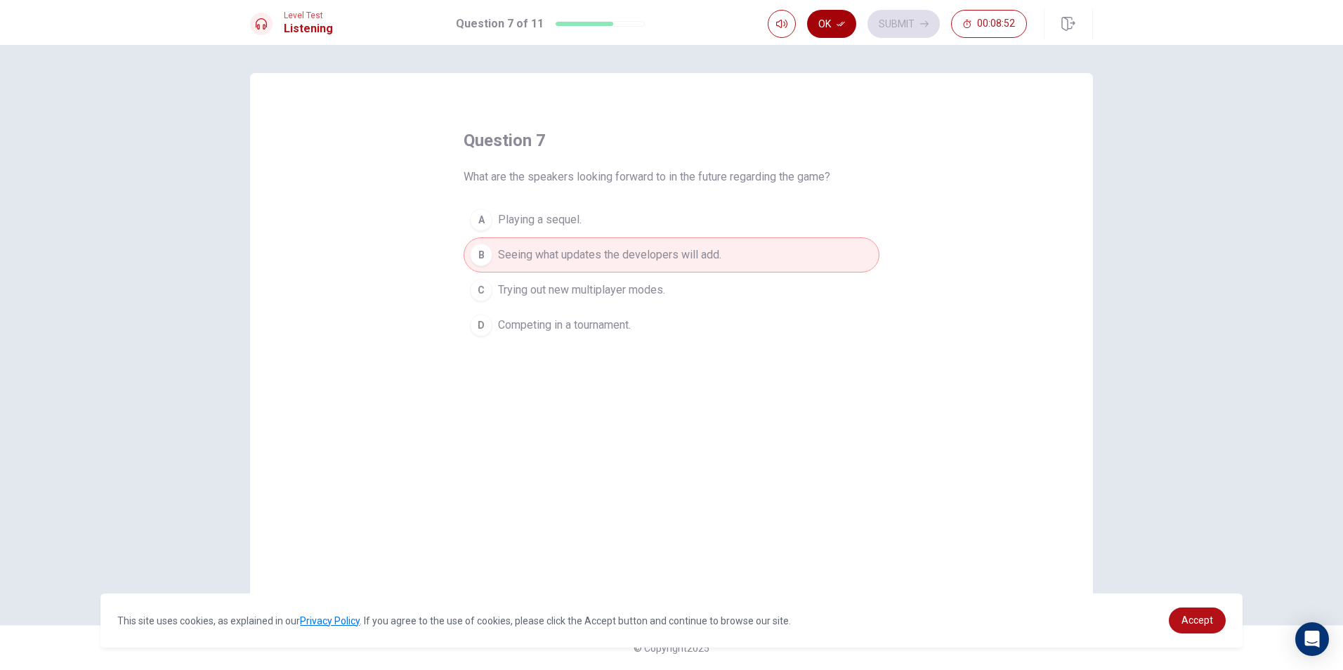
click at [817, 19] on button "Ok" at bounding box center [831, 24] width 49 height 28
click at [898, 20] on button "Submit" at bounding box center [904, 24] width 72 height 28
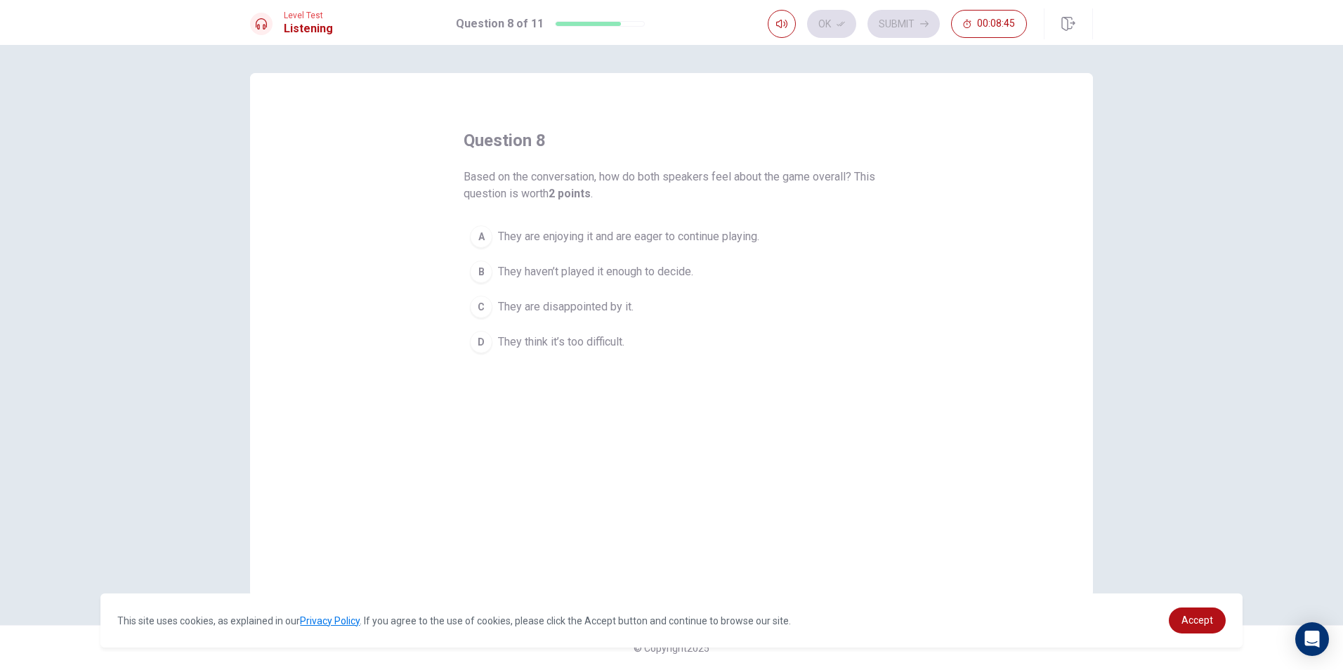
drag, startPoint x: 804, startPoint y: 223, endPoint x: 808, endPoint y: 216, distance: 7.9
click at [805, 223] on button "A They are enjoying it and are eager to continue playing." at bounding box center [672, 236] width 416 height 35
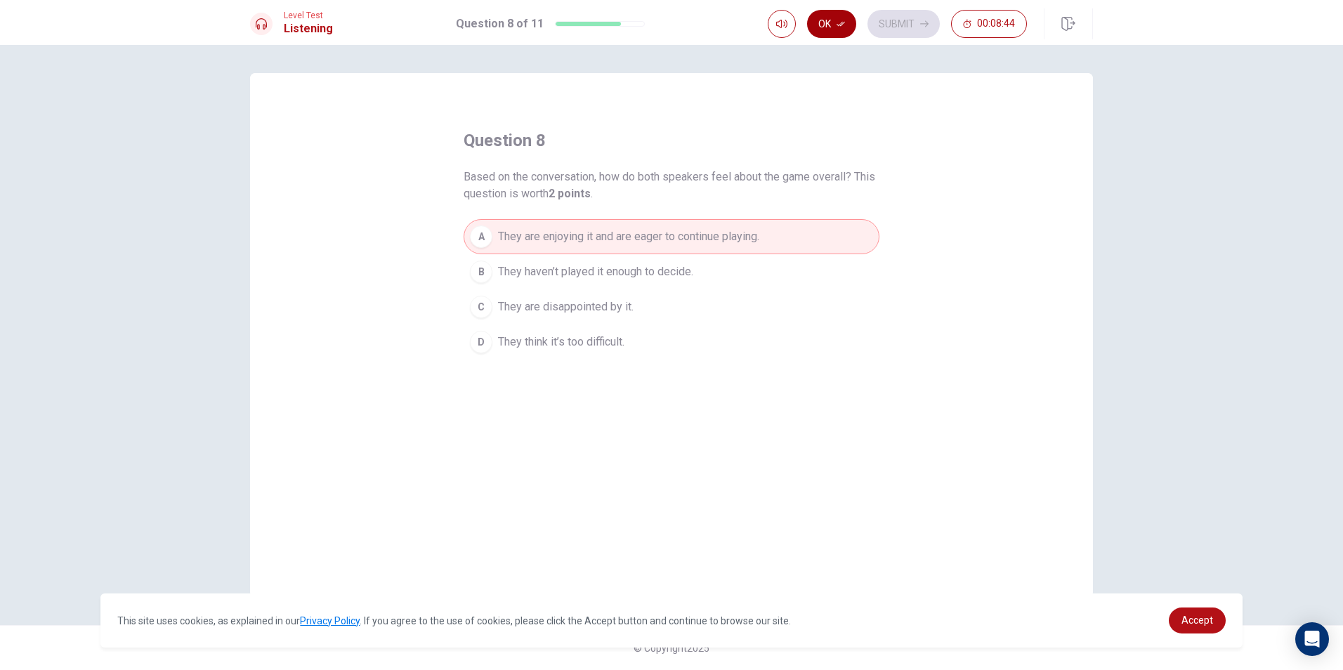
click at [844, 23] on icon "button" at bounding box center [841, 24] width 8 height 5
click at [905, 24] on button "Submit" at bounding box center [904, 24] width 72 height 28
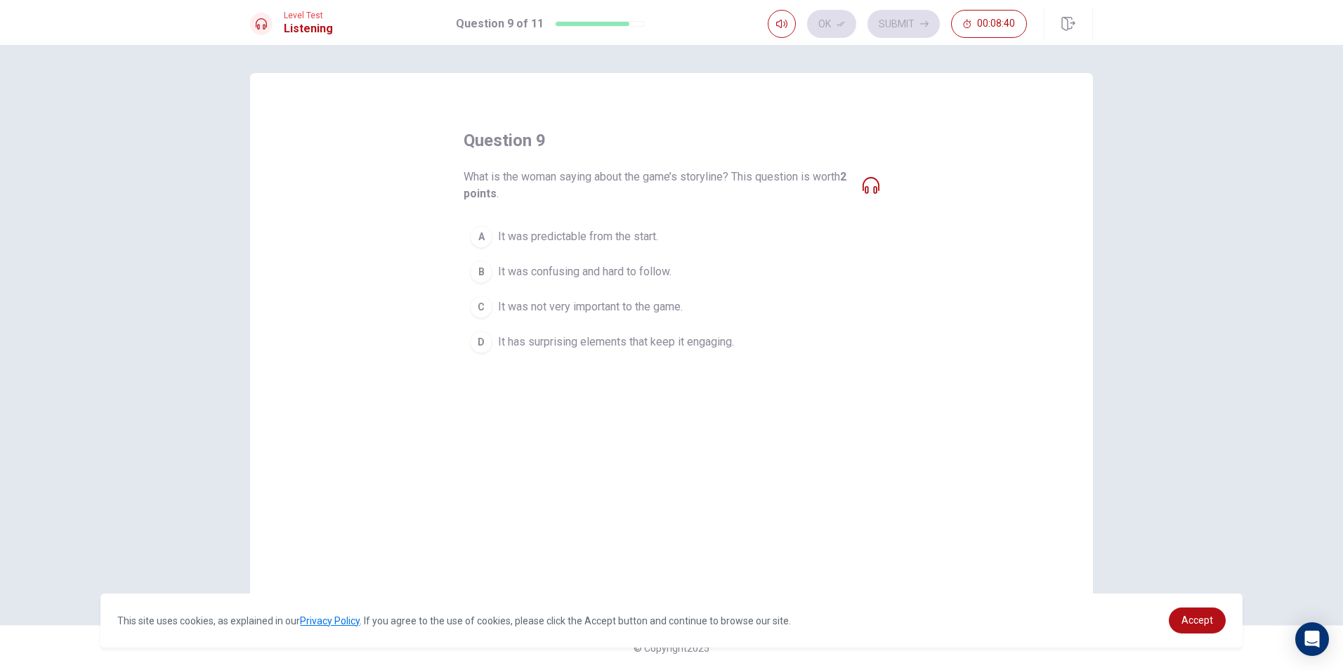
click at [702, 340] on span "It has surprising elements that keep it engaging." at bounding box center [616, 342] width 236 height 17
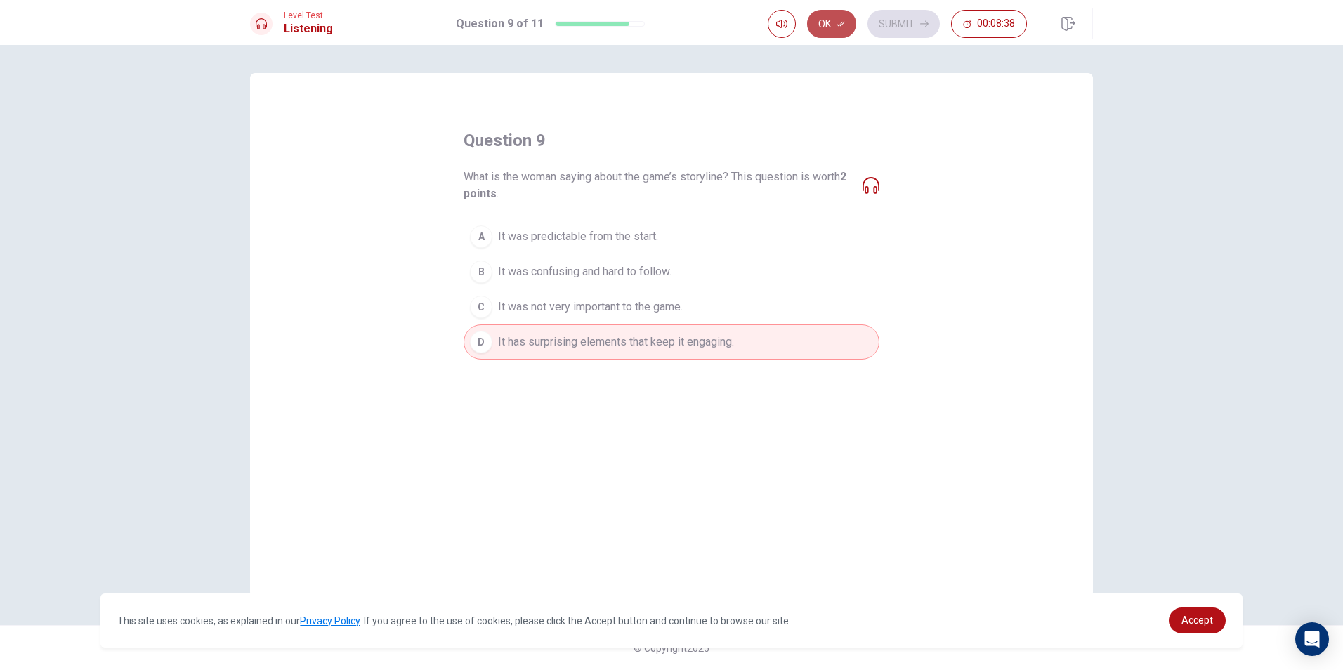
click at [842, 26] on icon "button" at bounding box center [841, 24] width 8 height 8
click at [880, 20] on button "Submit" at bounding box center [904, 24] width 72 height 28
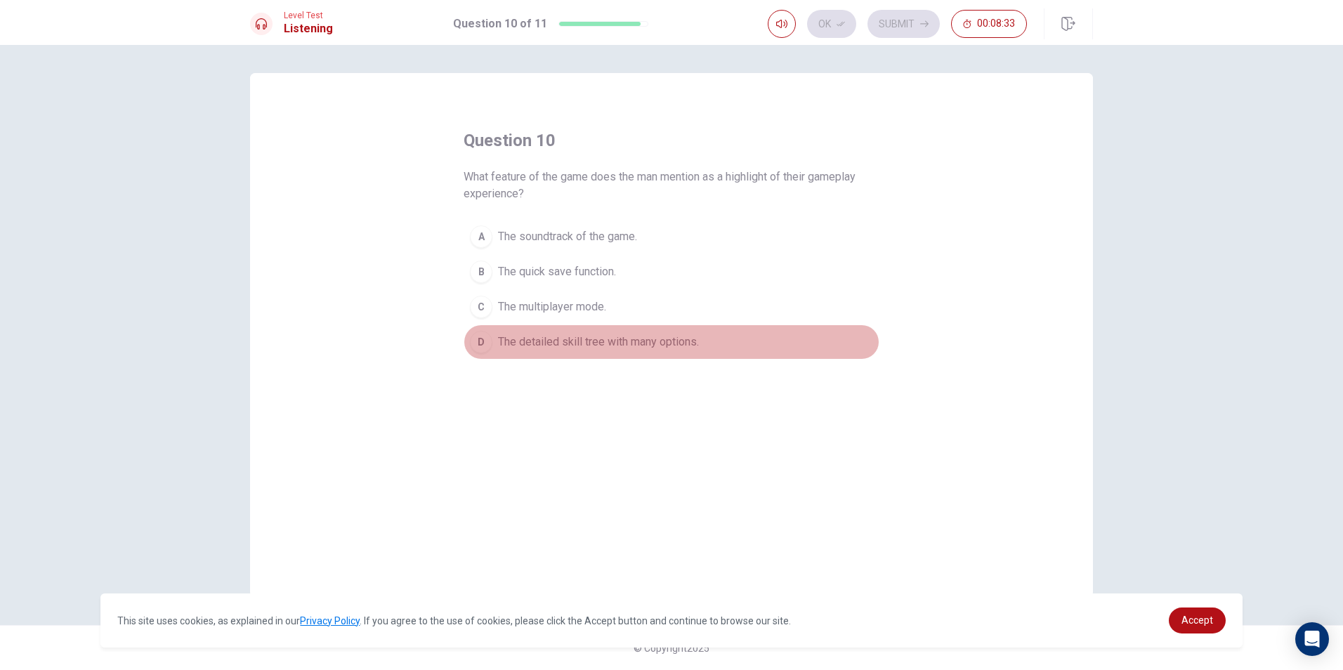
click at [721, 348] on button "D The detailed skill tree with many options." at bounding box center [672, 342] width 416 height 35
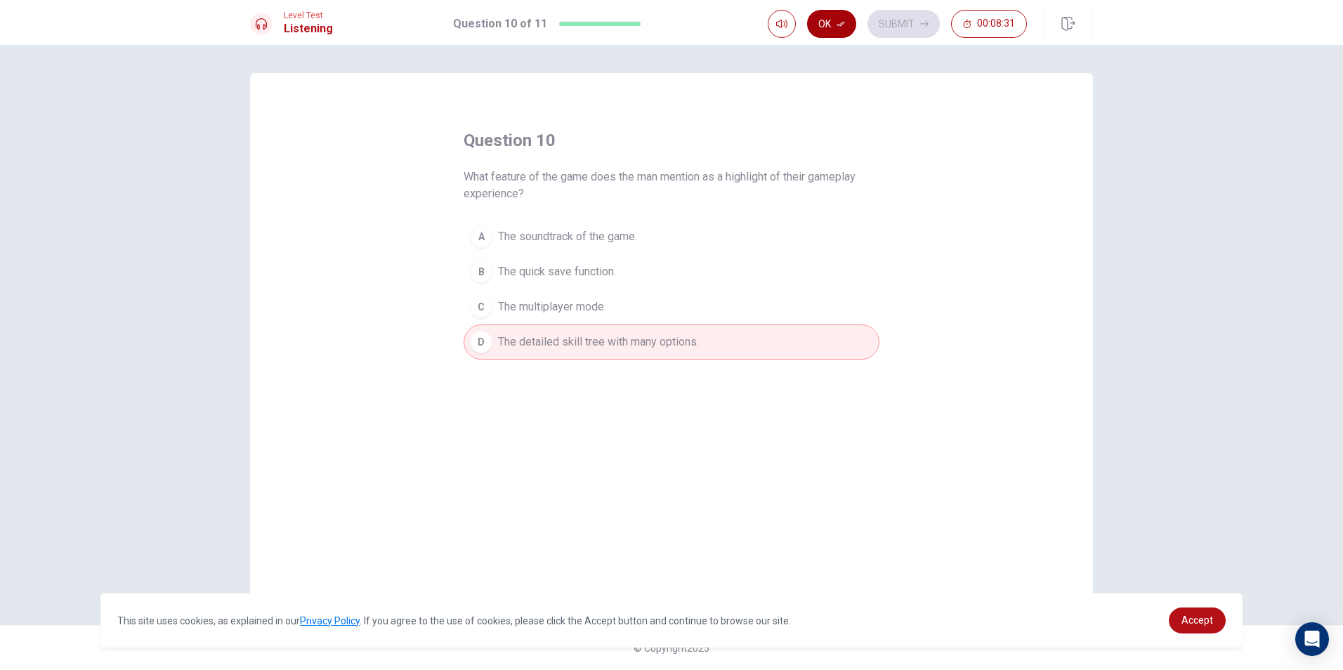
click at [838, 26] on icon "button" at bounding box center [841, 24] width 8 height 8
click at [932, 25] on button "Submit" at bounding box center [904, 24] width 72 height 28
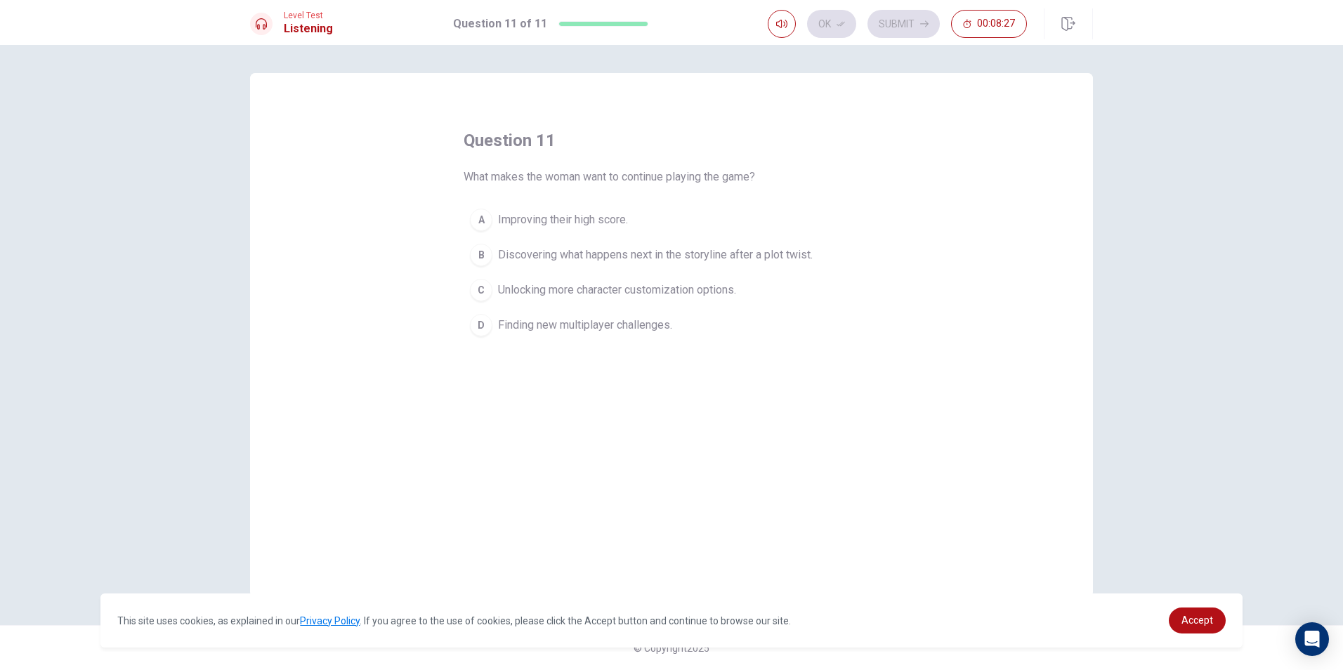
click at [846, 249] on button "B Discovering what happens next in the storyline after a plot twist." at bounding box center [672, 254] width 416 height 35
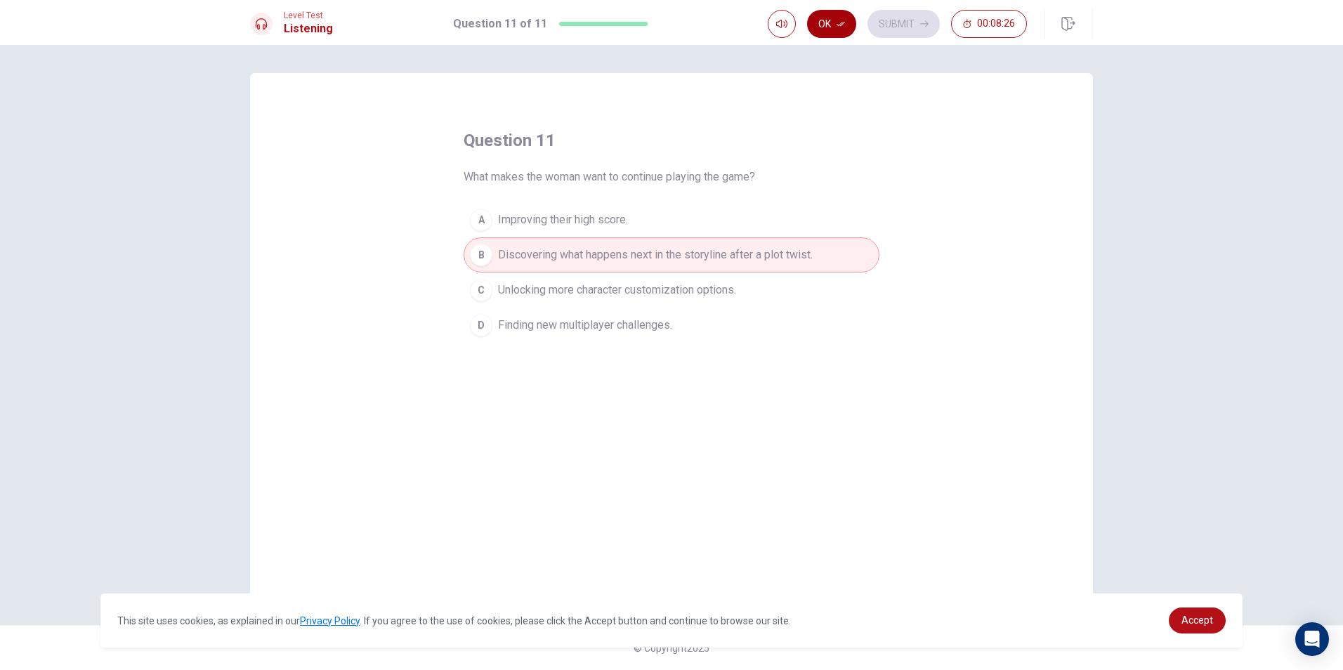
click at [846, 24] on button "Ok" at bounding box center [831, 24] width 49 height 28
click at [899, 27] on button "Submit" at bounding box center [904, 24] width 72 height 28
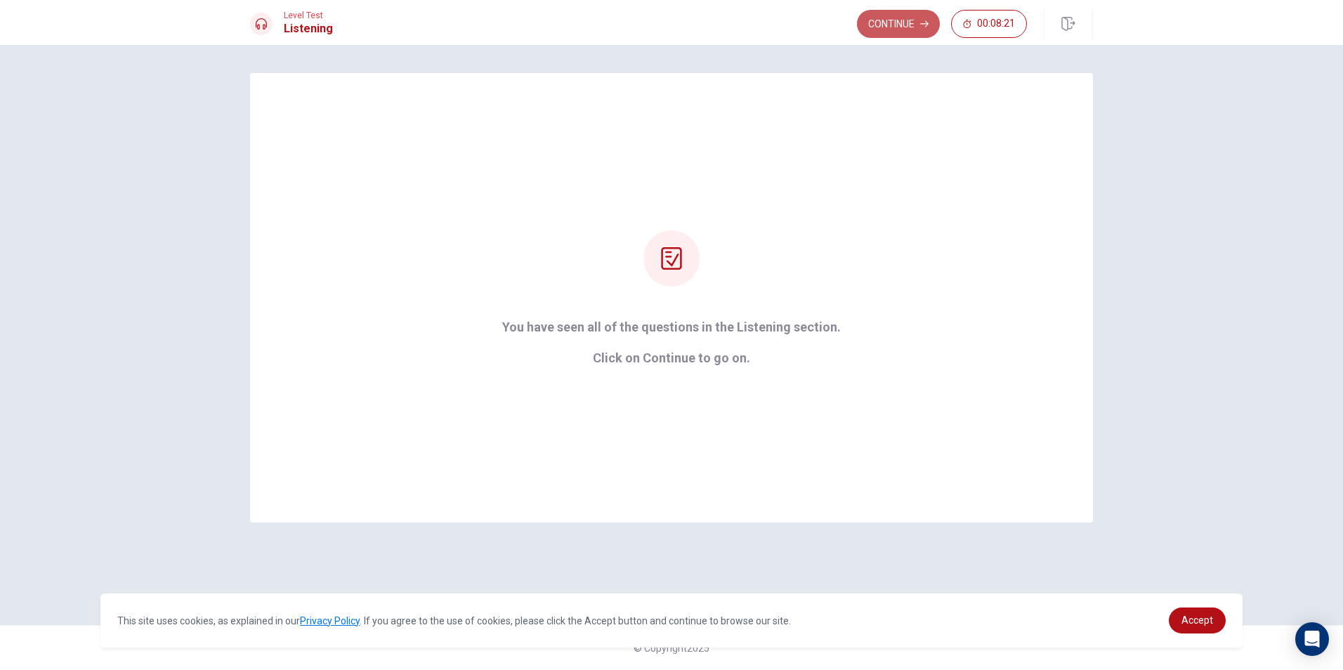
click at [871, 17] on button "Continue" at bounding box center [898, 24] width 83 height 28
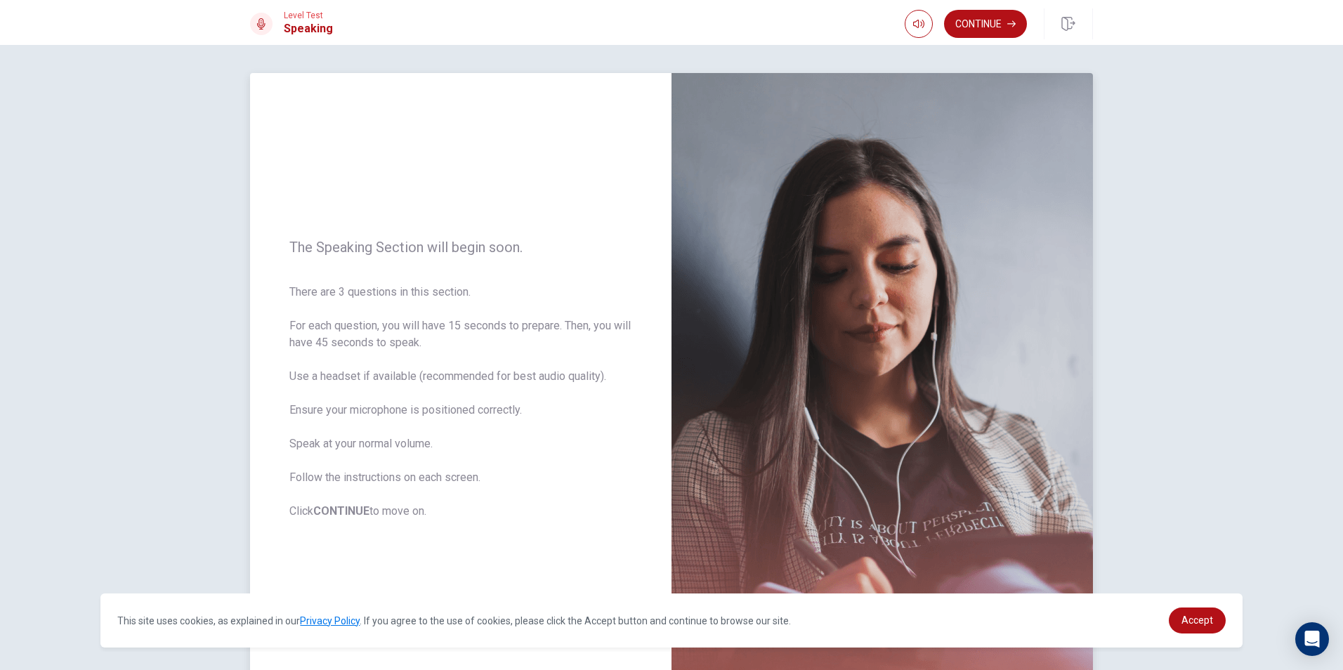
scroll to position [70, 0]
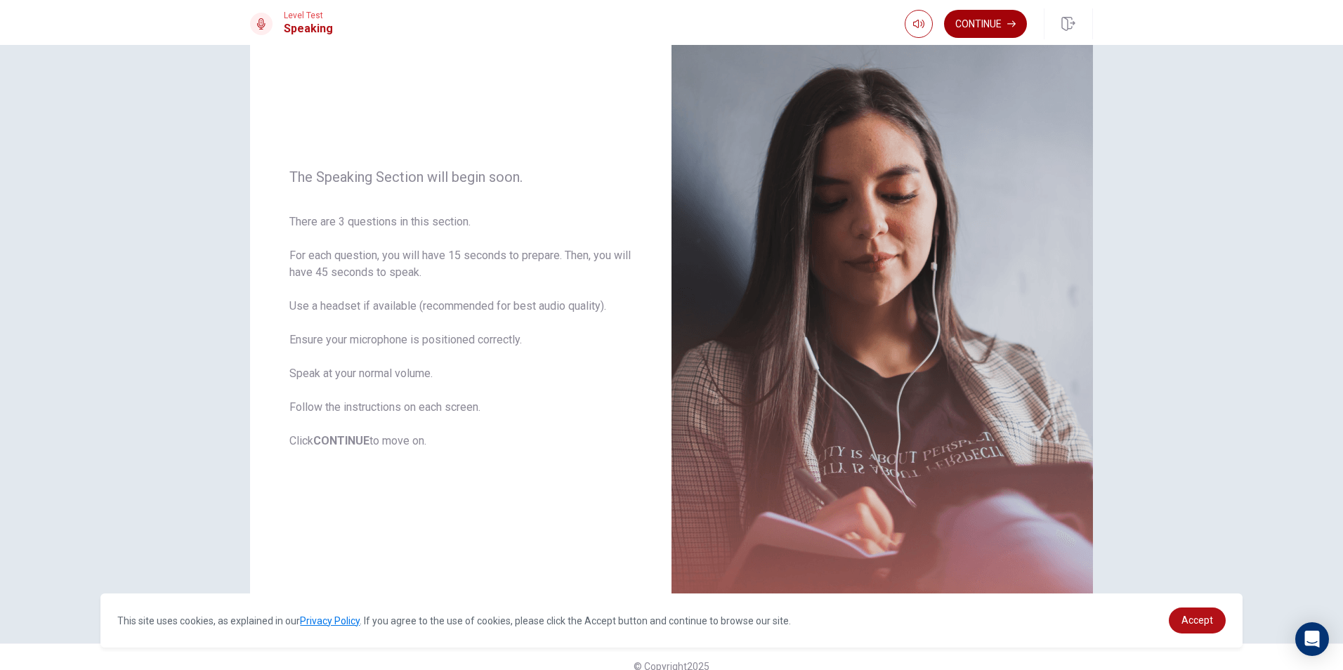
click at [1004, 15] on button "Continue" at bounding box center [985, 24] width 83 height 28
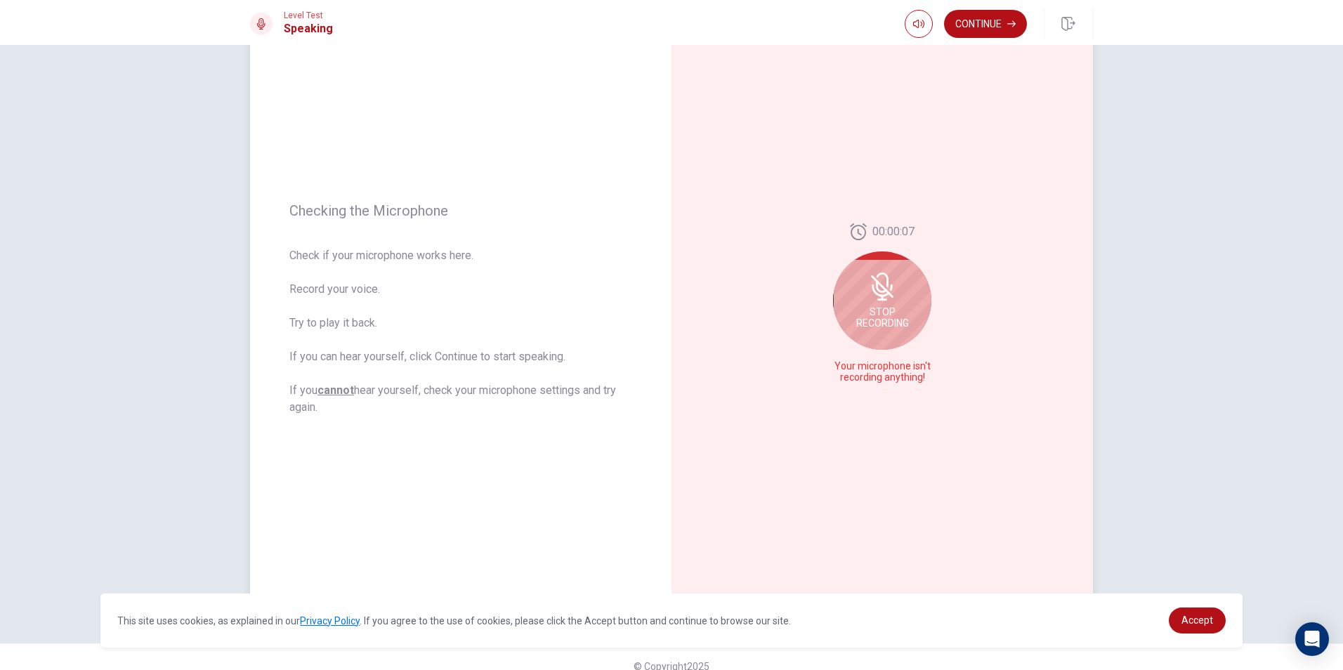
click at [898, 315] on span "Stop Recording" at bounding box center [882, 317] width 53 height 22
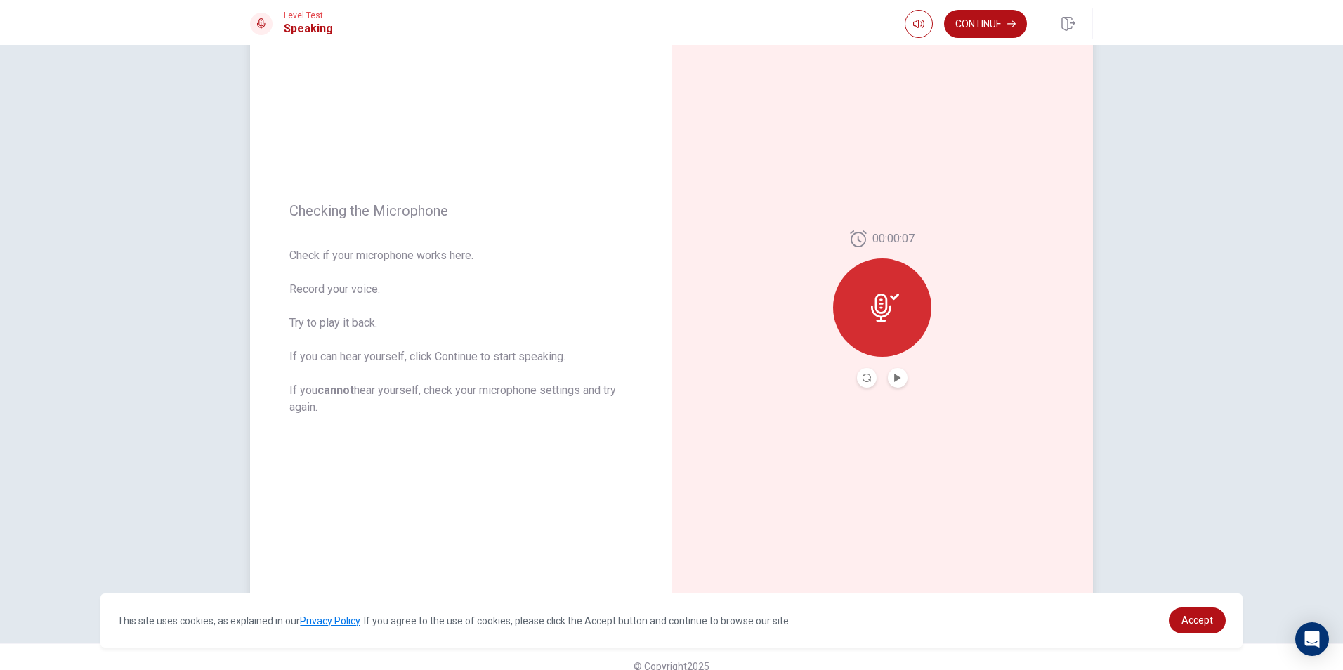
click at [898, 315] on div at bounding box center [882, 308] width 98 height 98
click at [894, 375] on icon "Play Audio" at bounding box center [898, 378] width 8 height 8
click at [858, 377] on button "Record Again" at bounding box center [867, 378] width 20 height 20
click at [885, 370] on button "Record Again" at bounding box center [882, 378] width 105 height 28
click at [848, 310] on div "Stop Recording" at bounding box center [882, 317] width 98 height 98
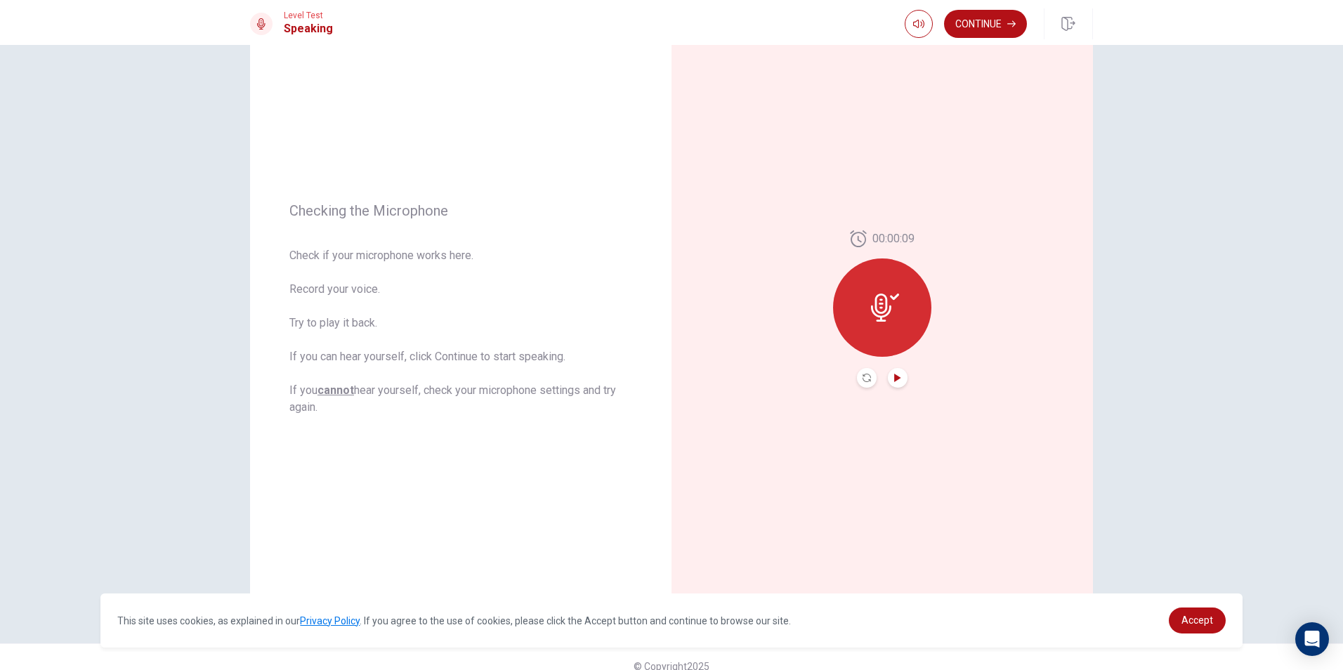
click at [894, 377] on icon "Play Audio" at bounding box center [897, 378] width 6 height 8
click at [863, 381] on icon "Record Again" at bounding box center [867, 378] width 8 height 8
click at [864, 356] on div "Stop Recording" at bounding box center [882, 317] width 98 height 98
click at [889, 376] on button "Play Audio" at bounding box center [898, 378] width 20 height 20
click at [978, 28] on button "Continue" at bounding box center [985, 24] width 83 height 28
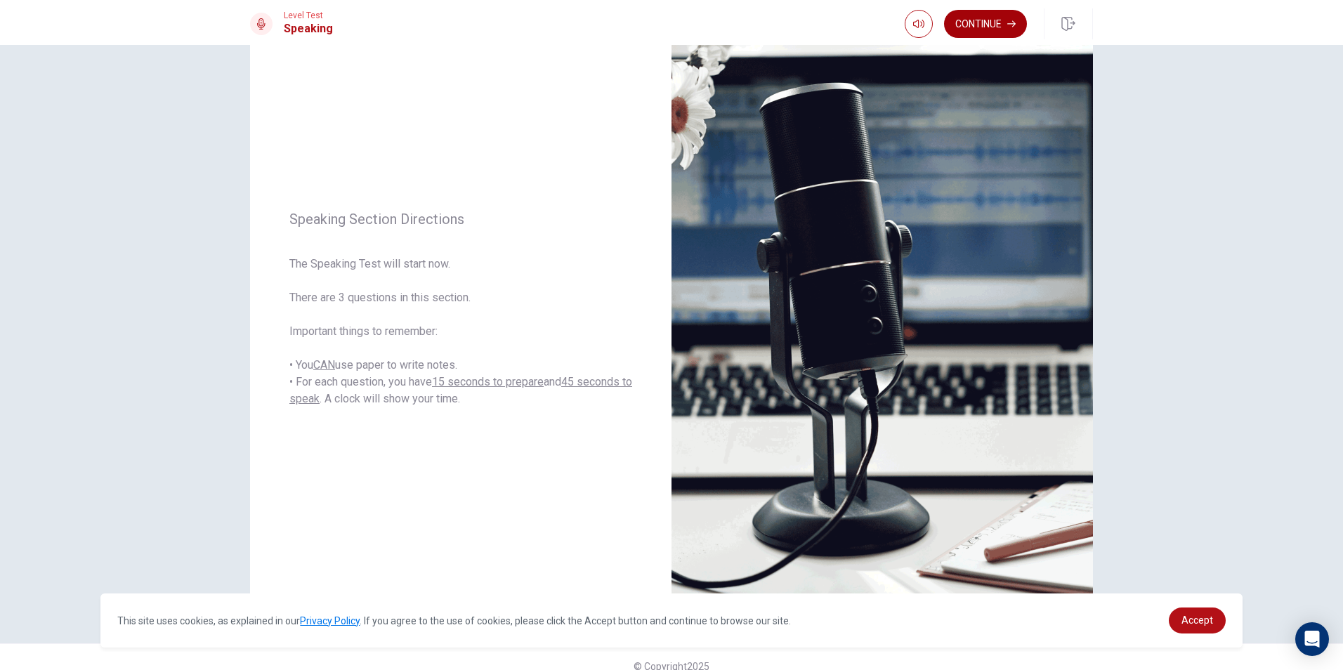
click at [969, 30] on button "Continue" at bounding box center [985, 24] width 83 height 28
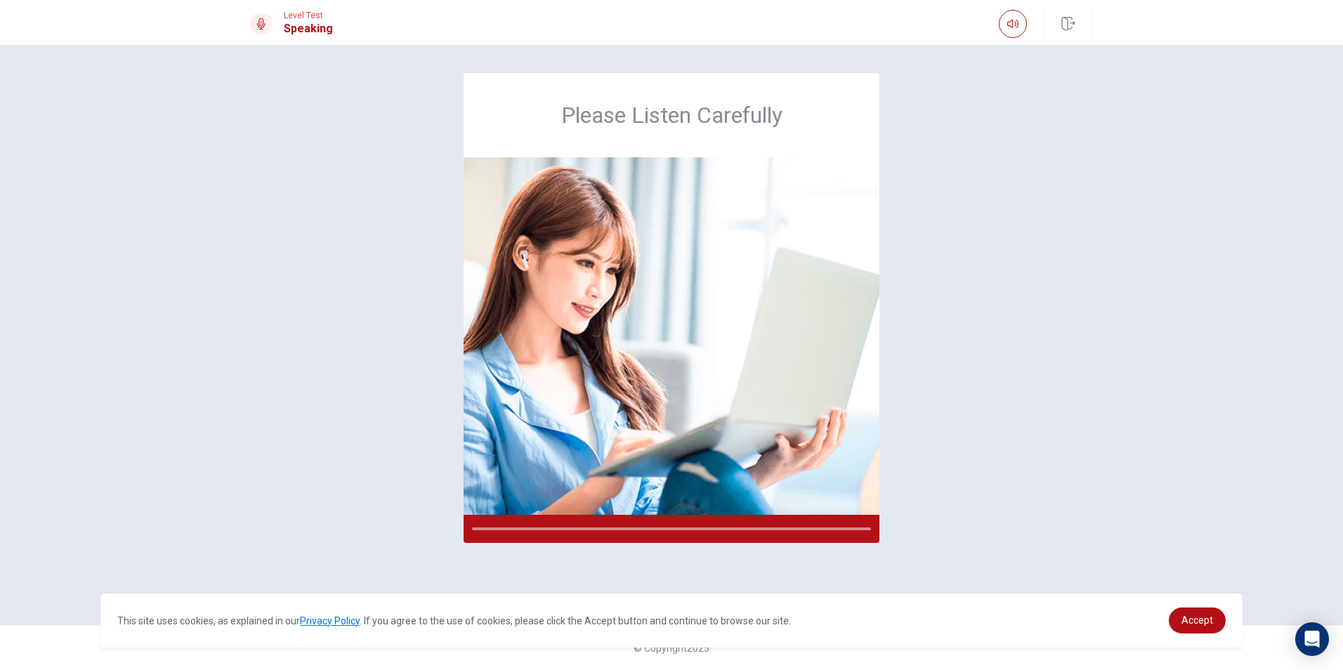
scroll to position [0, 0]
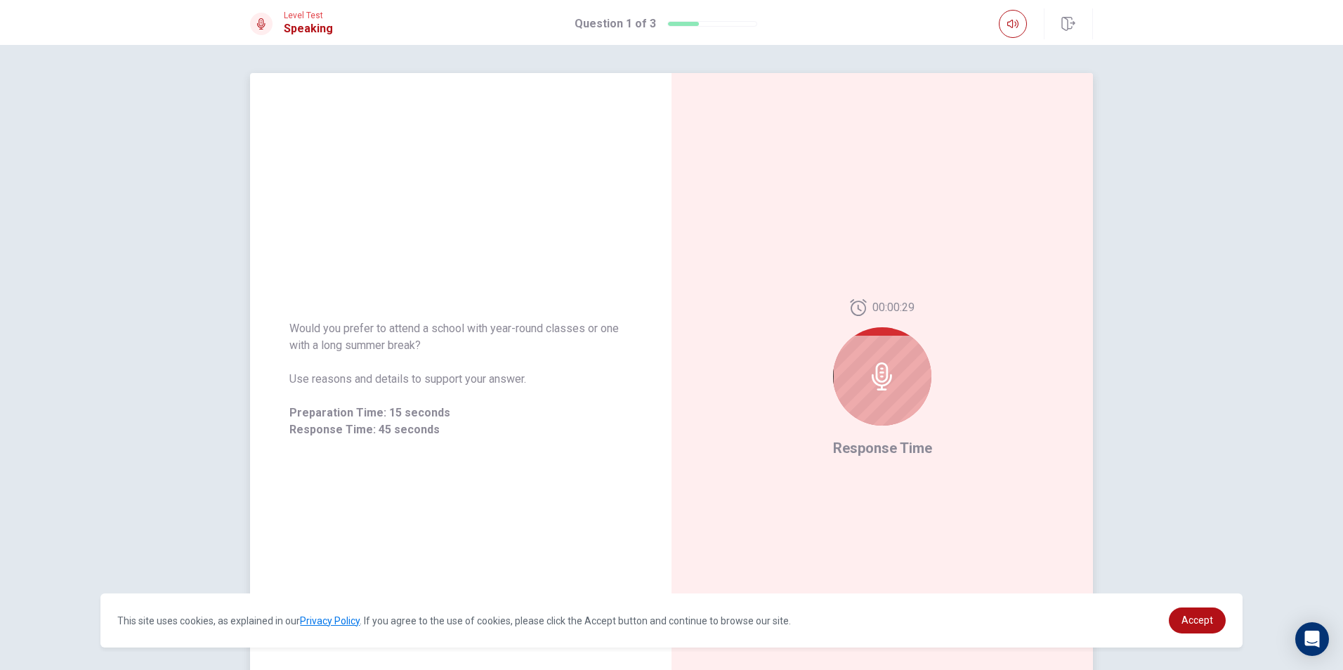
click at [899, 353] on div at bounding box center [882, 376] width 98 height 98
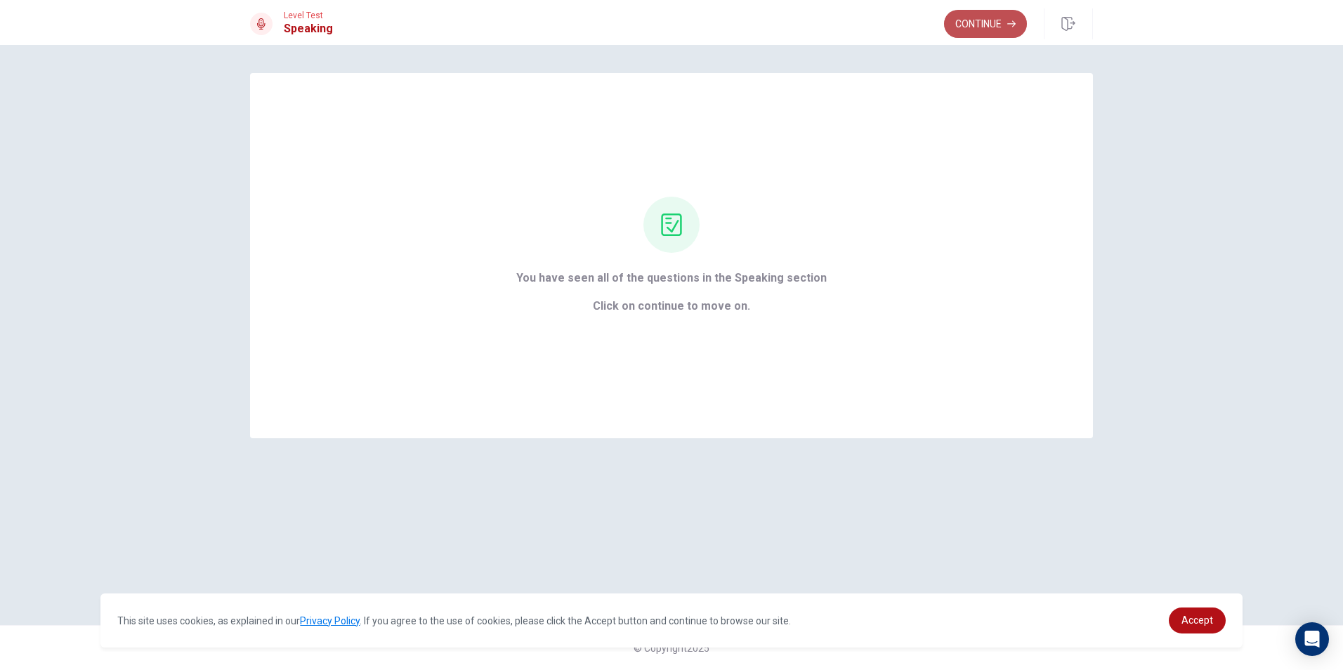
click at [1005, 18] on button "Continue" at bounding box center [985, 24] width 83 height 28
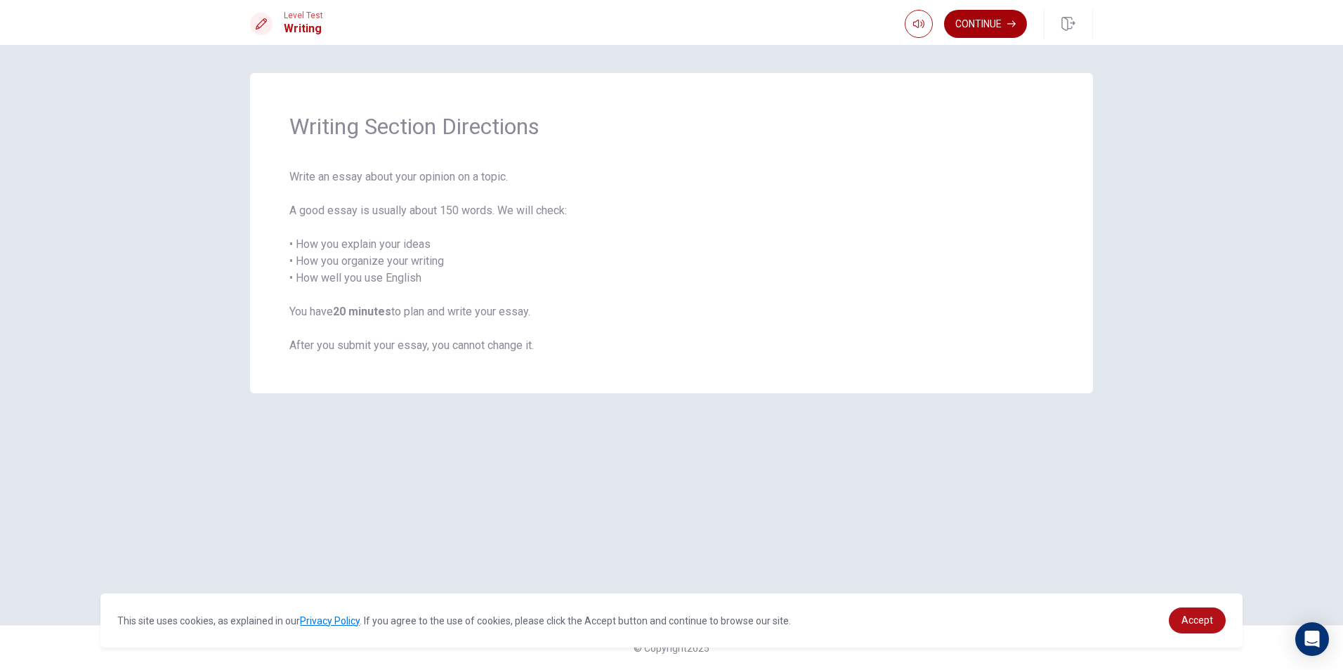
click at [988, 15] on button "Continue" at bounding box center [985, 24] width 83 height 28
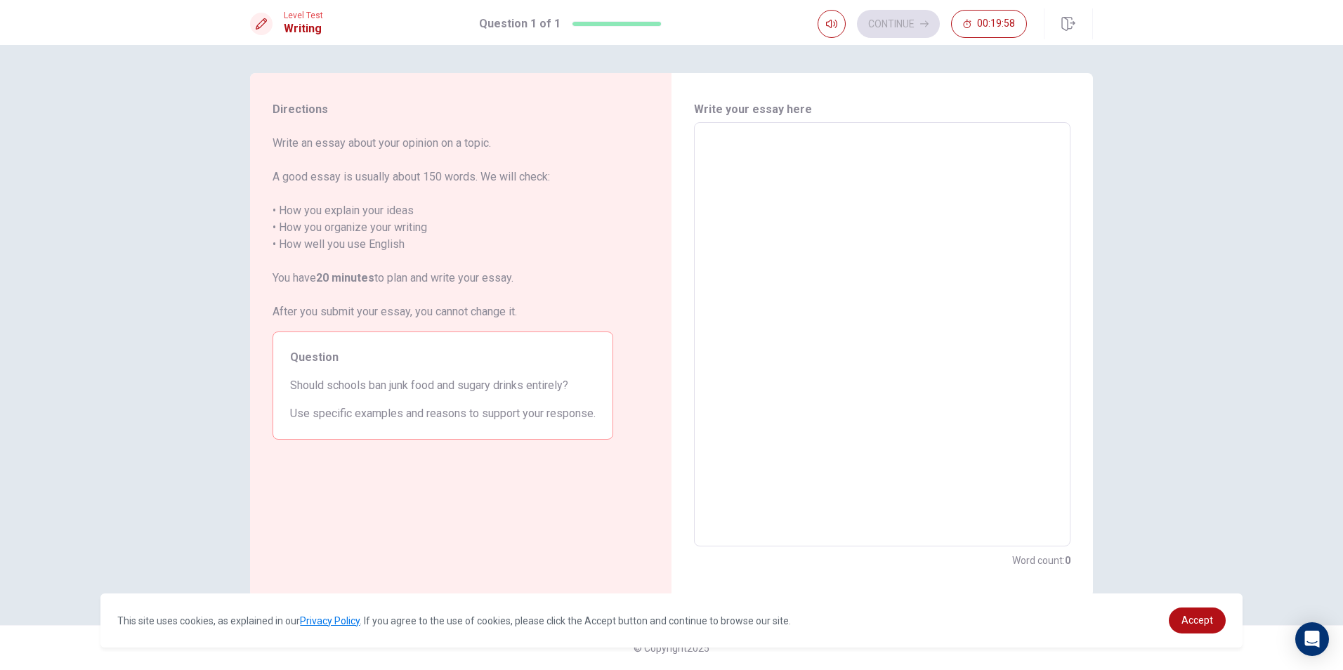
click at [829, 158] on textarea at bounding box center [882, 334] width 357 height 401
type textarea "I"
type textarea "x"
type textarea "I"
type textarea "x"
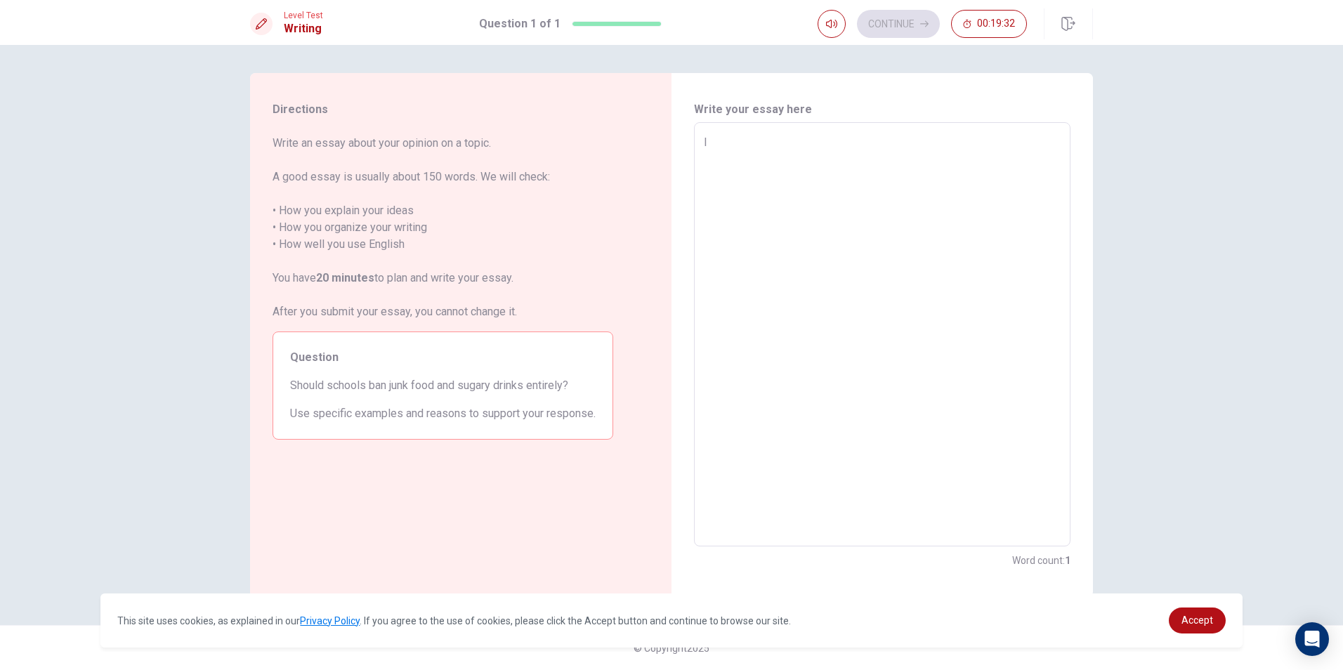
type textarea "I W"
type textarea "x"
type textarea "I WO"
type textarea "x"
type textarea "I WOU"
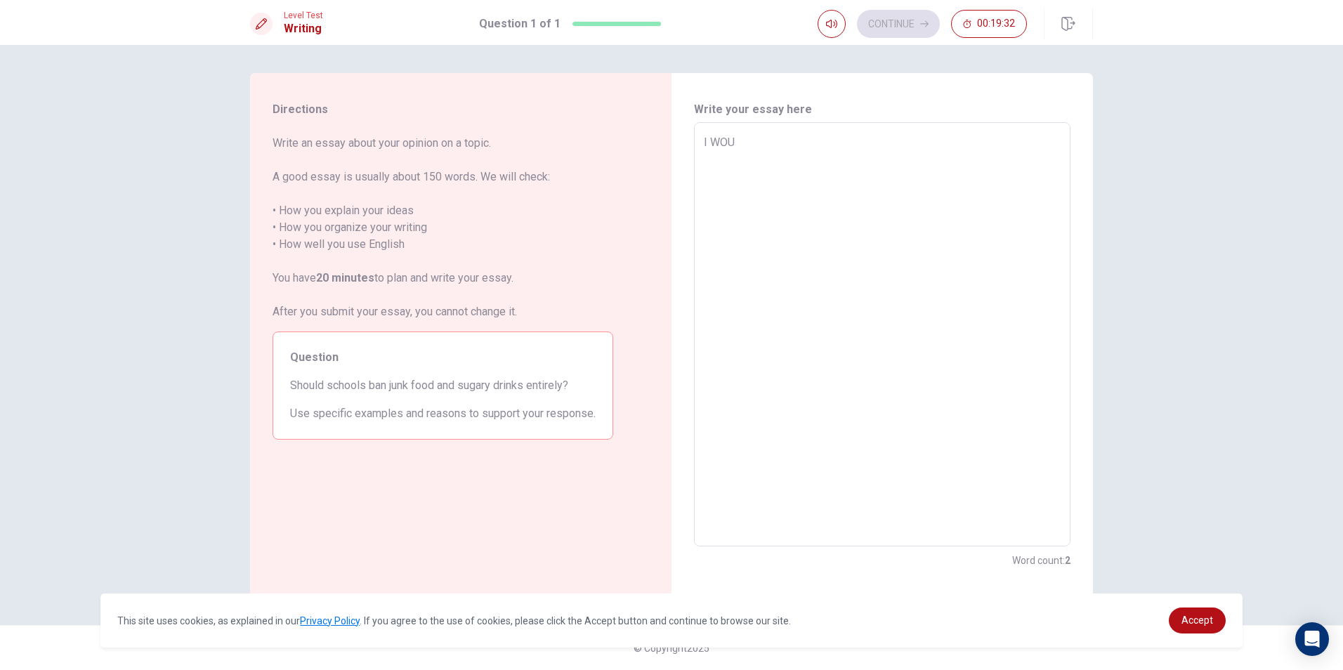
type textarea "x"
type textarea "I WOUD"
type textarea "x"
type textarea "I WOUDL"
type textarea "x"
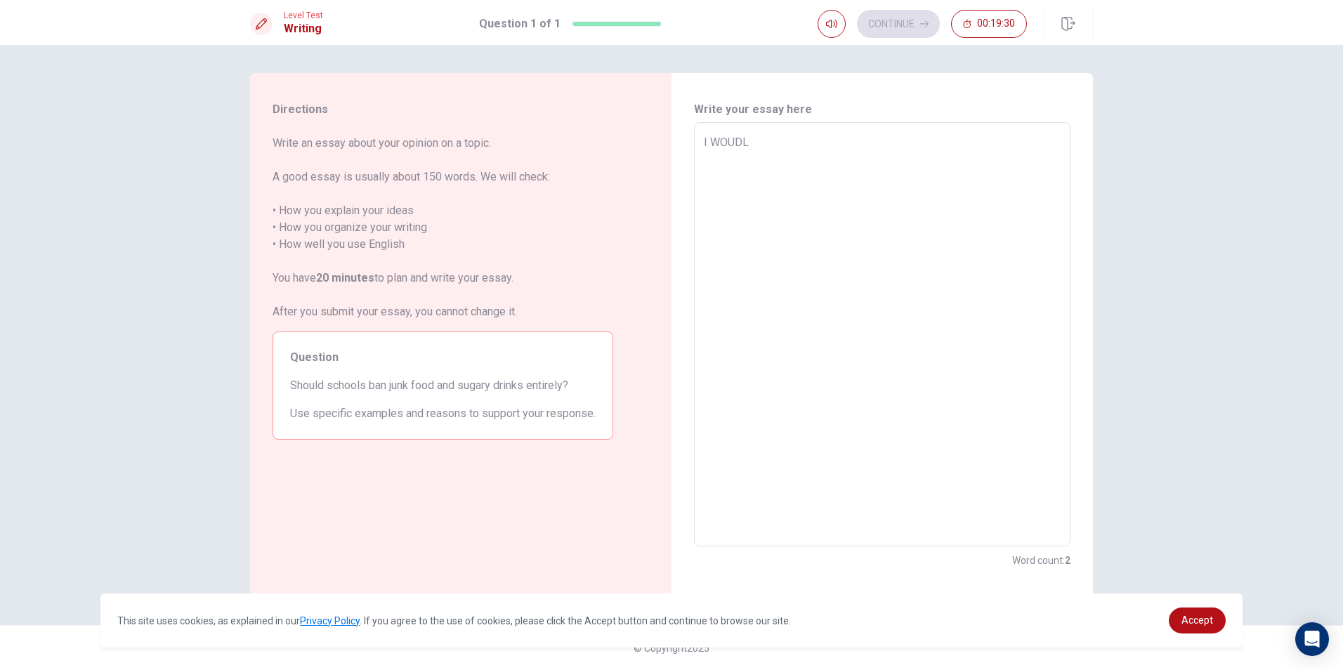
type textarea "I WOUDLN"
type textarea "x"
type textarea "I WOUDLNT"
type textarea "x"
type textarea "I WOUDLN"
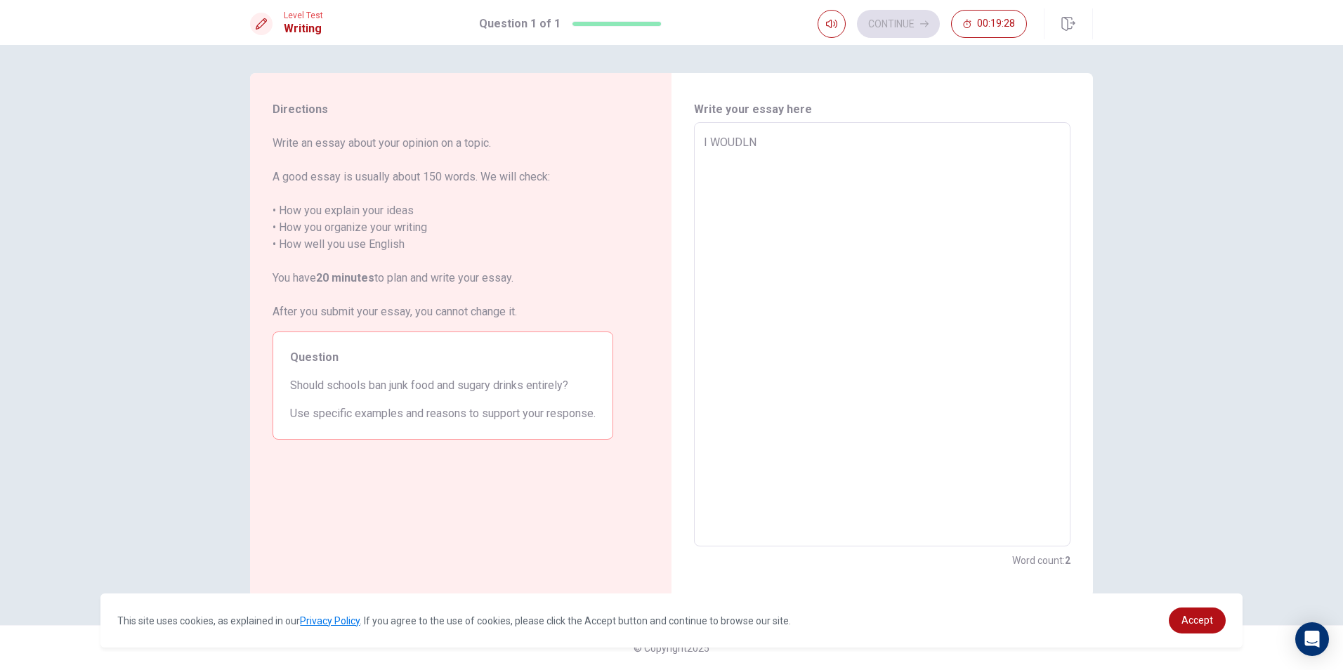
type textarea "x"
type textarea "I WOUDL"
type textarea "x"
type textarea "I WOUD"
type textarea "x"
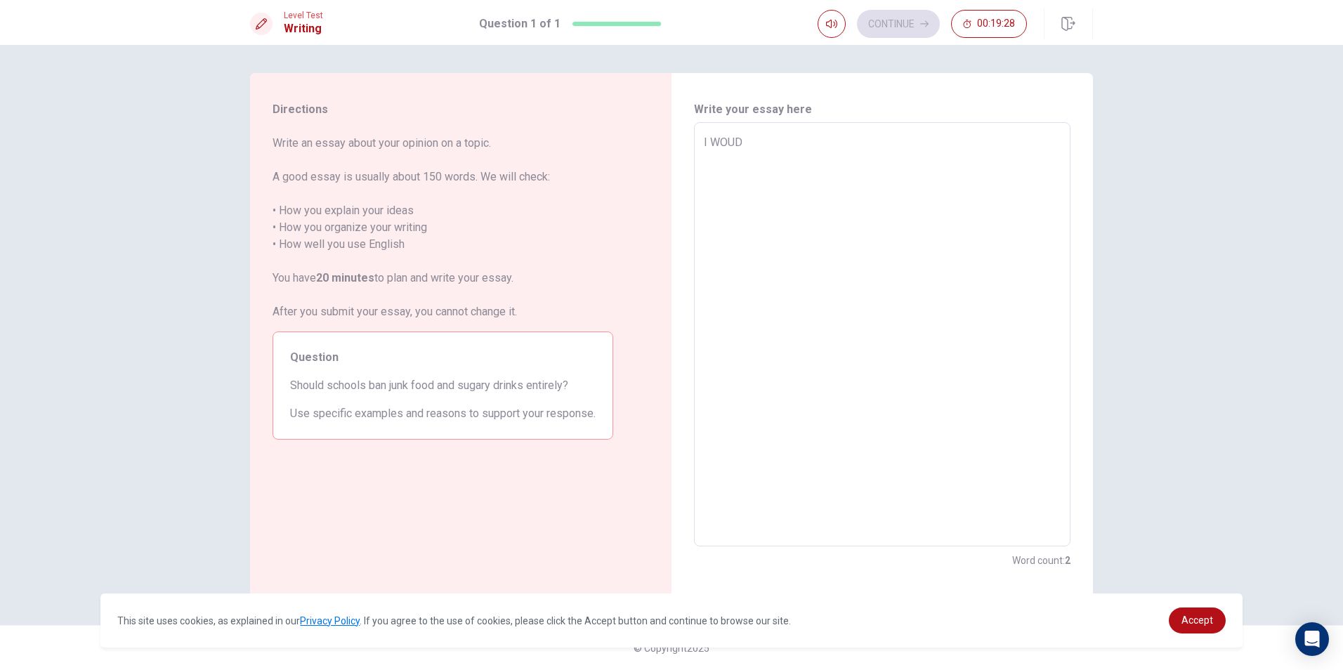
type textarea "I WOU"
type textarea "x"
type textarea "I WO"
type textarea "x"
type textarea "I W"
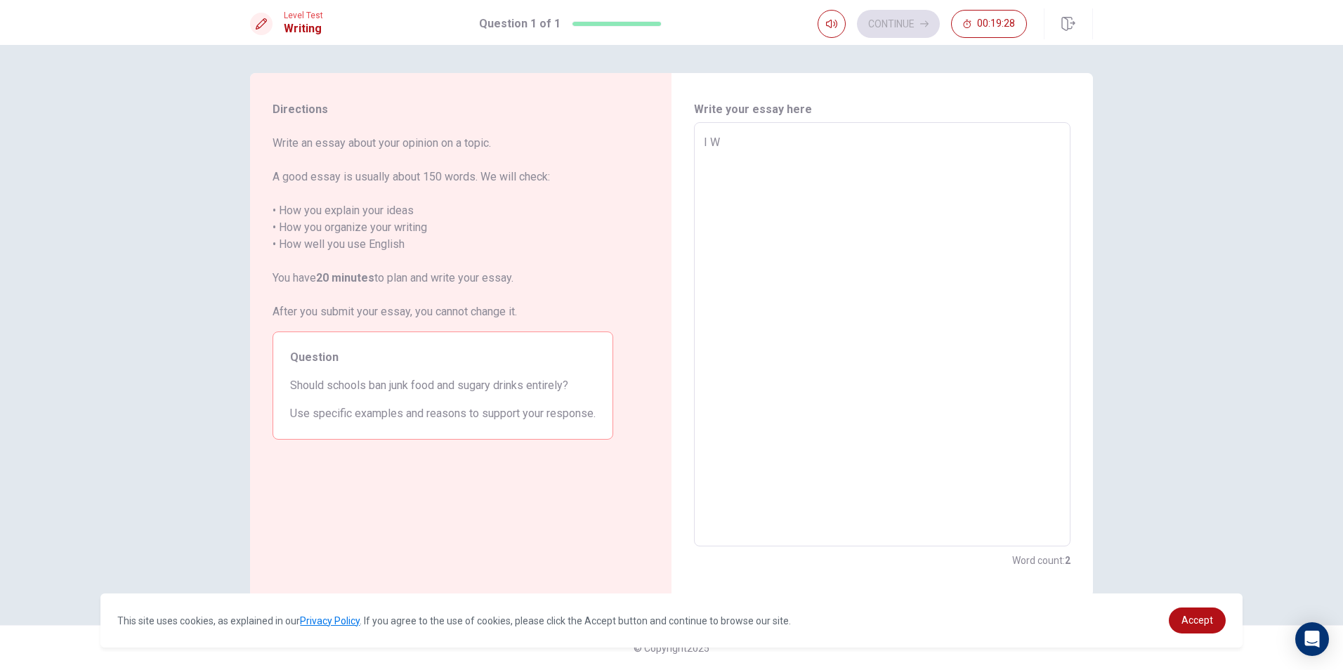
type textarea "x"
type textarea "I"
type textarea "x"
type textarea "I"
type textarea "x"
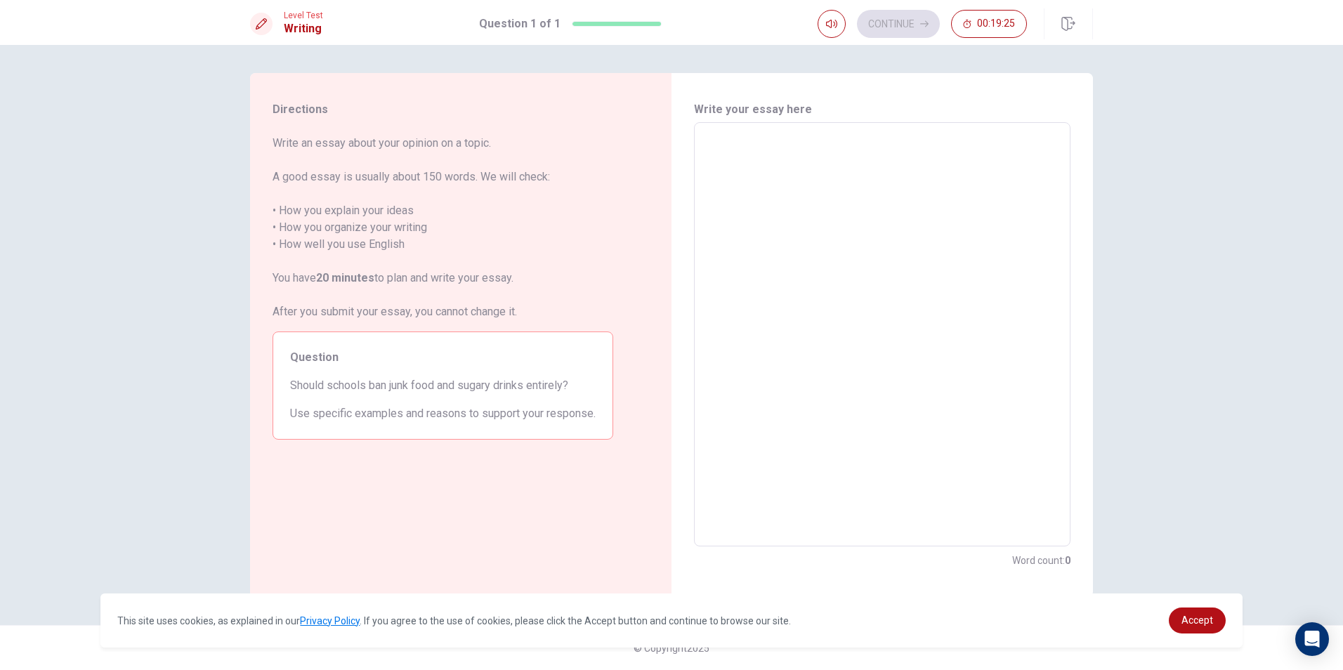
type textarea "S"
type textarea "x"
type textarea "i"
type textarea "x"
type textarea "ii"
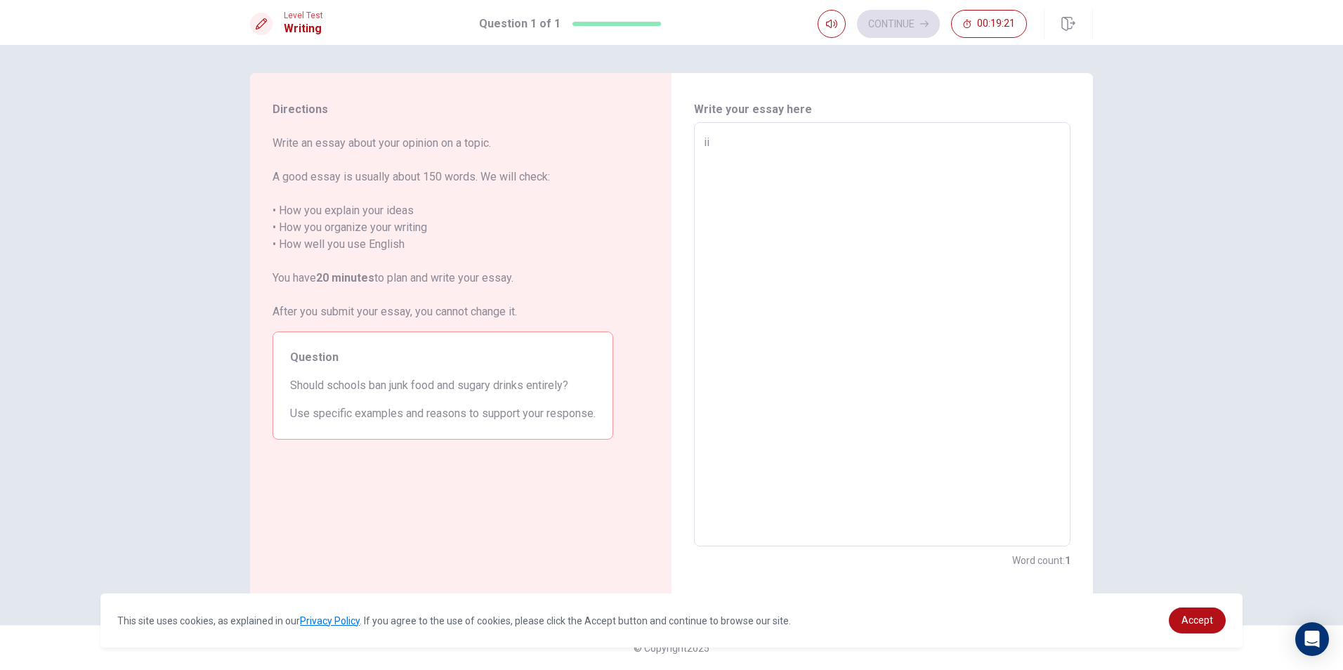
type textarea "x"
type textarea "i"
type textarea "x"
type textarea "i"
type textarea "x"
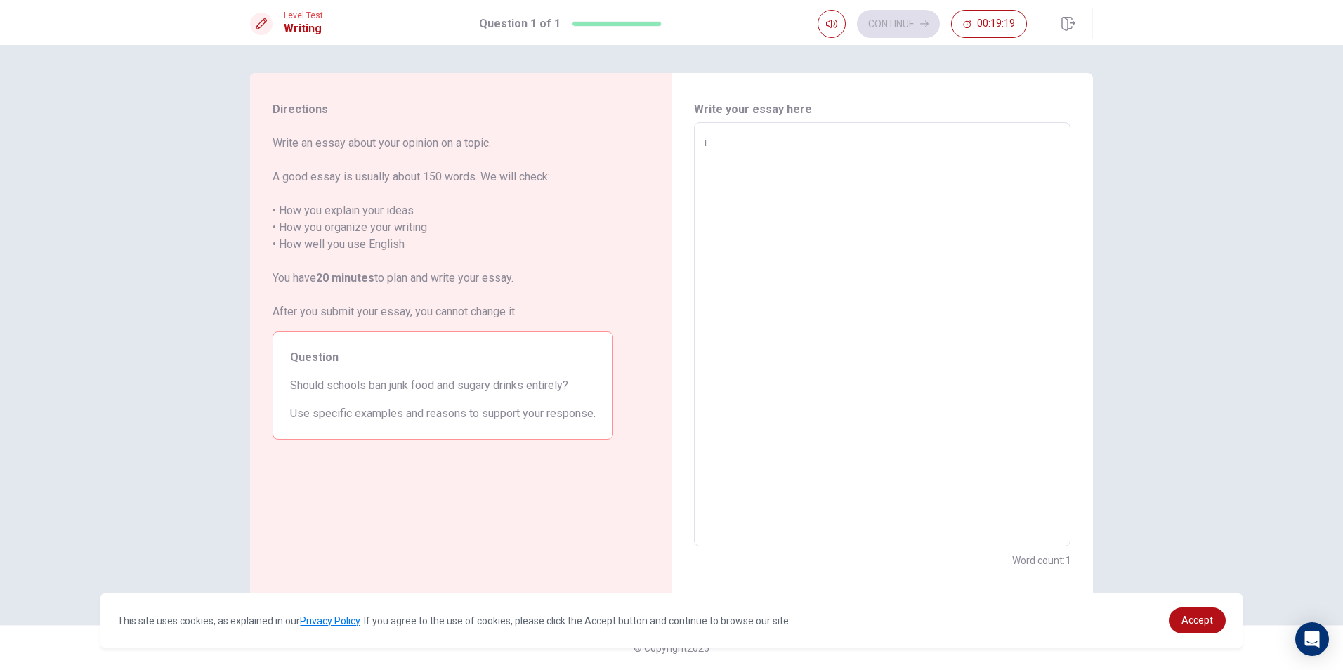
type textarea "i"
type textarea "x"
type textarea "i w"
type textarea "x"
type textarea "i wo"
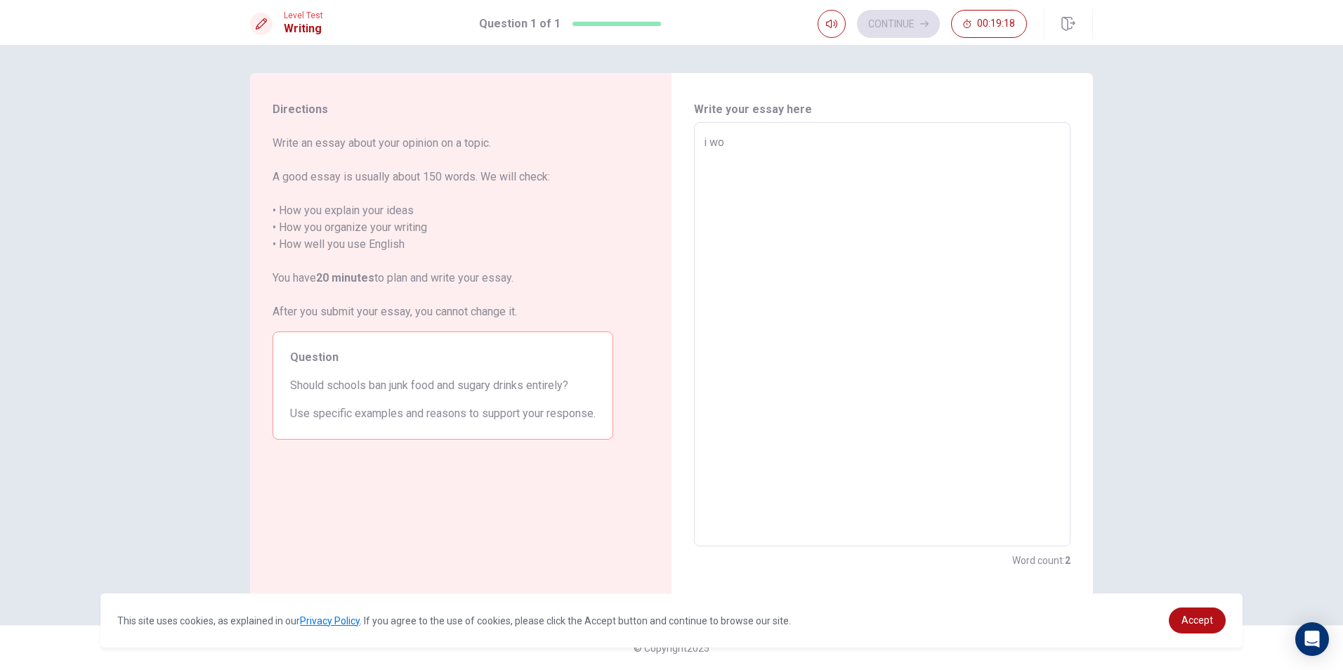
type textarea "x"
type textarea "i wou"
type textarea "x"
type textarea "i woud"
type textarea "x"
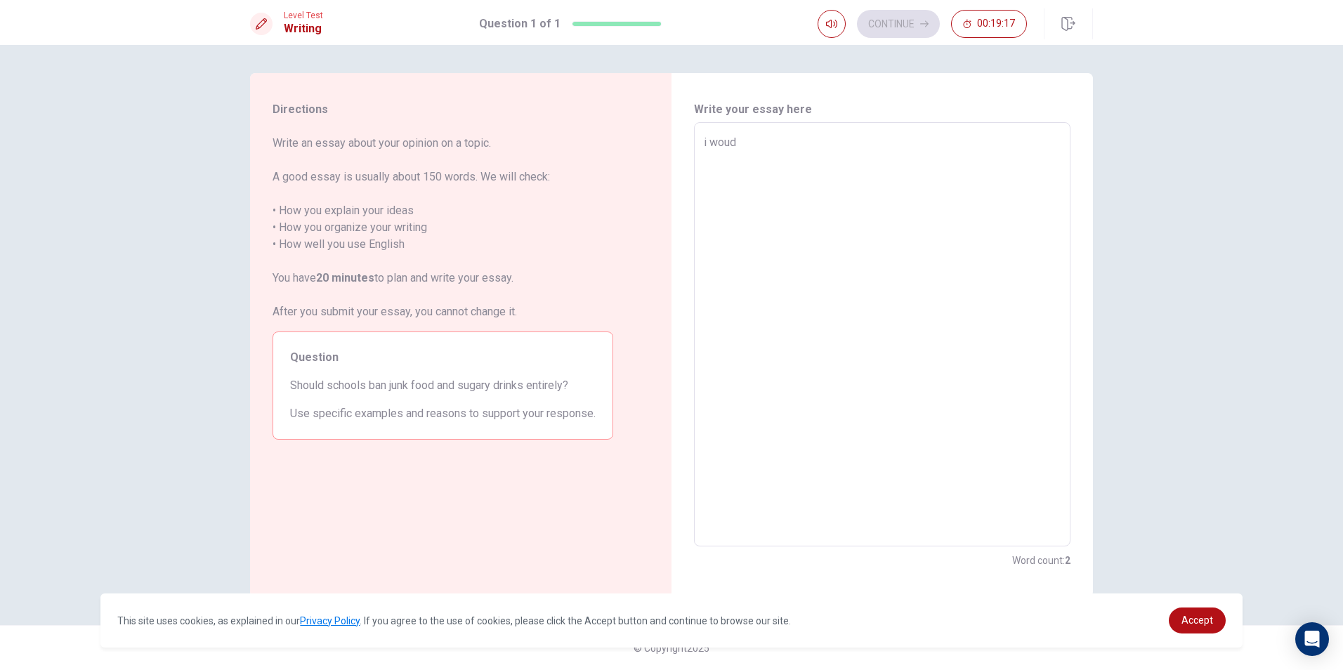
type textarea "i woudl"
type textarea "x"
type textarea "i woudln"
type textarea "x"
type textarea "i woudlnt"
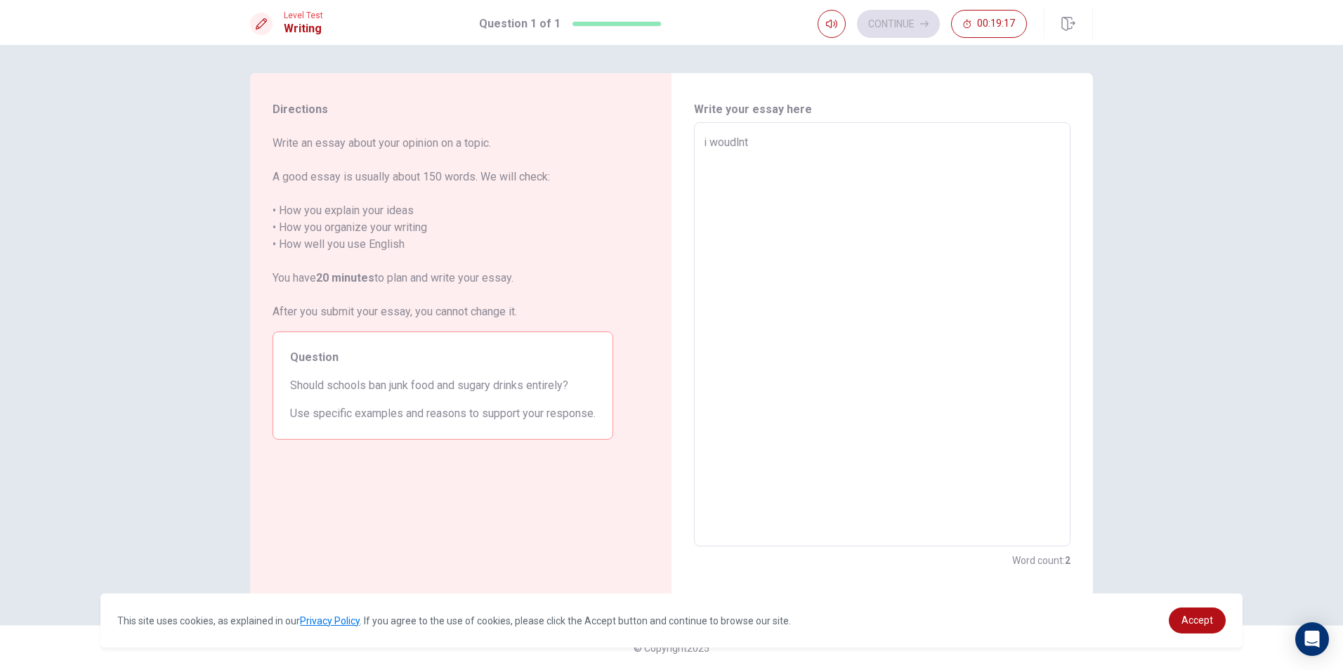
type textarea "x"
type textarea "i woudlnt"
type textarea "x"
type textarea "i woudlnt"
type textarea "x"
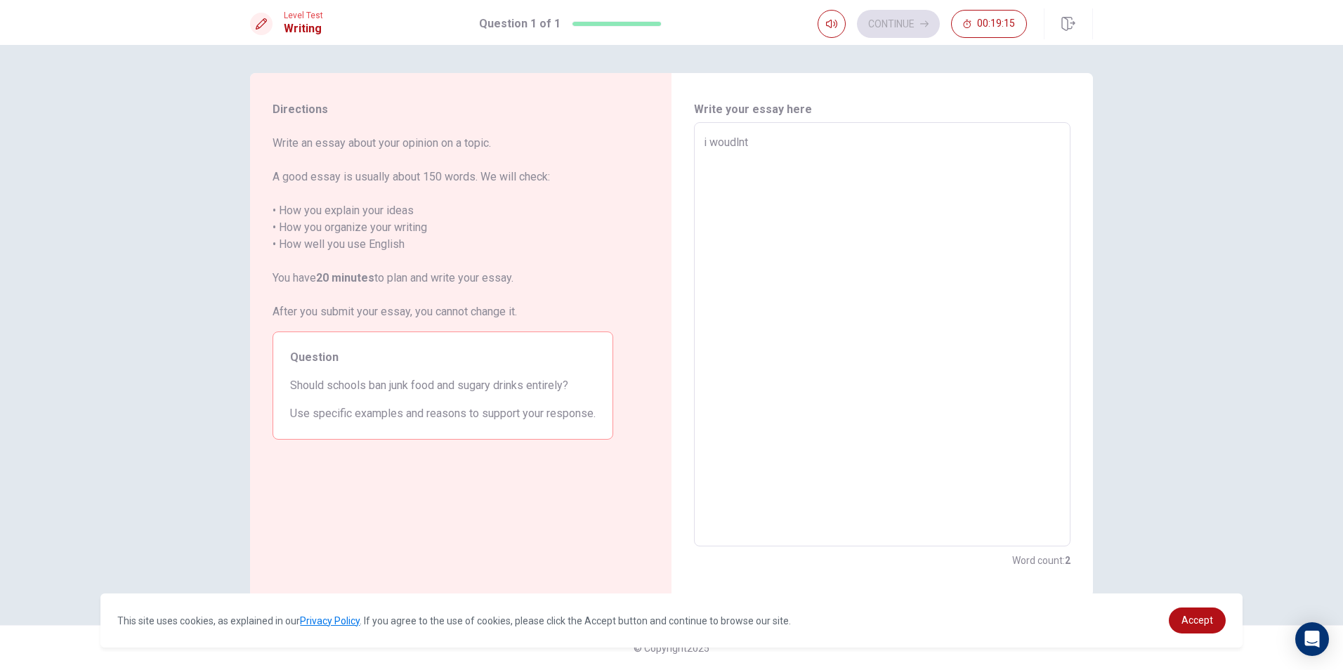
type textarea "i woudln"
type textarea "x"
type textarea "i woudl"
type textarea "x"
type textarea "i woud"
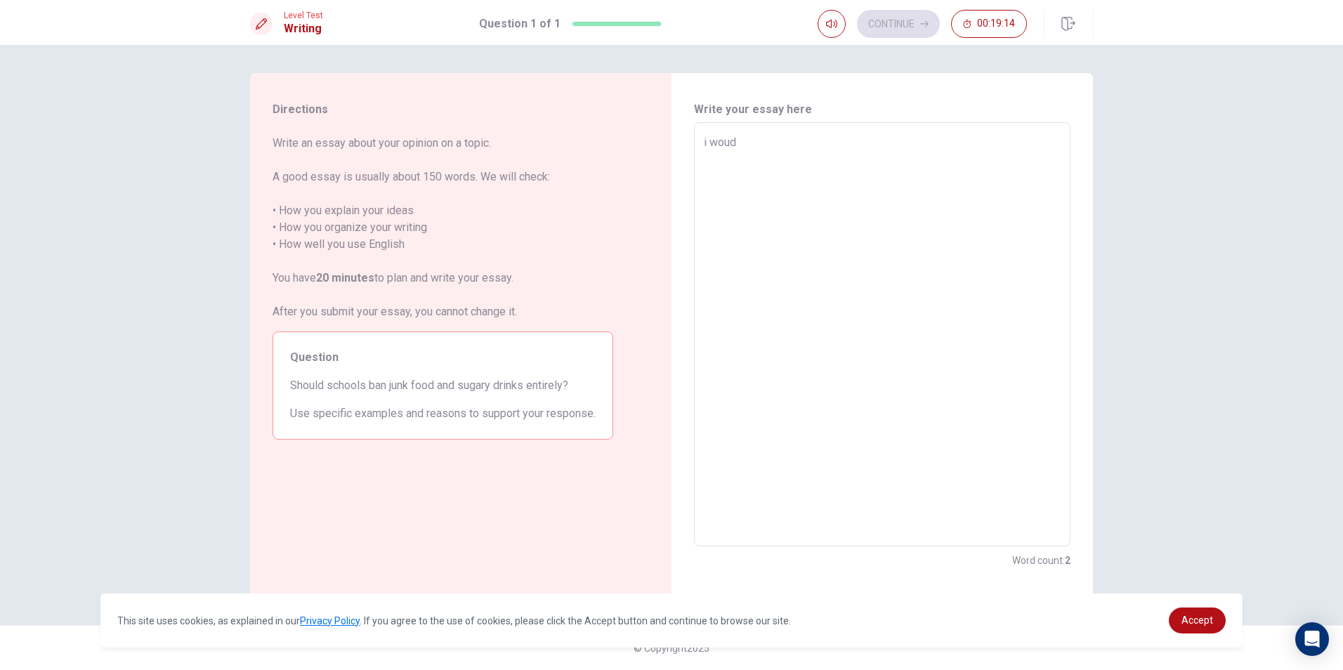
type textarea "x"
type textarea "i wou"
type textarea "x"
type textarea "i woud"
type textarea "x"
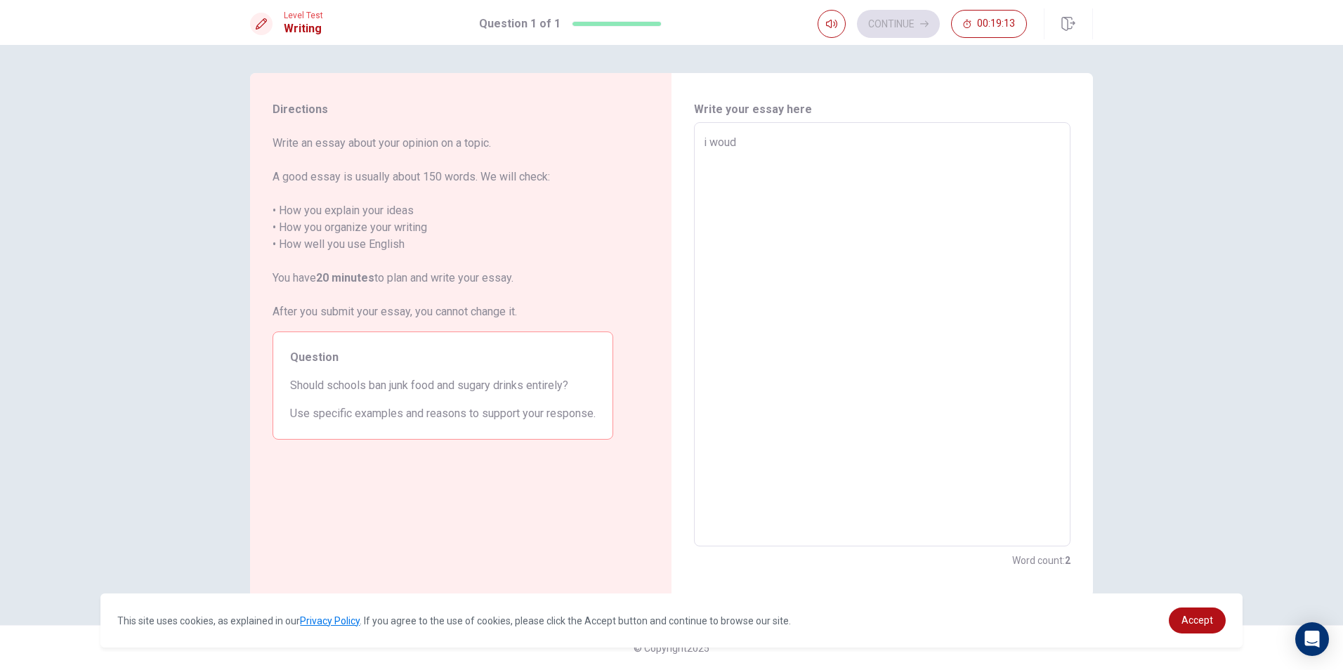
type textarea "i woudn"
type textarea "x"
type textarea "i woudnt"
type textarea "x"
type textarea "i woudn"
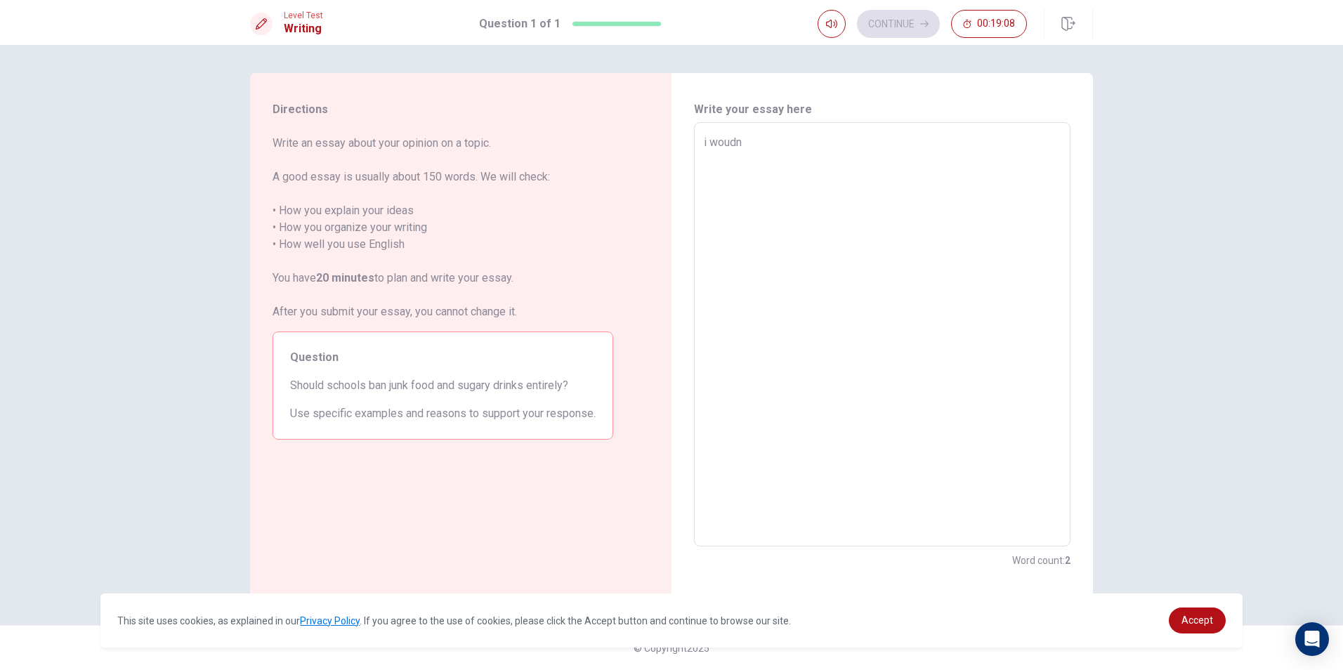
type textarea "x"
type textarea "i woud"
type textarea "x"
type textarea "i woud'"
type textarea "x"
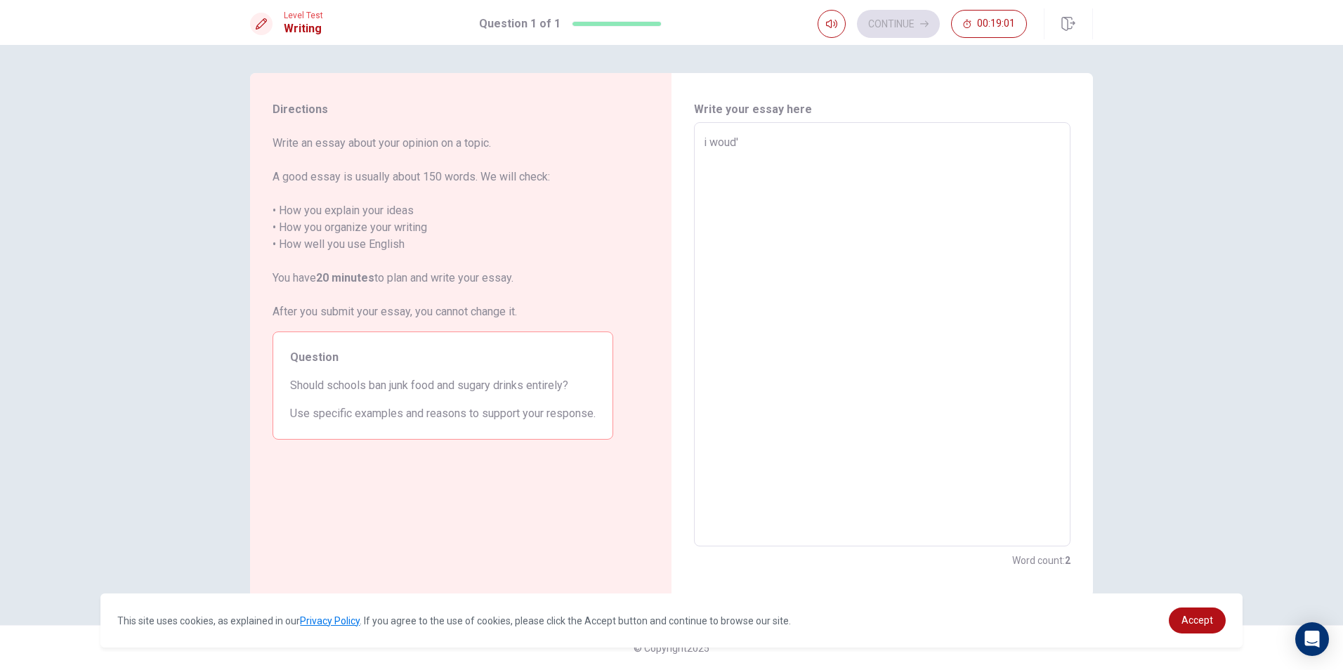
type textarea "i woud'n"
type textarea "x"
type textarea "i woud'nt"
type textarea "x"
type textarea "i woud'n"
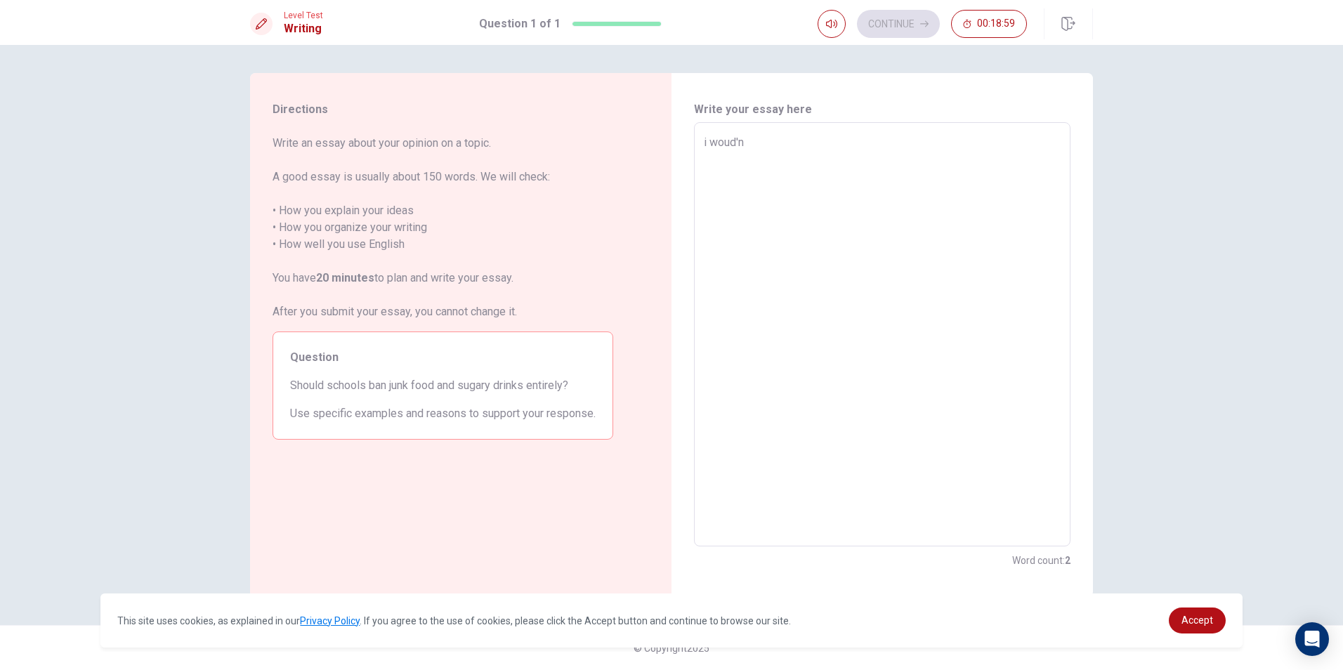
type textarea "x"
type textarea "i woud'"
type textarea "x"
type textarea "i woud"
type textarea "x"
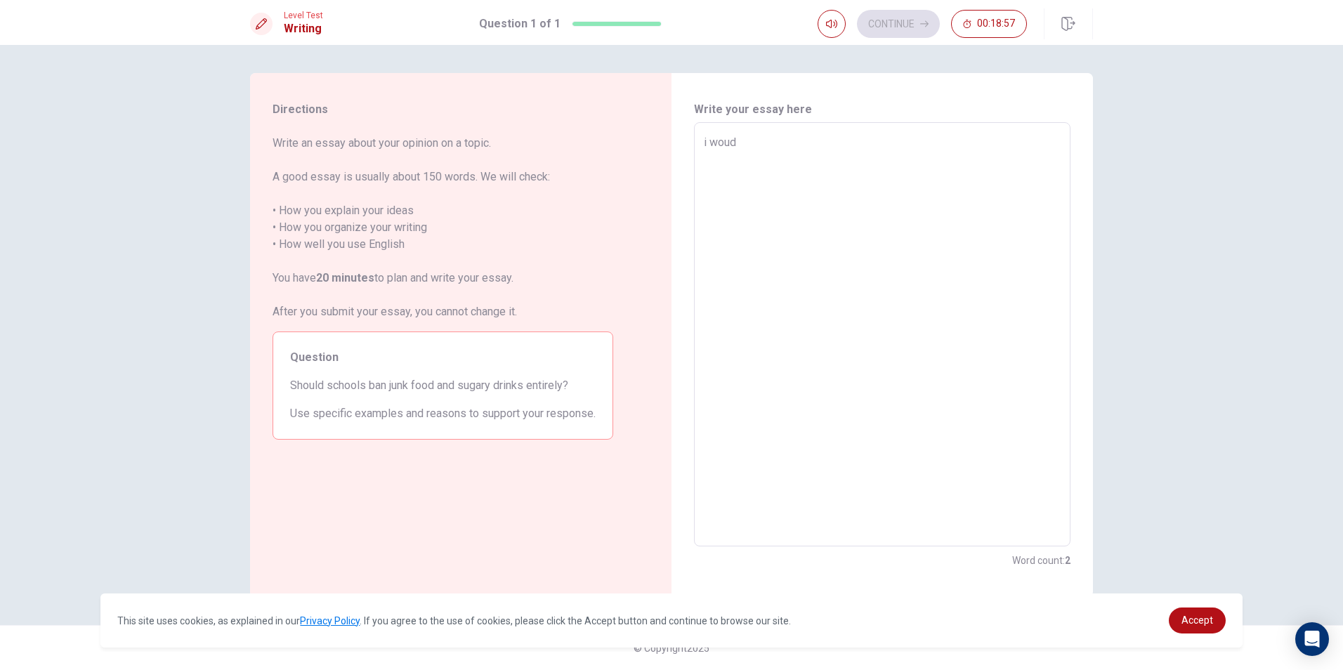
type textarea "i wou"
type textarea "x"
type textarea "i woul"
type textarea "x"
type textarea "i would"
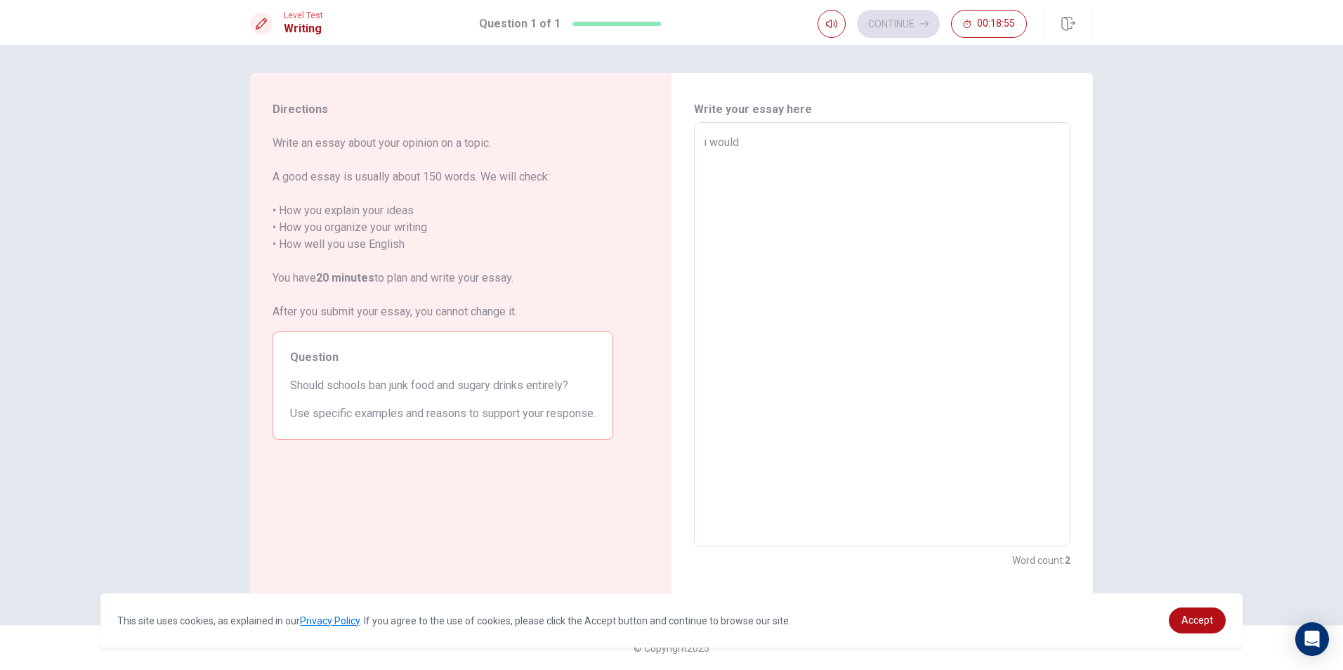
type textarea "x"
type textarea "i wouldn"
type textarea "x"
type textarea "i wouldnt"
type textarea "x"
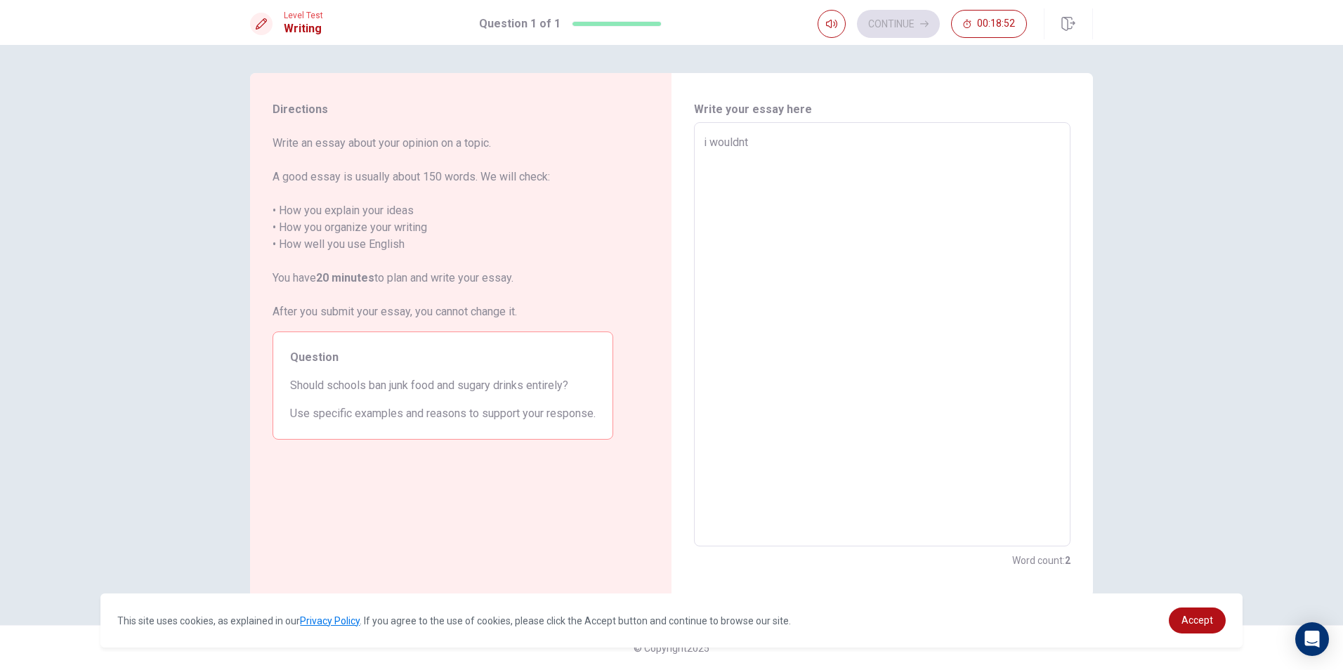
type textarea "i wouldnt"
type textarea "x"
type textarea "i wouldnt b"
type textarea "x"
type textarea "i wouldnt ba"
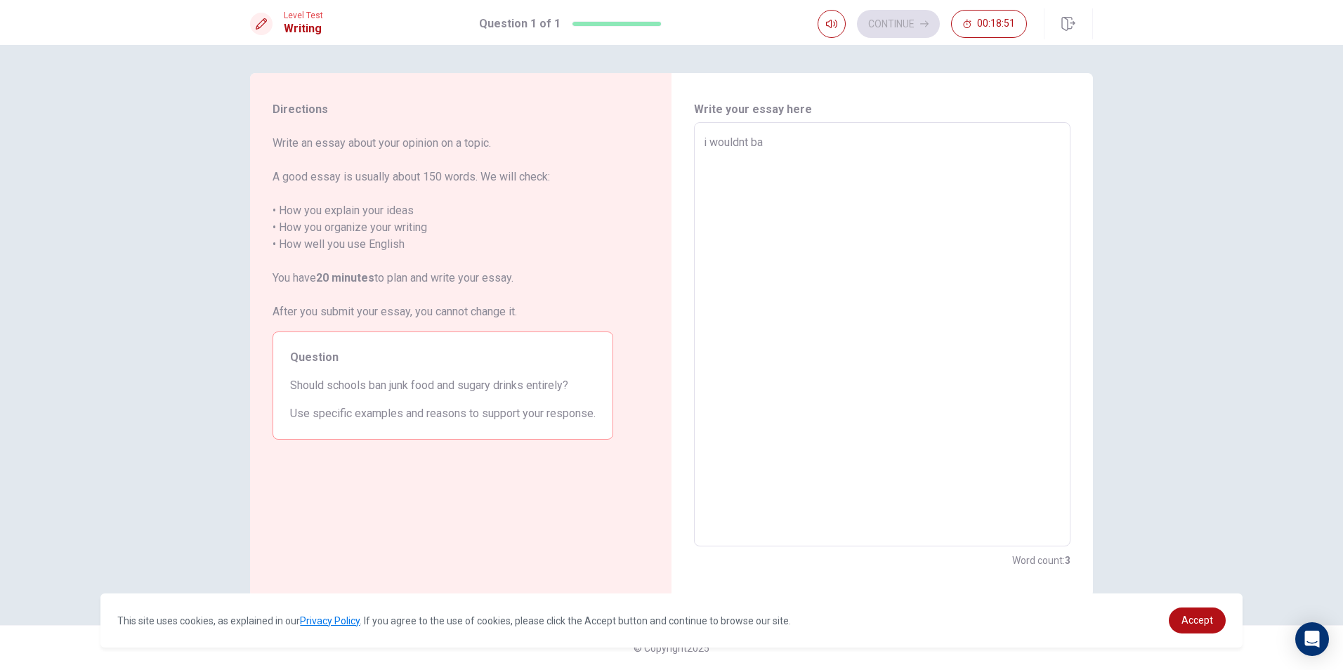
type textarea "x"
type textarea "i wouldnt ban"
type textarea "x"
type textarea "i wouldnt ban"
type textarea "x"
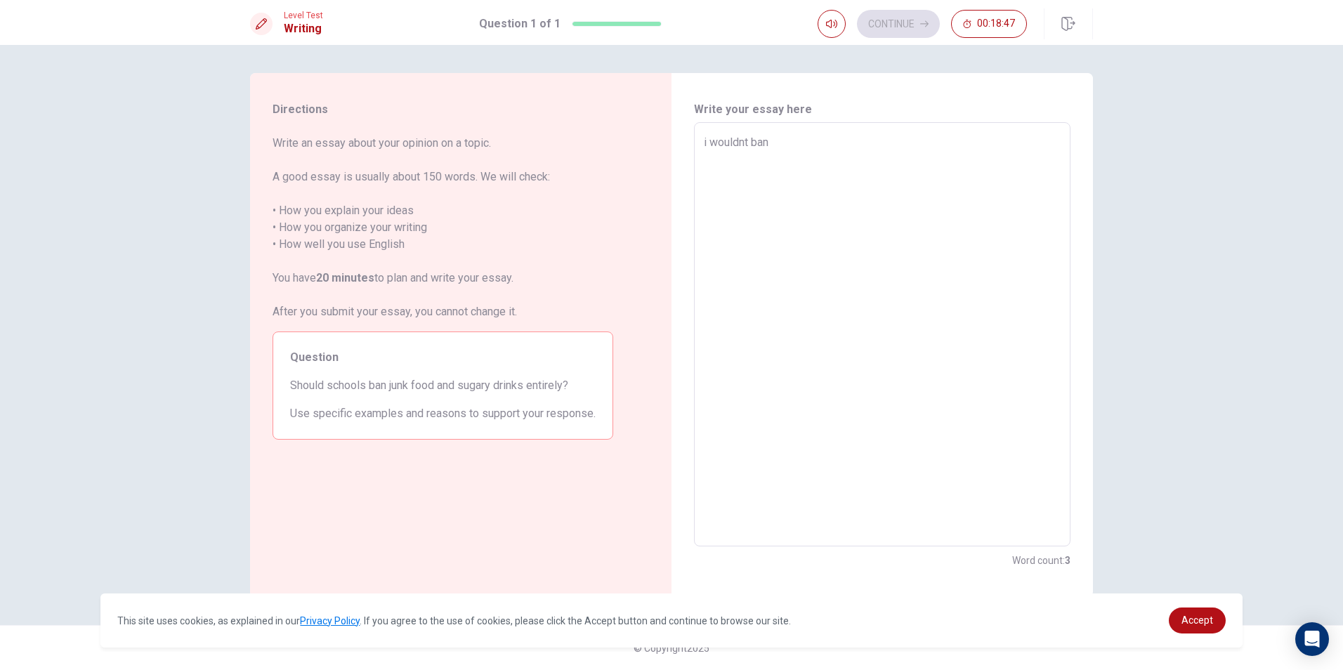
type textarea "i wouldnt ban j"
type textarea "x"
type textarea "i wouldnt ban ju"
type textarea "x"
type textarea "i wouldnt ban jun"
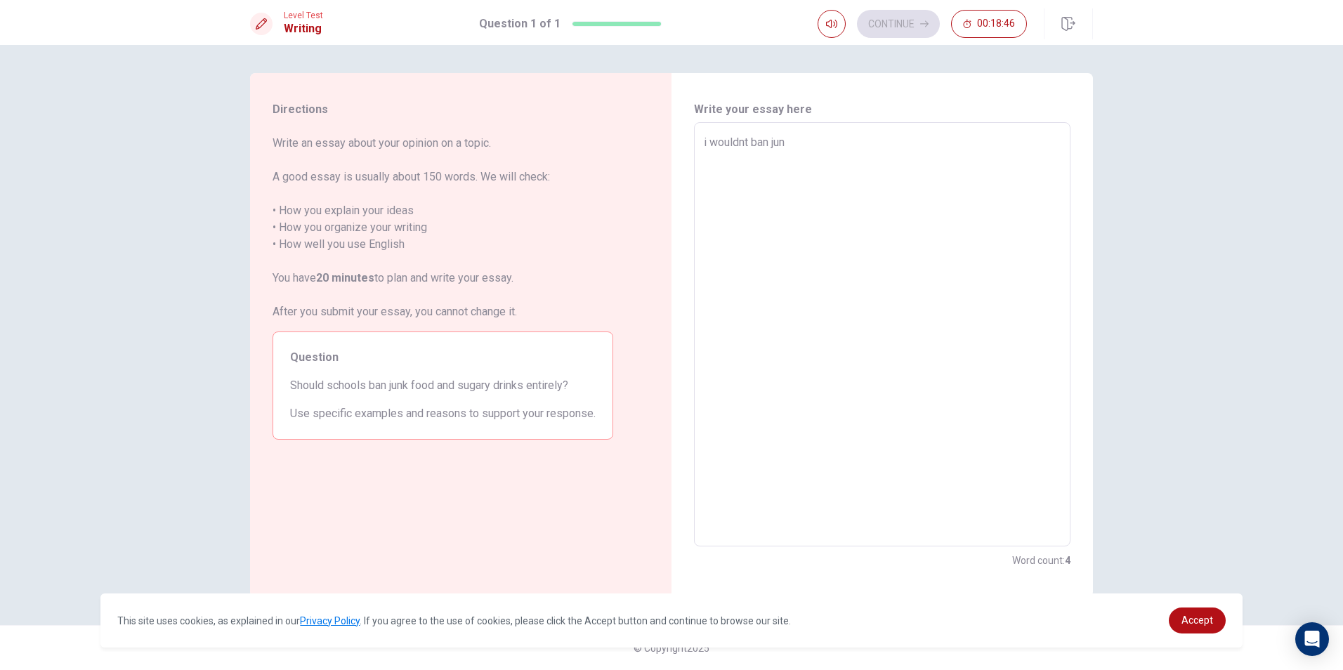
type textarea "x"
type textarea "i wouldnt ban junk"
type textarea "x"
type textarea "i wouldnt ban junk"
type textarea "x"
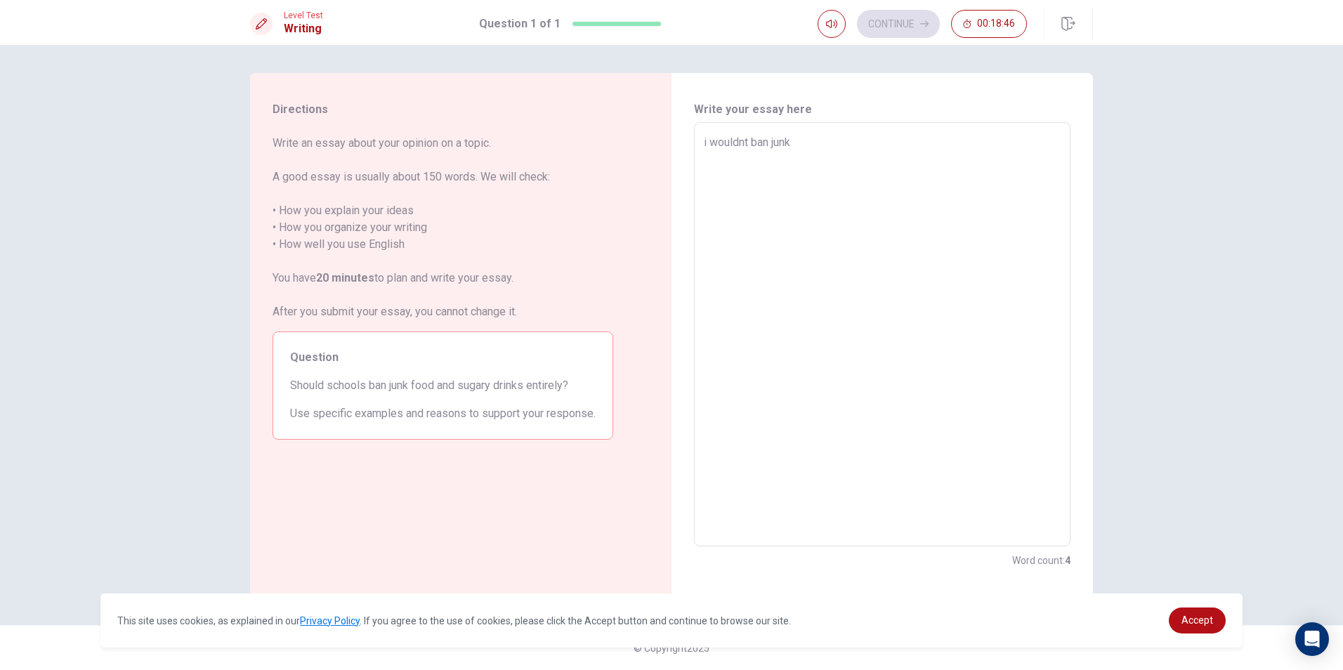
type textarea "i wouldnt ban junk f"
type textarea "x"
type textarea "i wouldnt ban junk fo"
type textarea "x"
type textarea "i wouldnt ban junk foo"
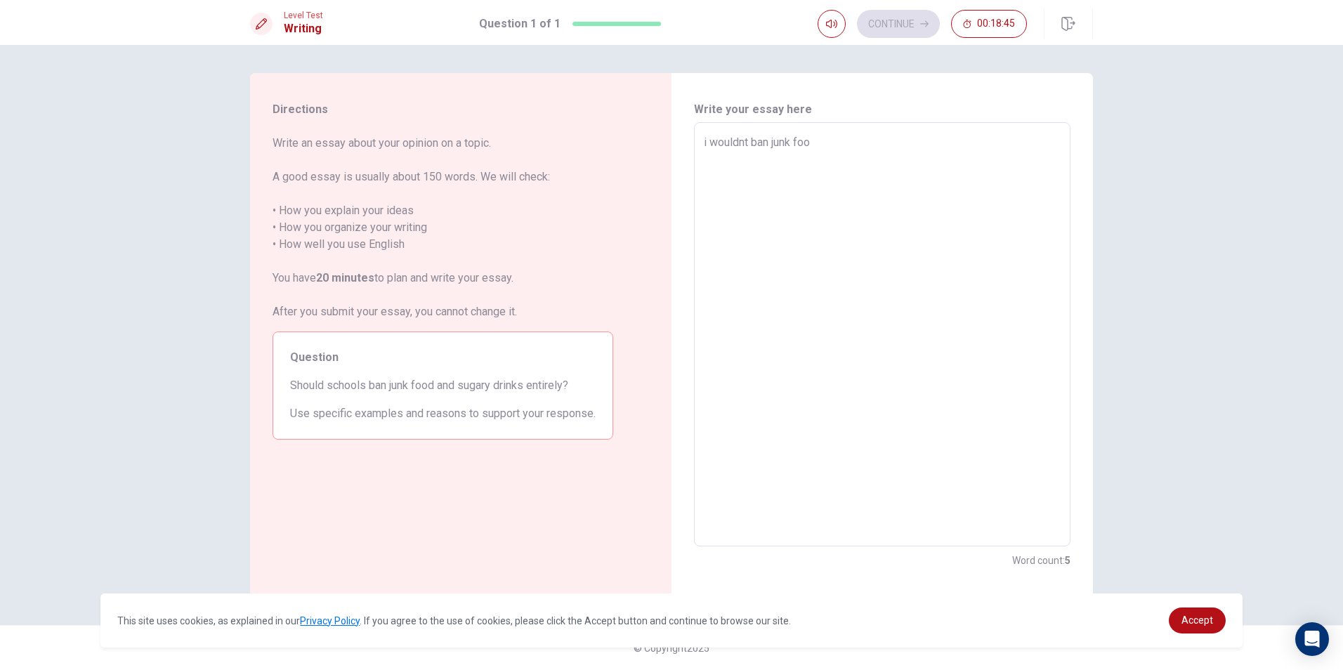
type textarea "x"
type textarea "i wouldnt ban junk food"
type textarea "x"
type textarea "i wouldnt ban junk food"
type textarea "x"
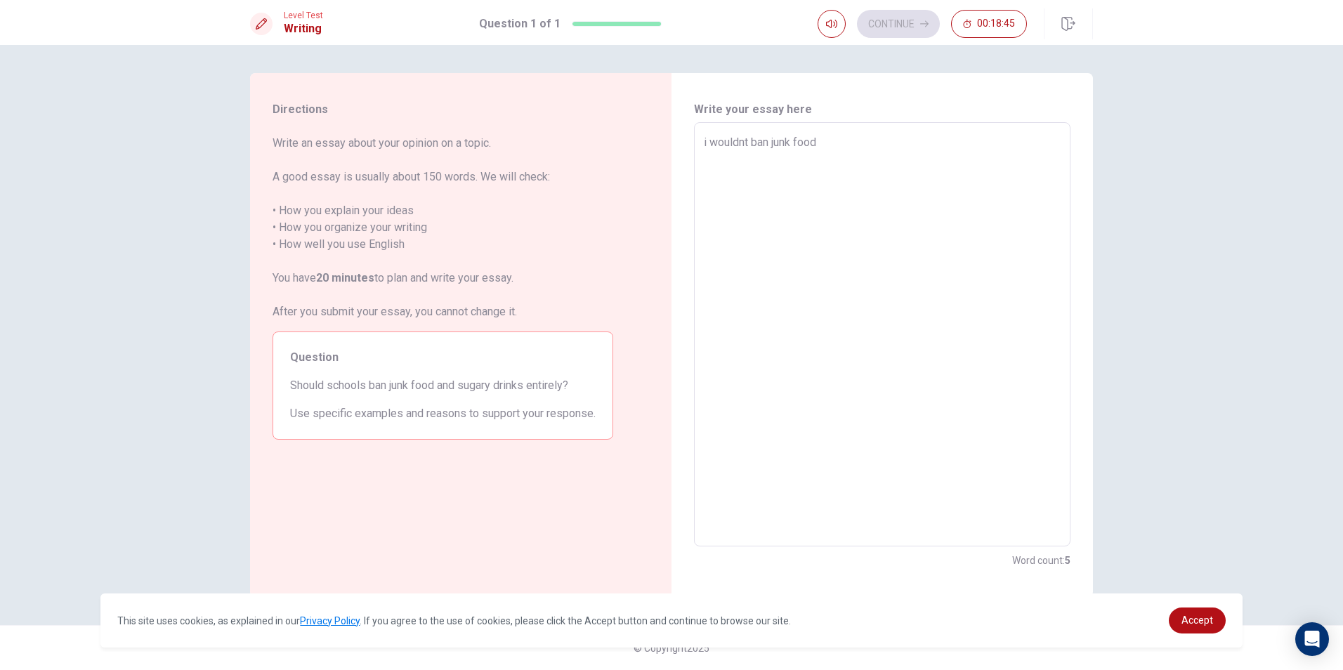
type textarea "i wouldnt ban junk food a"
type textarea "x"
type textarea "i wouldnt ban junk food an"
type textarea "x"
type textarea "i wouldnt ban junk food and"
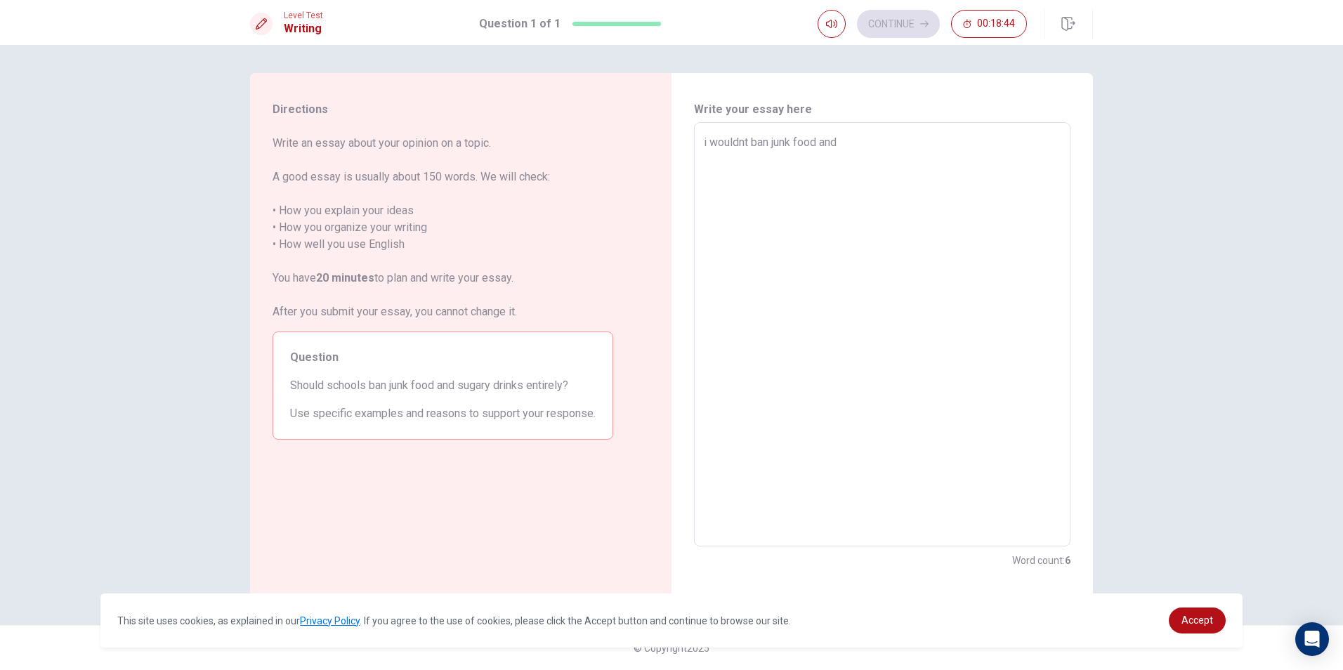
type textarea "x"
type textarea "i wouldnt ban junk food and"
type textarea "x"
type textarea "i wouldnt ban junk food and s"
type textarea "x"
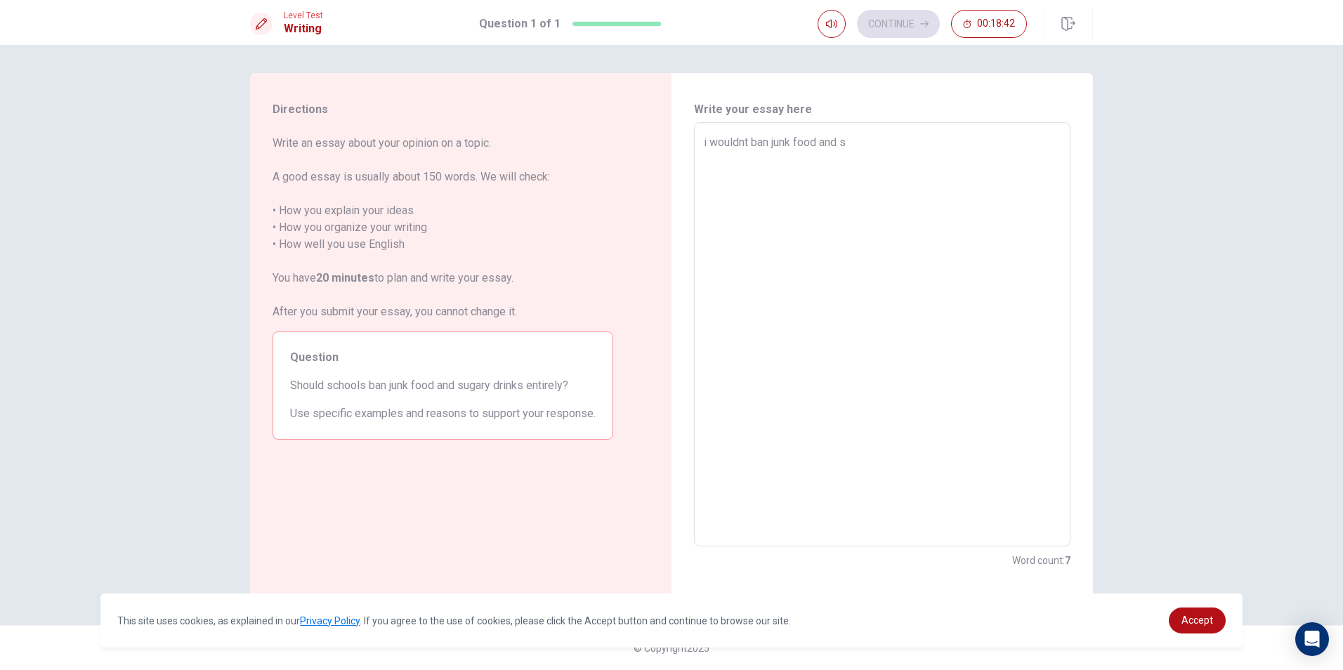
type textarea "i wouldnt ban junk food and su"
type textarea "x"
type textarea "i wouldnt ban junk food and sug"
type textarea "x"
type textarea "i wouldnt ban junk food and suga"
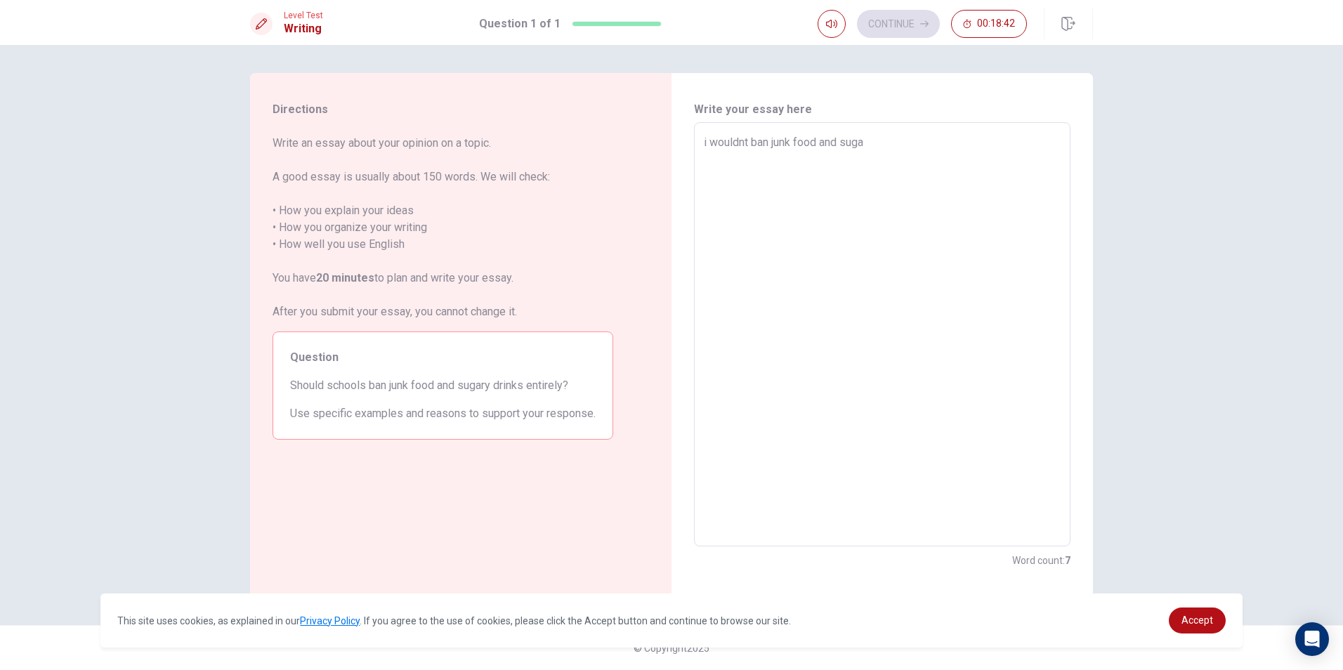
type textarea "x"
type textarea "i wouldnt ban junk food and sugar"
type textarea "x"
type textarea "i wouldnt ban junk food and sugary"
type textarea "x"
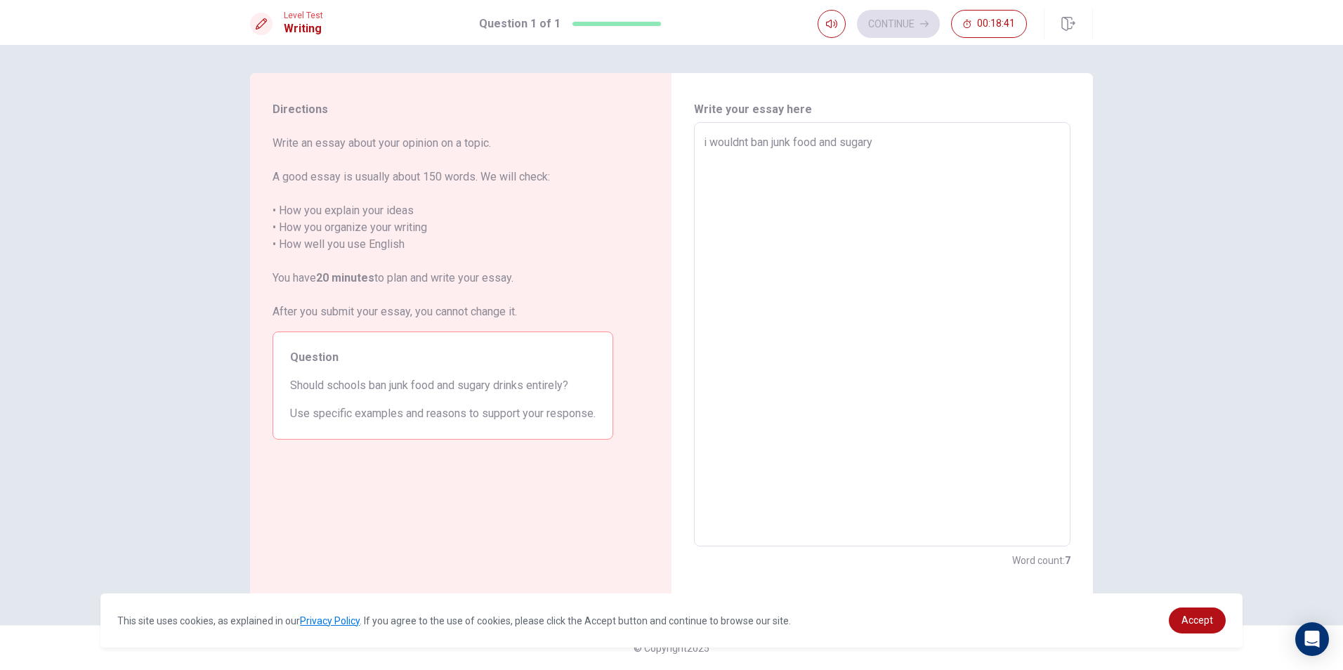
type textarea "i wouldnt ban junk food and sugary"
type textarea "x"
type textarea "i wouldnt ban junk food and sugary d"
type textarea "x"
type textarea "i wouldnt ban junk food and sugary dr"
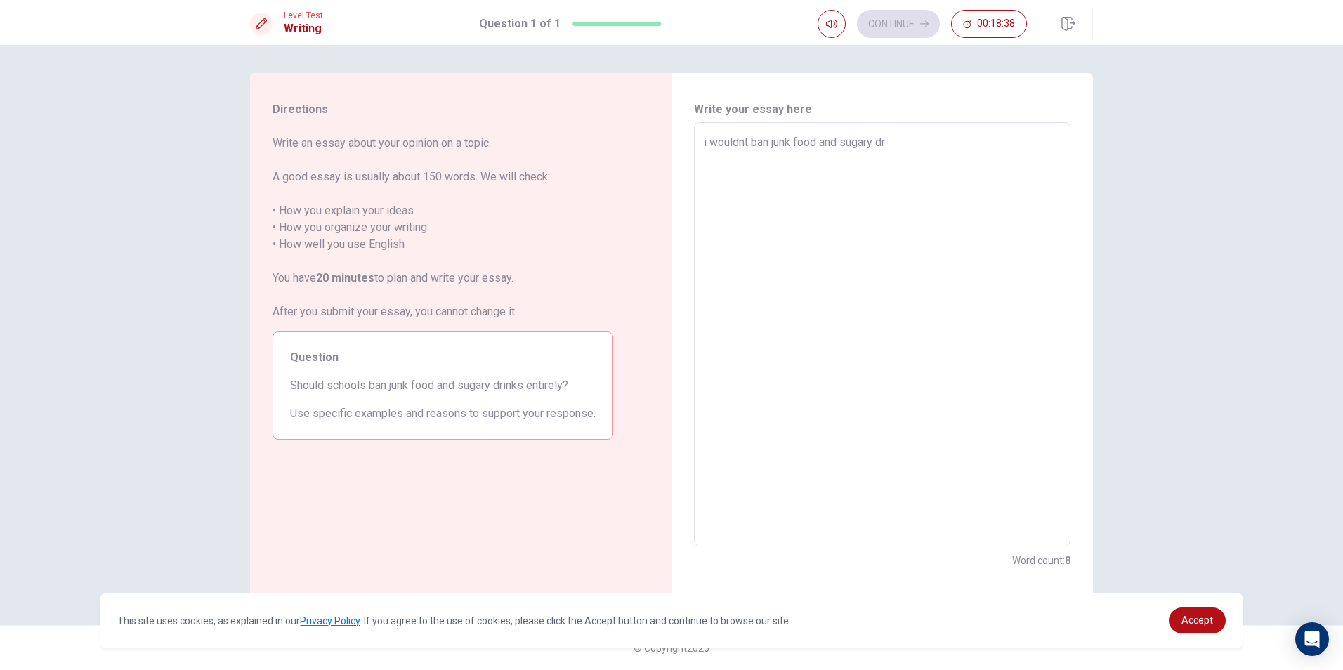
type textarea "x"
type textarea "i wouldnt ban junk food and sugary dri"
type textarea "x"
type textarea "i wouldnt ban junk food and sugary drin"
type textarea "x"
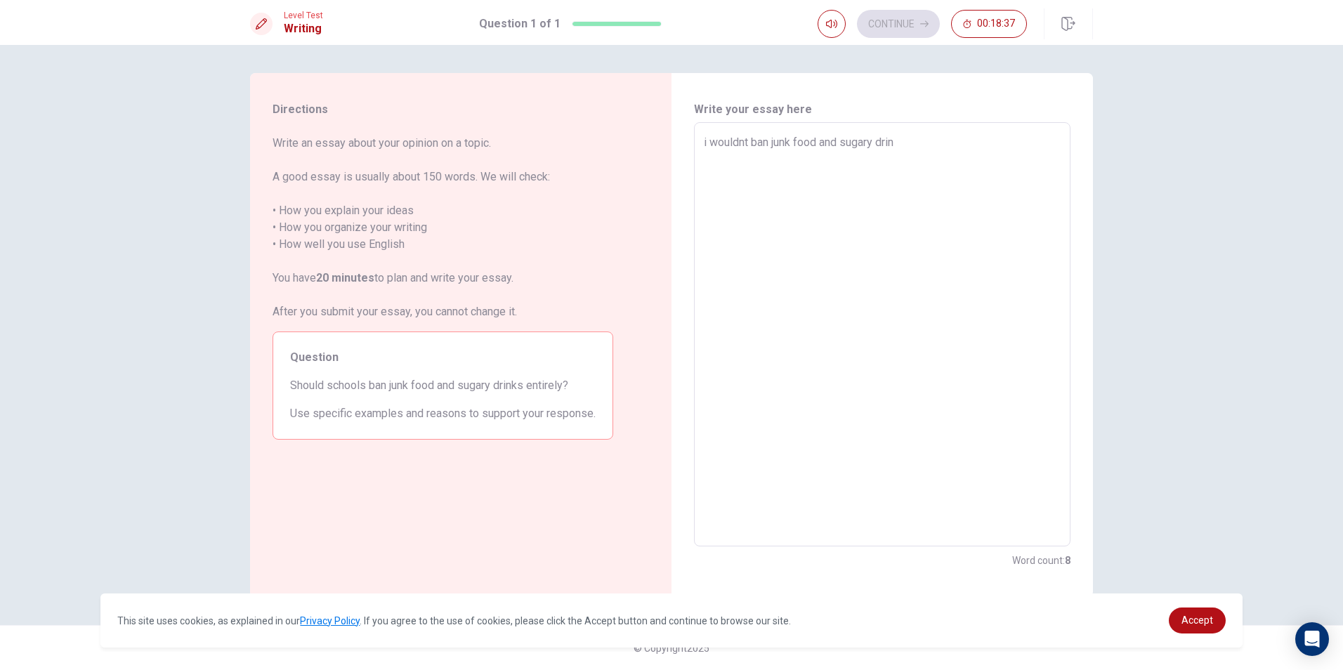
type textarea "i wouldnt ban junk food and sugary drink"
type textarea "x"
type textarea "i wouldnt ban junk food and sugary drink"
type textarea "x"
type textarea "i wouldnt ban junk food and sugary drink e"
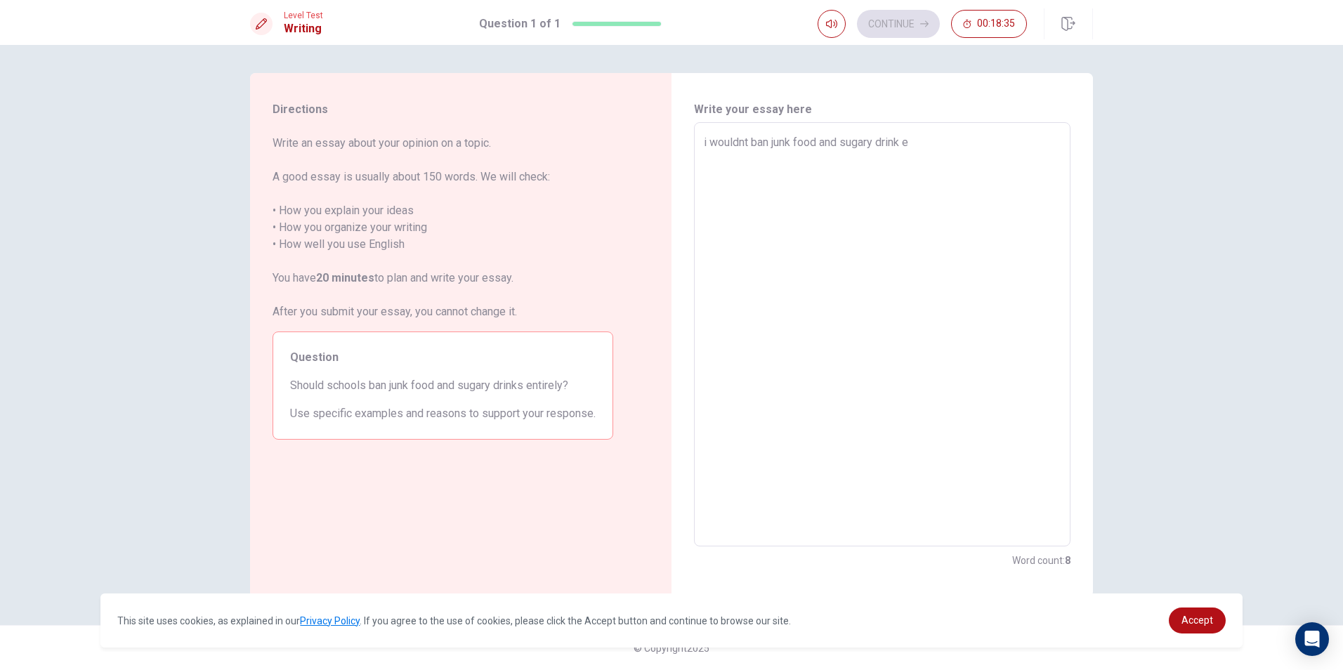
type textarea "x"
type textarea "i wouldnt ban junk food and sugary drink en"
type textarea "x"
type textarea "i wouldnt ban junk food and sugary drink ent"
type textarea "x"
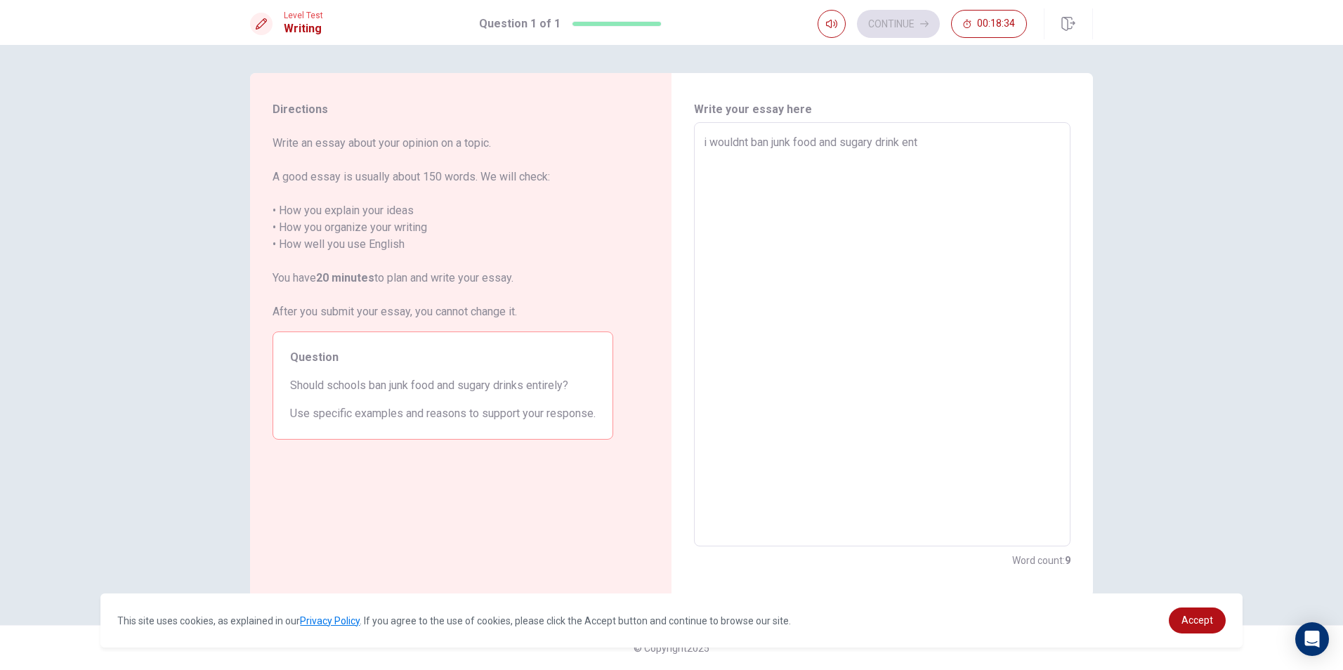
type textarea "i wouldnt ban junk food and sugary drink enti"
type textarea "x"
type textarea "i wouldnt ban junk food and sugary drink entir"
type textarea "x"
type textarea "i wouldnt ban junk food and sugary drink entire"
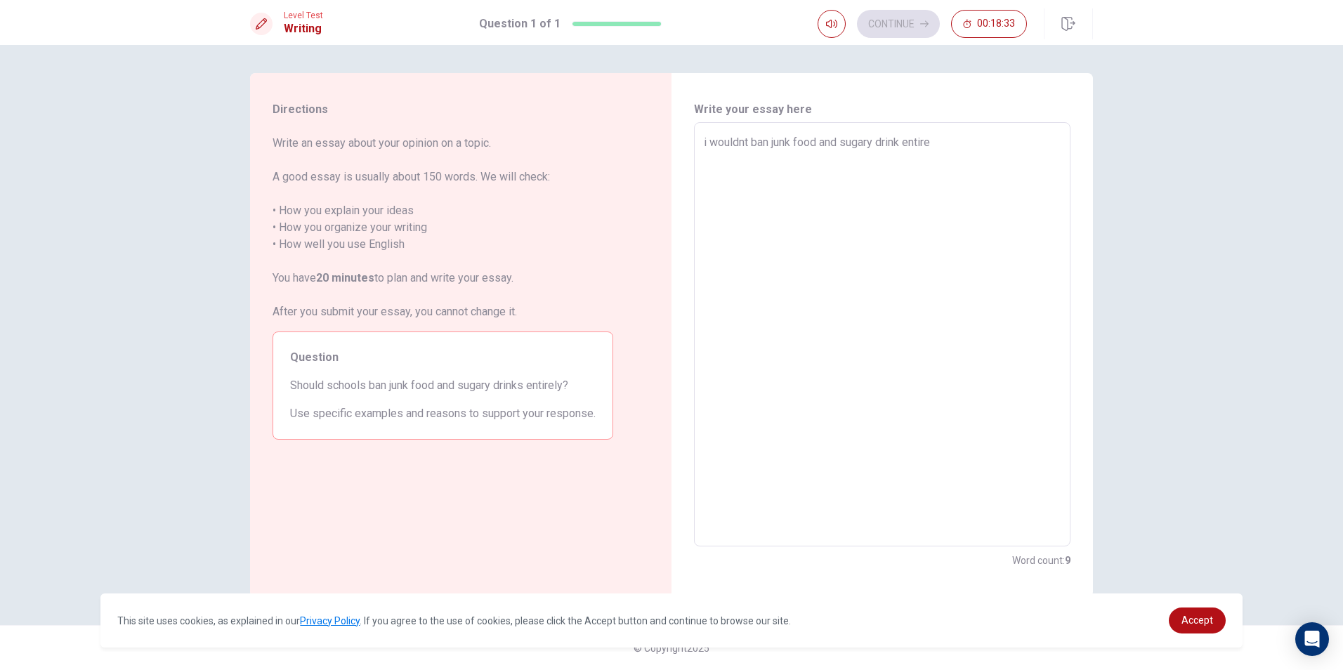
type textarea "x"
type textarea "i wouldnt ban junk food and sugary drink entirel"
type textarea "x"
type textarea "i wouldnt ban junk food and sugary drink entirelu"
type textarea "x"
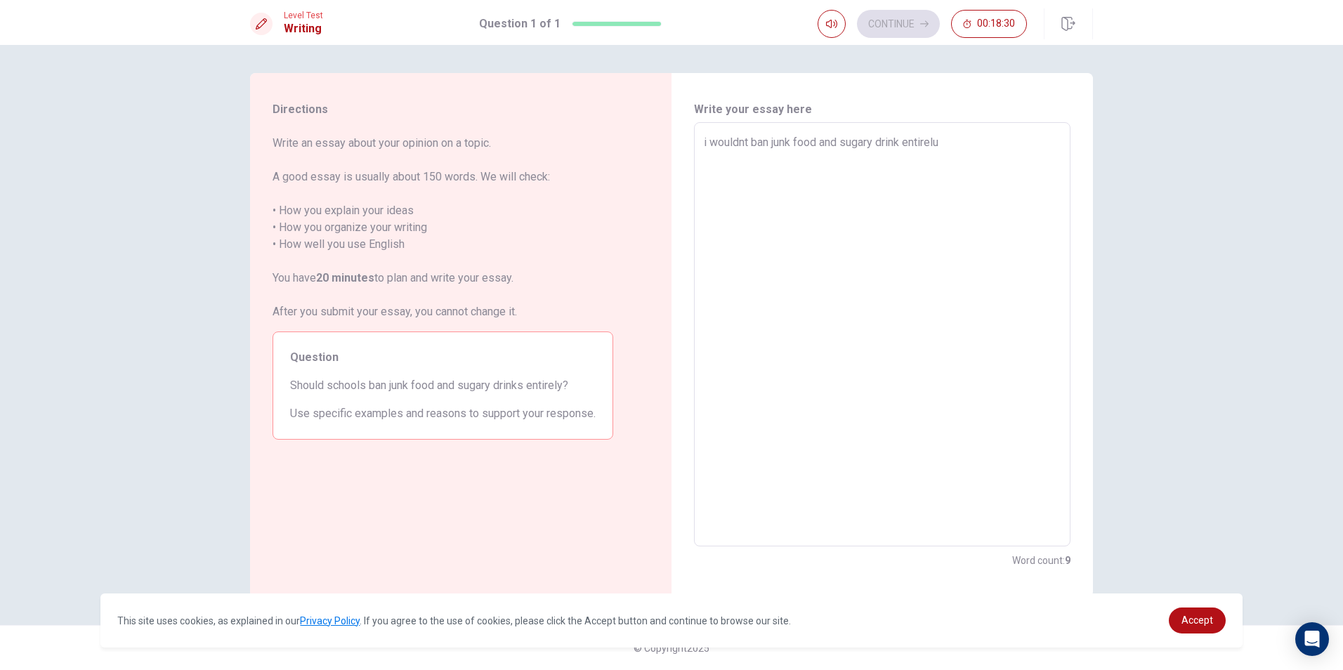
type textarea "i wouldnt ban junk food and sugary drink entirel"
type textarea "x"
type textarea "i wouldnt ban junk food and sugary drink entirely"
type textarea "x"
type textarea "i wouldnt ban junk food and sugary drink entirely,"
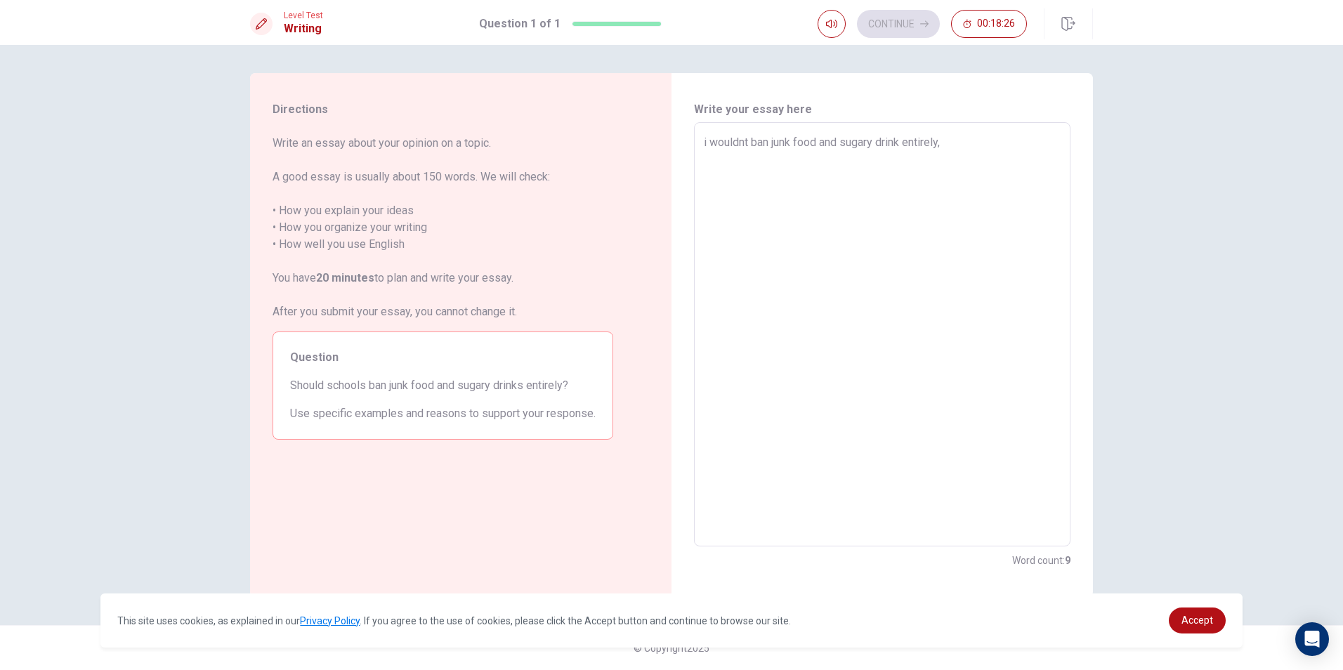
type textarea "x"
type textarea "i wouldnt ban junk food and sugary drink entirely,"
type textarea "x"
type textarea "i wouldnt ban junk food and sugary drink entirely, b"
type textarea "x"
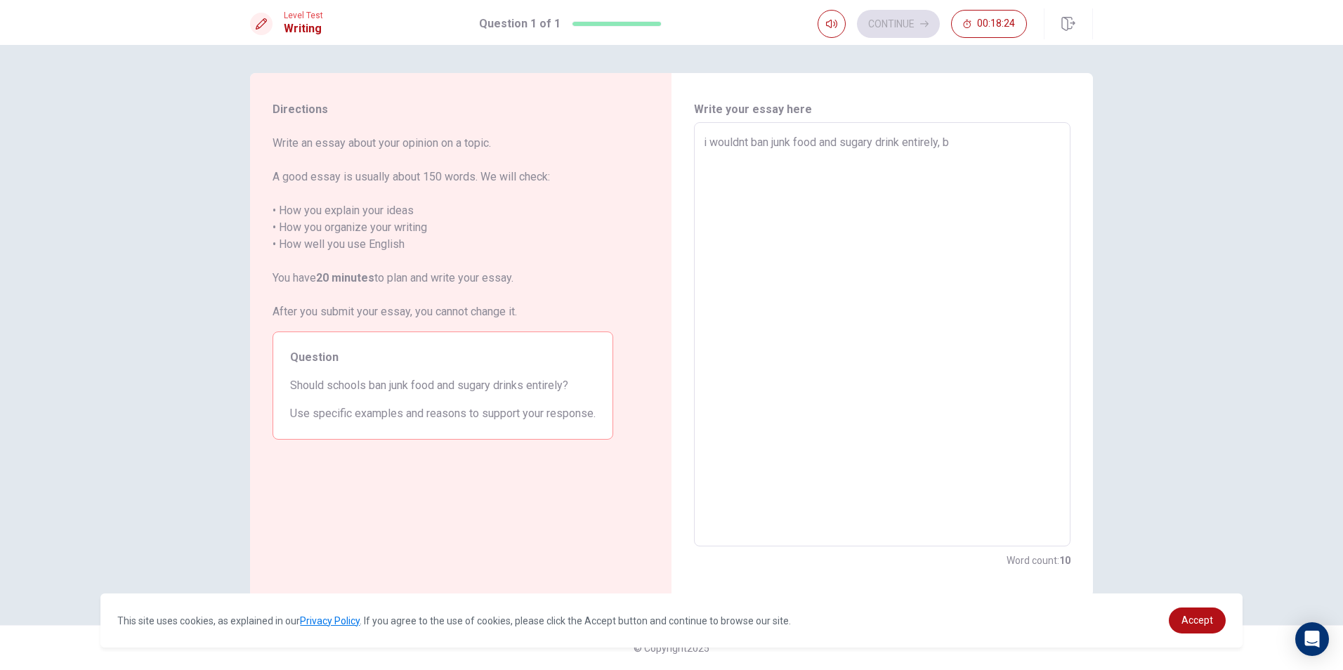
type textarea "i wouldnt ban junk food and sugary drink entirely, bu"
type textarea "x"
type textarea "i wouldnt ban junk food and sugary drink entirely, but"
type textarea "x"
type textarea "i wouldnt ban junk food and sugary drink entirely, but"
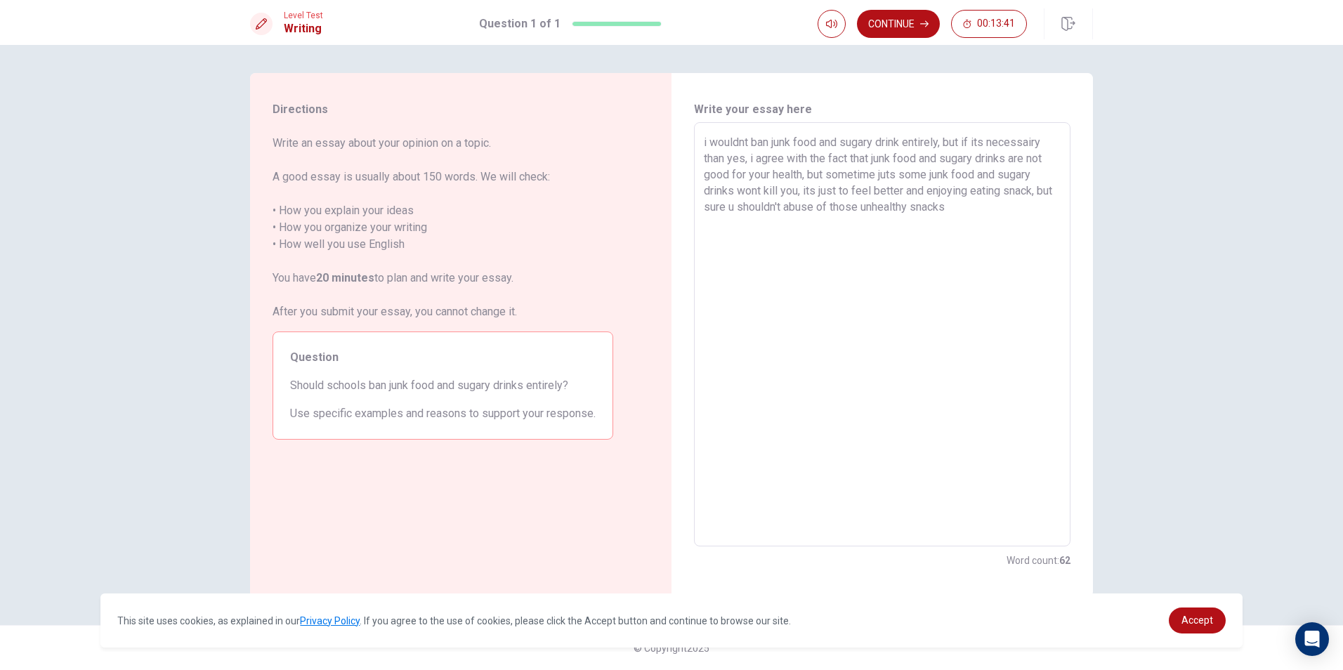
drag, startPoint x: 743, startPoint y: 143, endPoint x: 737, endPoint y: 164, distance: 22.0
click at [743, 143] on textarea "i wouldnt ban junk food and sugary drink entirely, but if its necessairy than y…" at bounding box center [882, 334] width 357 height 401
click at [1003, 219] on textarea "i wouldn't ban junk food and sugary drink entirely, but if its necessairy than …" at bounding box center [882, 334] width 357 height 401
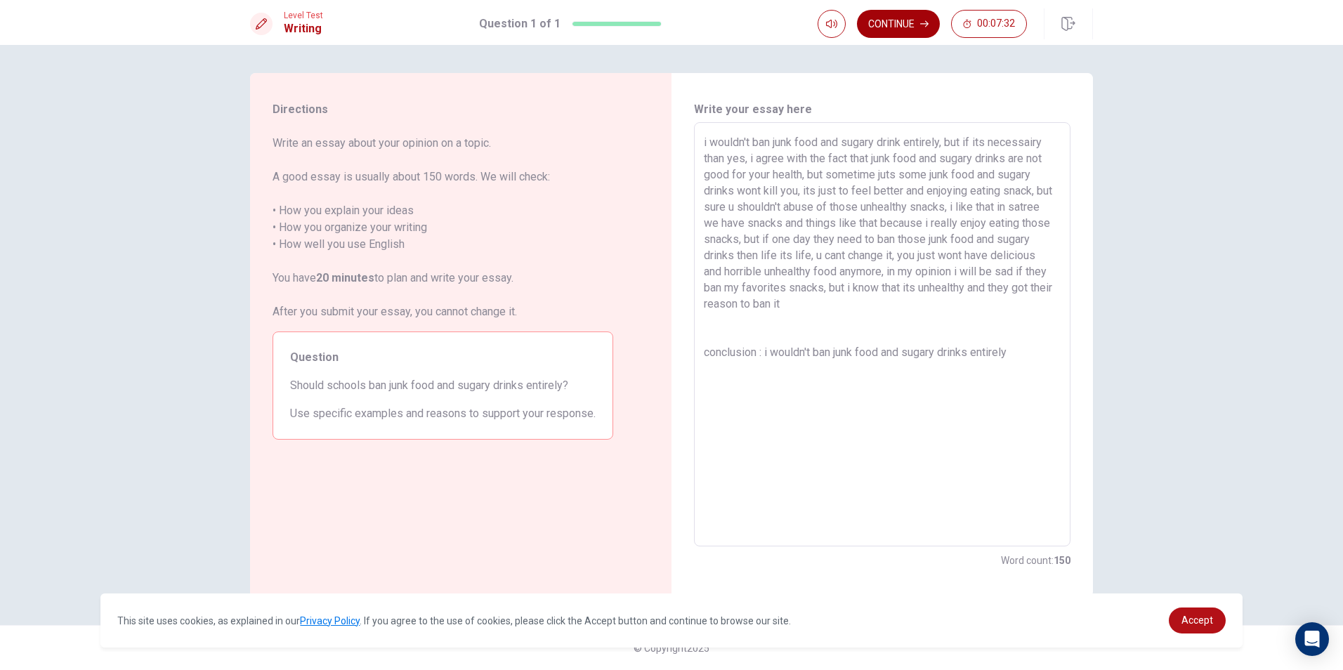
click at [912, 25] on button "Continue" at bounding box center [898, 24] width 83 height 28
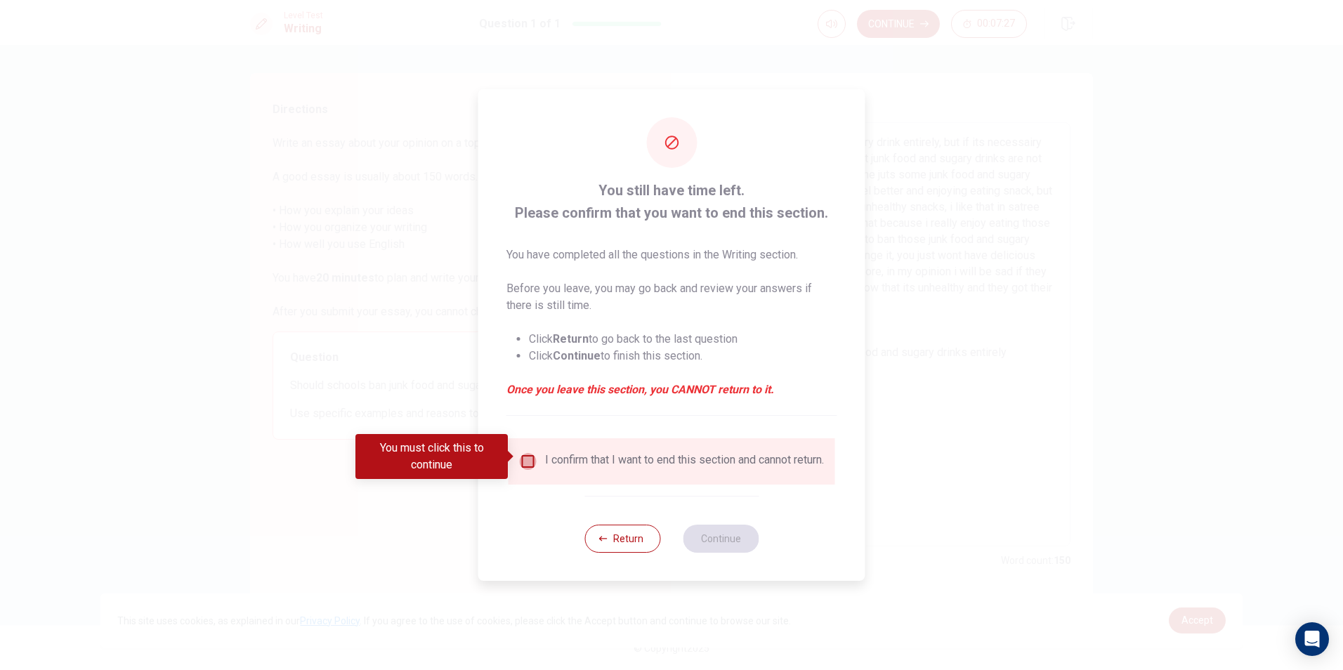
click at [525, 454] on input "You must click this to continue" at bounding box center [528, 461] width 17 height 17
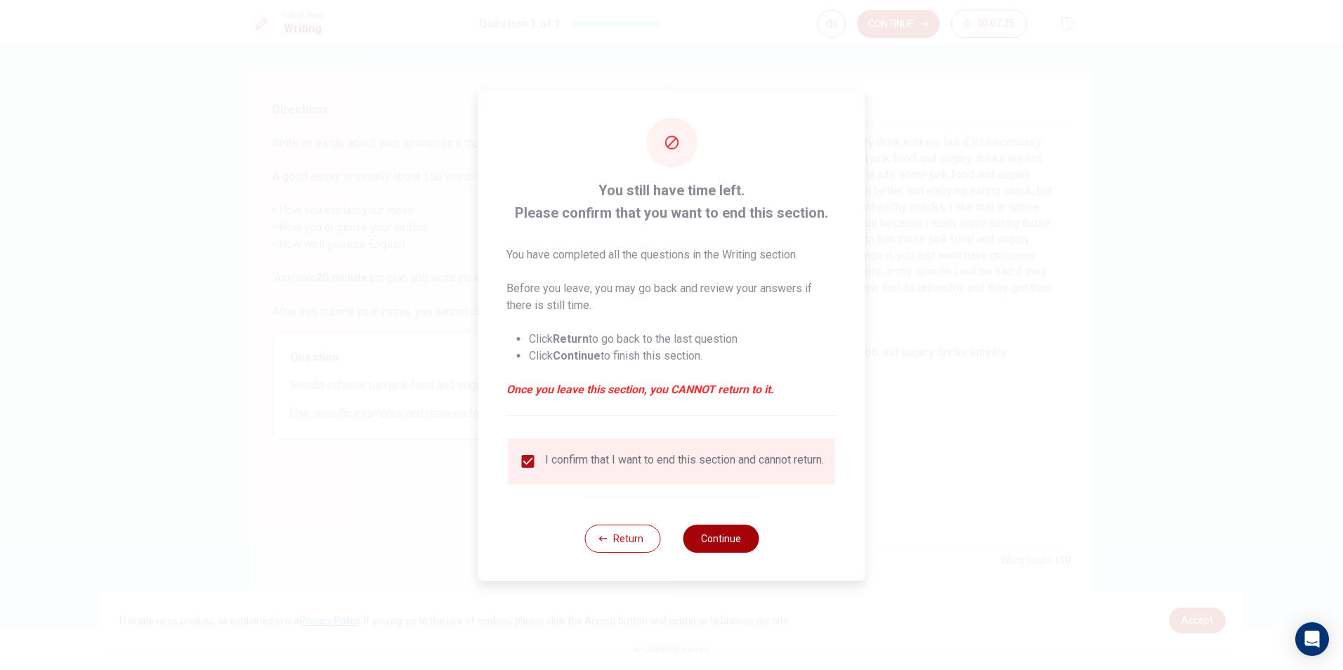
click at [723, 541] on button "Continue" at bounding box center [721, 539] width 76 height 28
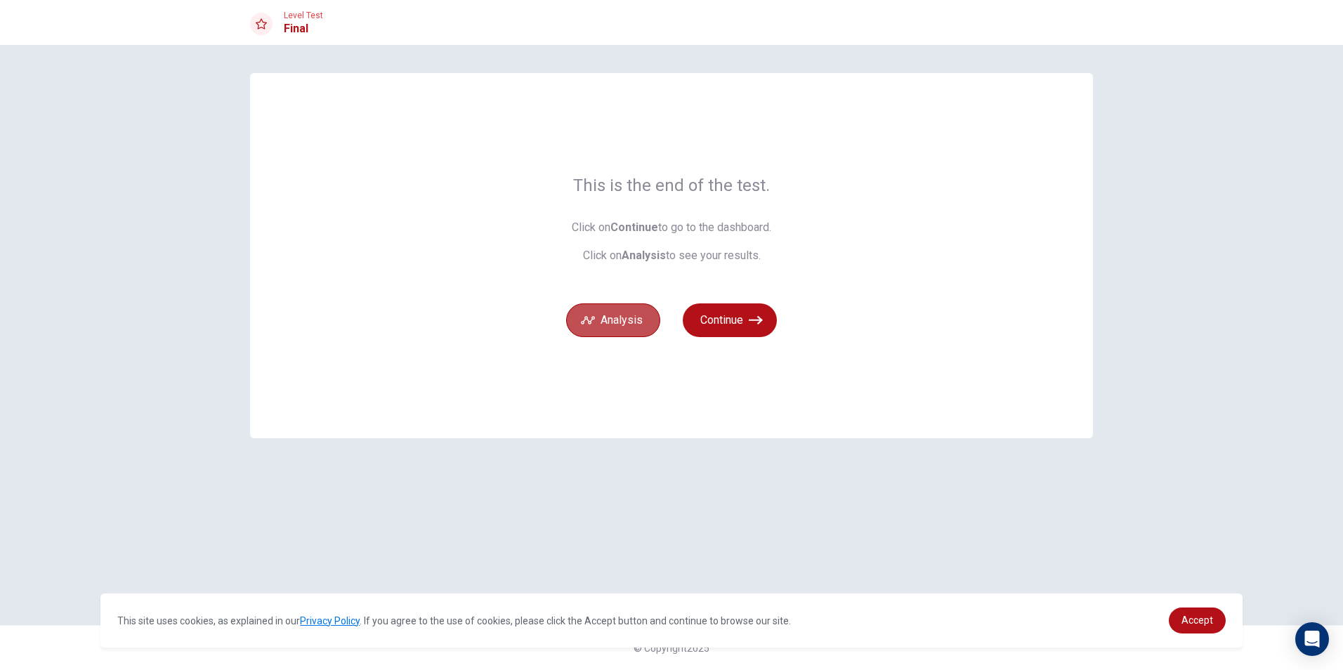
click at [617, 322] on button "Analysis" at bounding box center [613, 320] width 94 height 34
